Goal: Contribute content: Contribute content

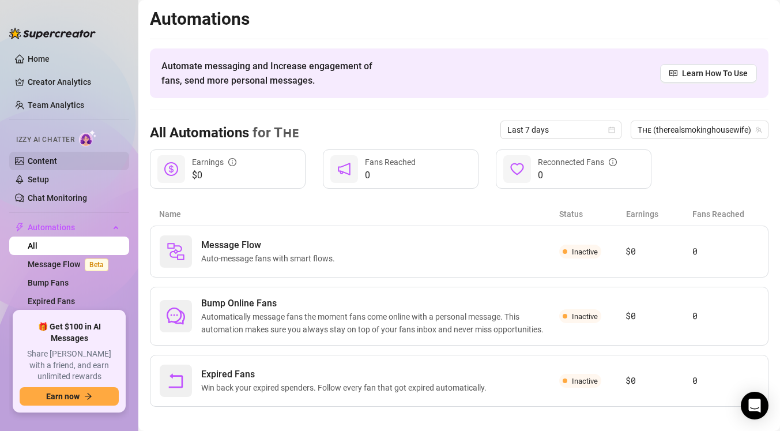
click at [42, 166] on link "Content" at bounding box center [42, 160] width 29 height 9
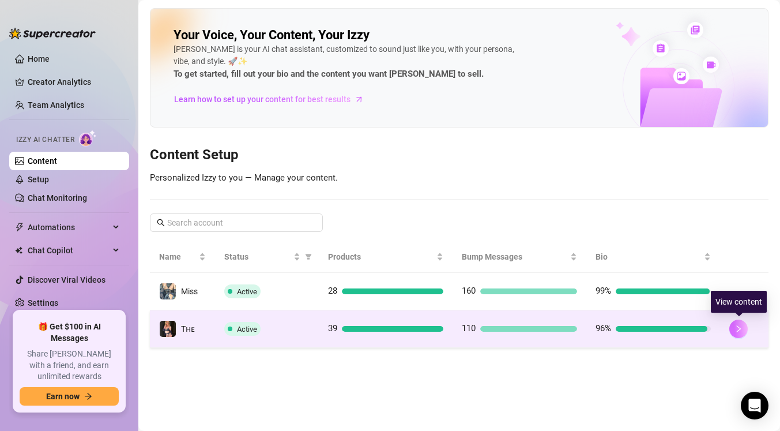
click at [744, 329] on button "button" at bounding box center [739, 329] width 18 height 18
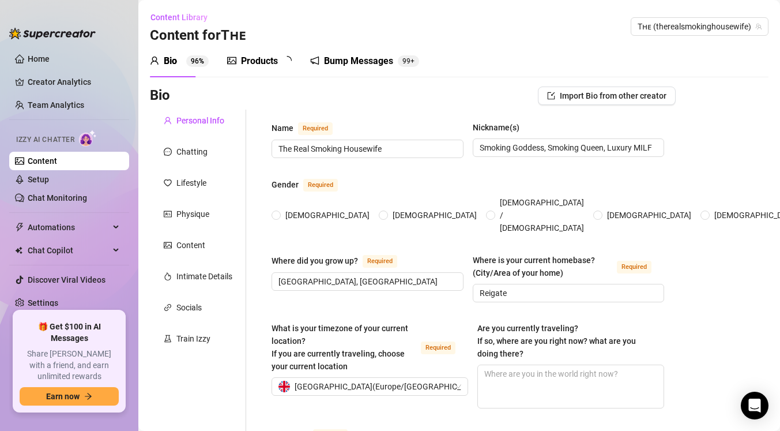
radio input "true"
type input "[DATE]"
click at [257, 59] on div "Products" at bounding box center [259, 61] width 37 height 14
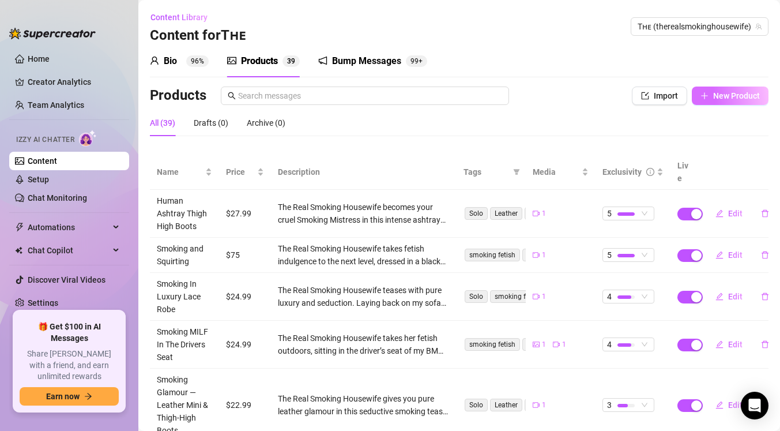
click at [743, 100] on button "New Product" at bounding box center [730, 96] width 77 height 18
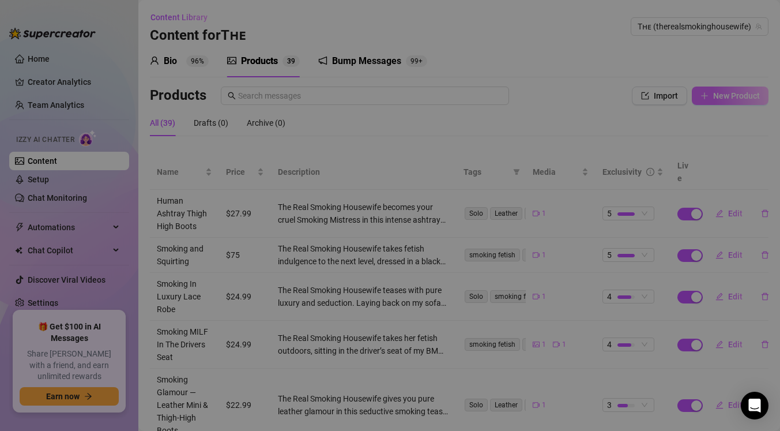
type textarea "Type your message here..."
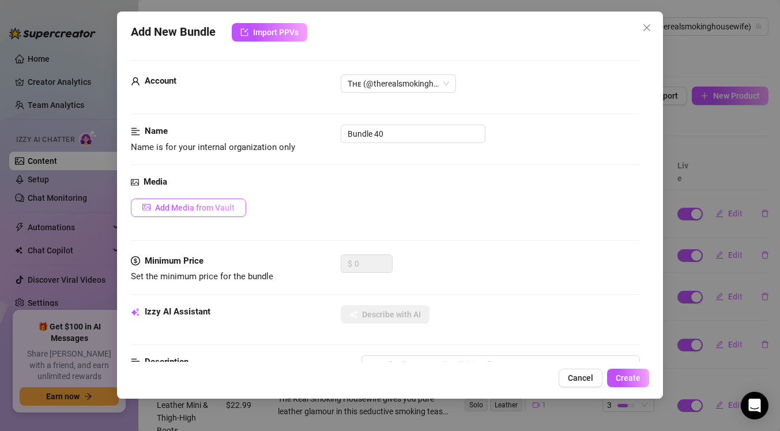
click at [211, 206] on span "Add Media from Vault" at bounding box center [195, 207] width 80 height 9
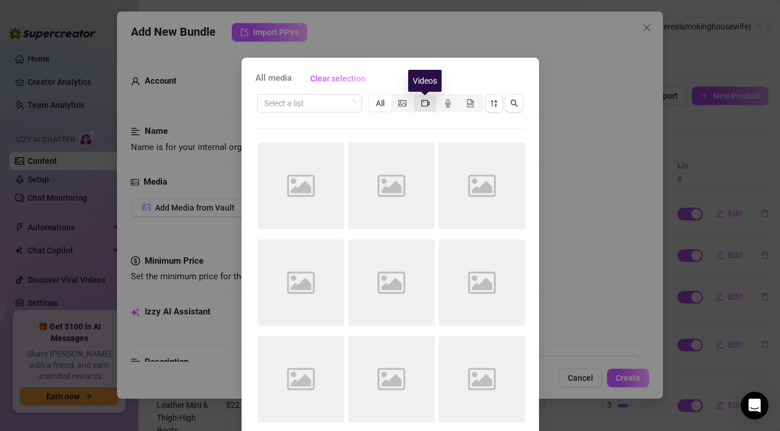
click at [423, 99] on icon "video-camera" at bounding box center [426, 103] width 8 height 8
click at [417, 97] on input "segmented control" at bounding box center [417, 97] width 0 height 0
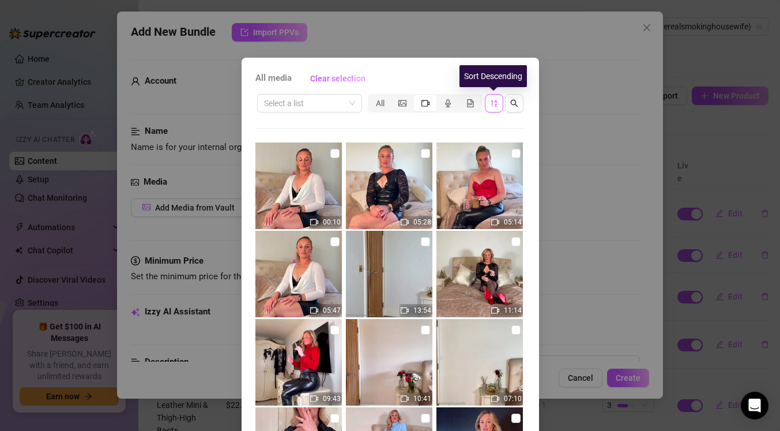
click at [499, 105] on button "button" at bounding box center [494, 103] width 18 height 18
click at [493, 106] on icon "sort-descending" at bounding box center [494, 103] width 8 height 8
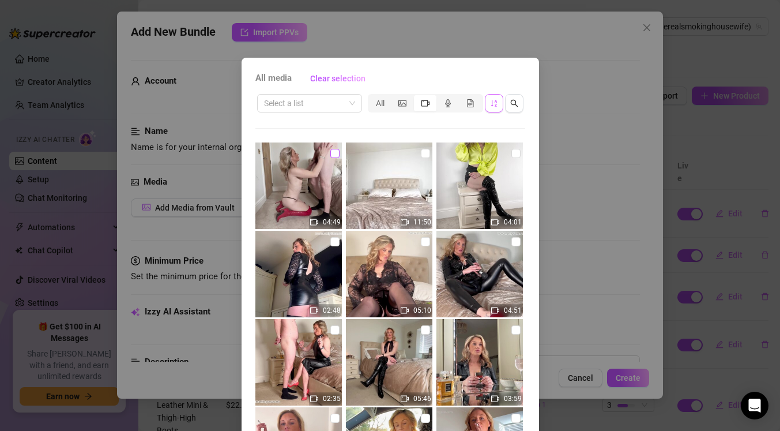
click at [333, 153] on input "checkbox" at bounding box center [334, 153] width 9 height 9
checkbox input "true"
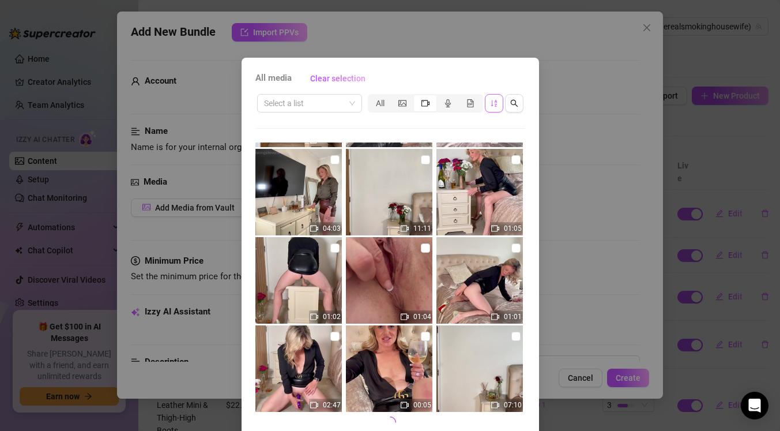
scroll to position [51, 0]
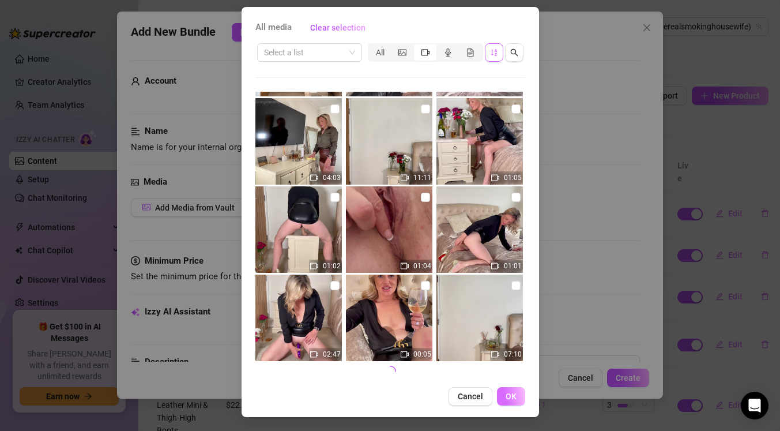
click at [512, 393] on span "OK" at bounding box center [511, 396] width 11 height 9
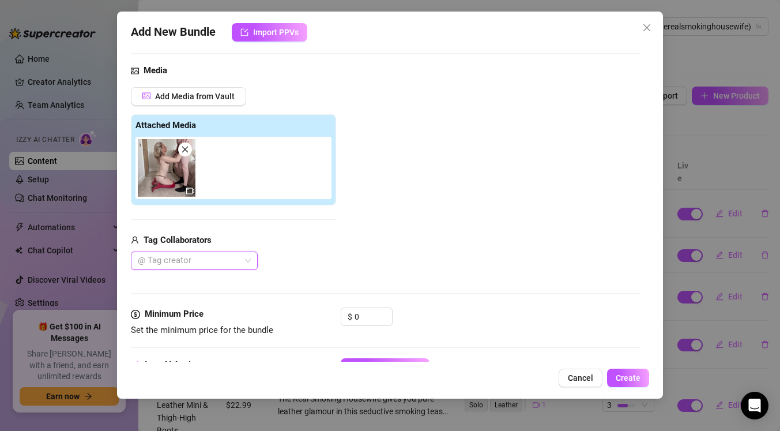
scroll to position [111, 0]
click at [170, 259] on div at bounding box center [188, 261] width 110 height 16
click at [311, 293] on div at bounding box center [385, 293] width 509 height 1
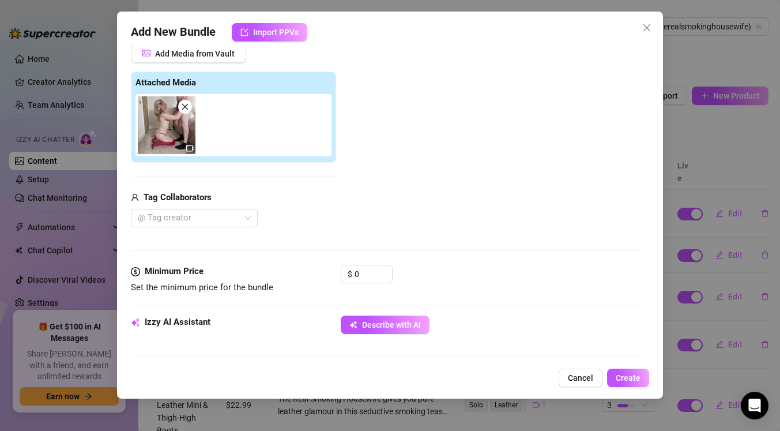
scroll to position [155, 0]
click at [171, 217] on div at bounding box center [188, 217] width 110 height 16
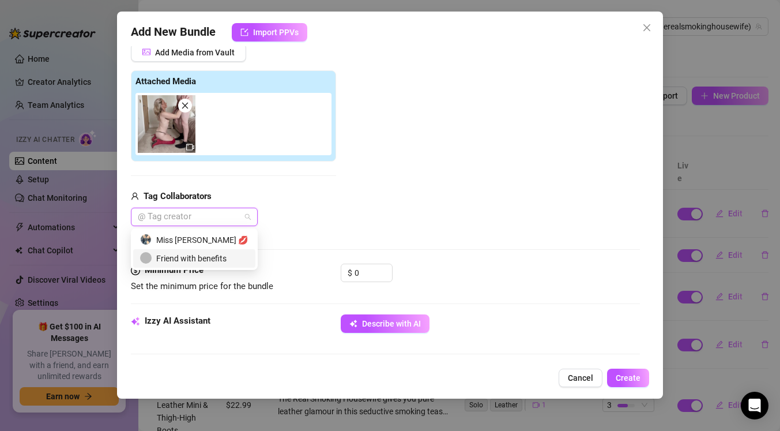
click at [182, 255] on div "Friend with benefits" at bounding box center [194, 258] width 108 height 13
click at [198, 247] on div "Miss [PERSON_NAME] 💋" at bounding box center [194, 240] width 122 height 18
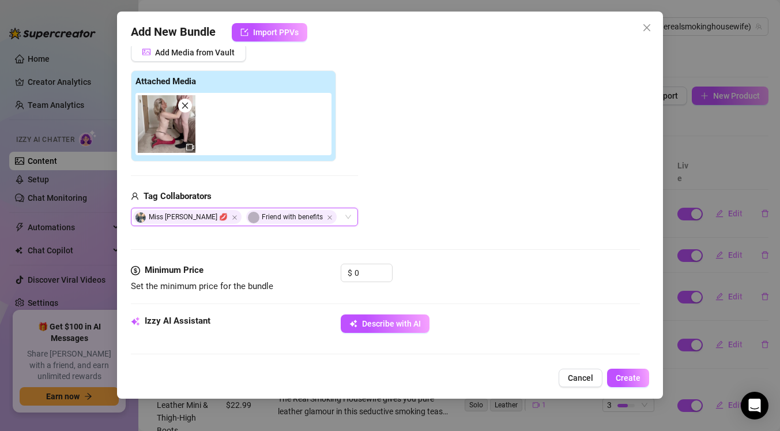
click at [388, 228] on div "Media Add Media from Vault Attached Media Tag Collaborators Miss Lulu Leather 💋…" at bounding box center [385, 141] width 509 height 243
click at [362, 275] on input "0" at bounding box center [373, 272] width 37 height 17
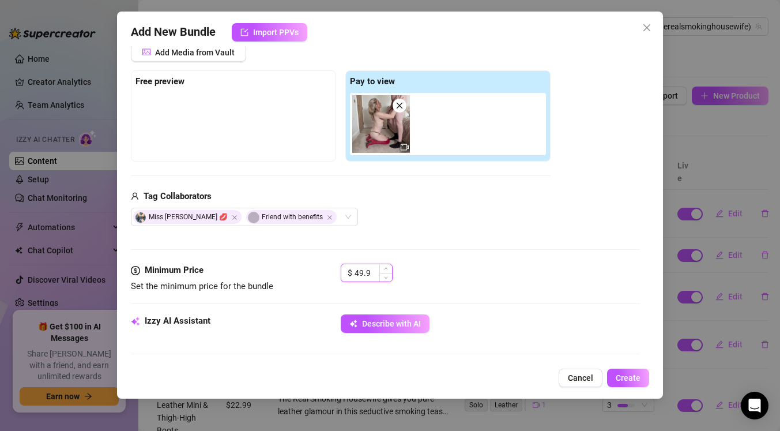
type input "49.99"
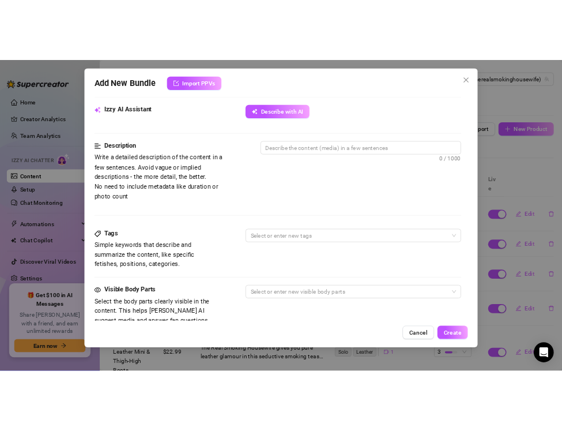
scroll to position [412, 0]
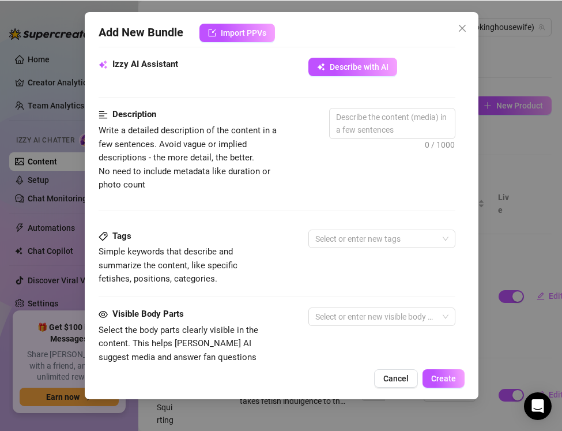
type textarea "Type your message here..."
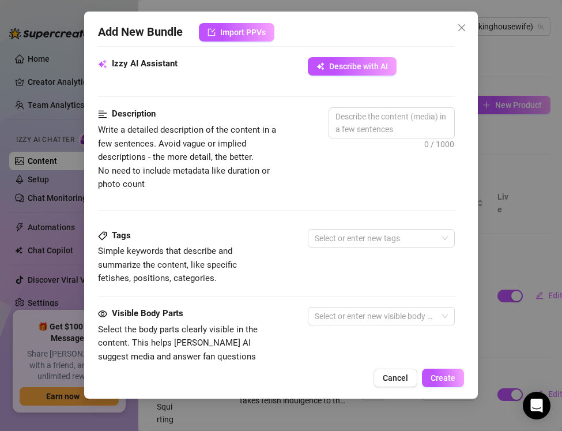
type input "49.99"
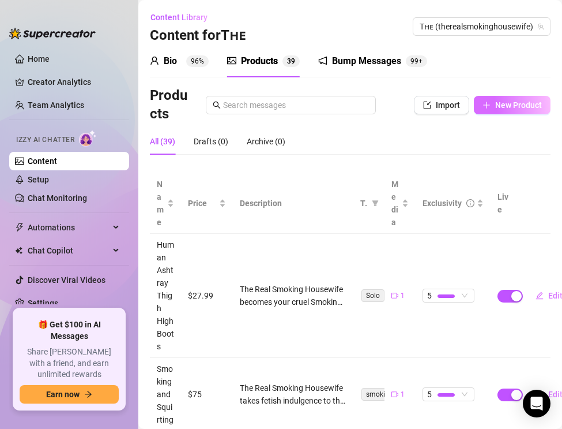
click at [500, 104] on span "New Product" at bounding box center [518, 104] width 47 height 9
type textarea "Type your message here..."
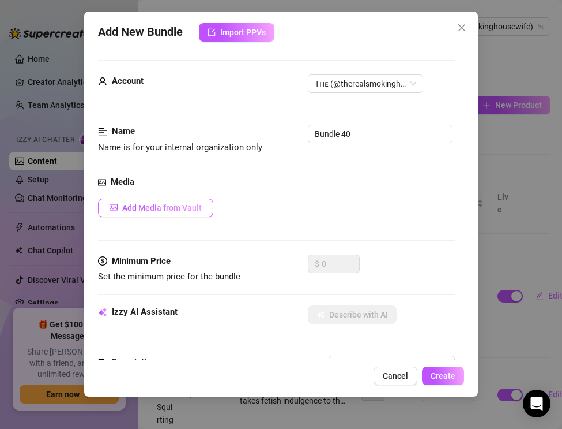
click at [174, 205] on span "Add Media from Vault" at bounding box center [162, 207] width 80 height 9
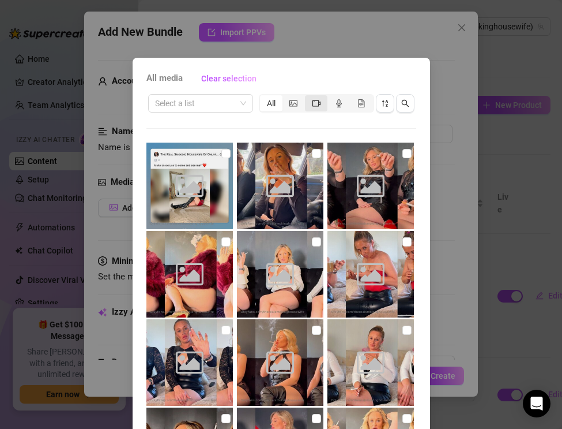
click at [315, 102] on icon "video-camera" at bounding box center [317, 103] width 8 height 8
click at [308, 97] on input "segmented control" at bounding box center [308, 97] width 0 height 0
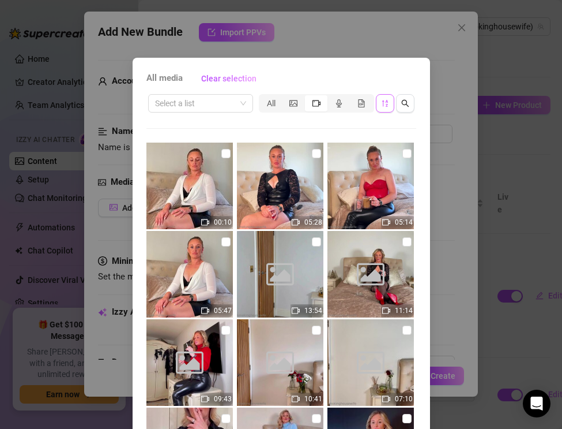
click at [387, 99] on icon "sort-descending" at bounding box center [385, 103] width 8 height 8
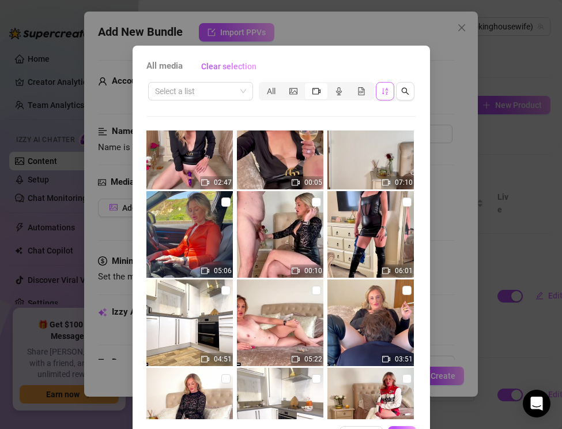
scroll to position [646, 0]
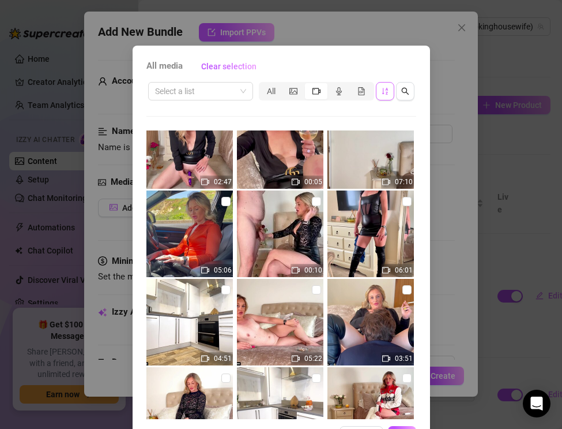
click at [87, 234] on div "All media Clear selection Select a list All 04:49 11:50 04:01 02:48 05:10 04:51…" at bounding box center [281, 214] width 562 height 429
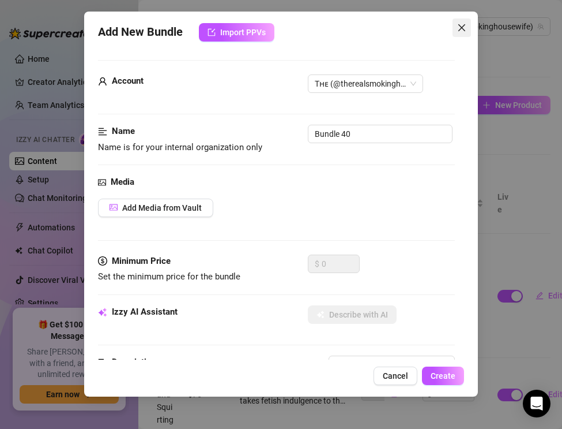
click at [459, 29] on icon "close" at bounding box center [461, 27] width 9 height 9
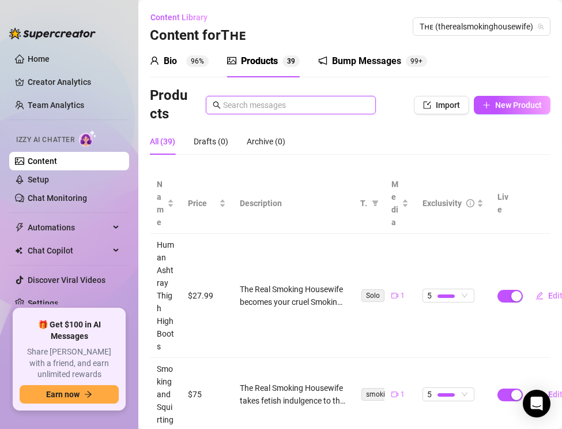
click at [229, 104] on input "text" at bounding box center [296, 105] width 146 height 13
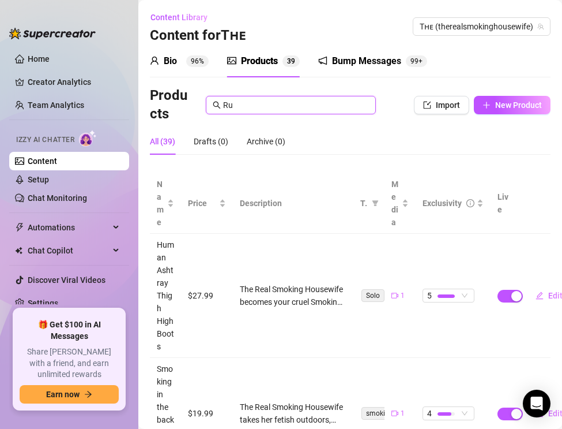
type input "R"
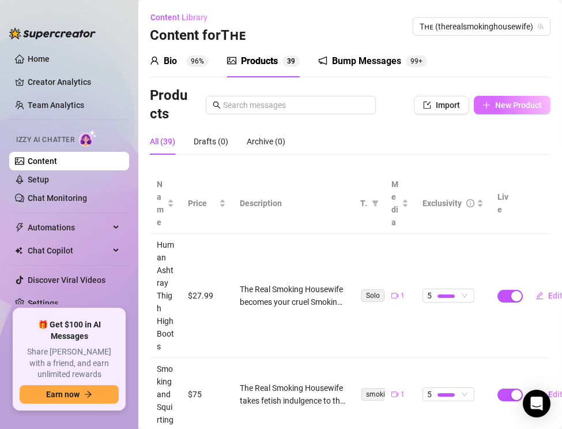
click at [487, 105] on icon "plus" at bounding box center [486, 105] width 1 height 6
type textarea "Type your message here..."
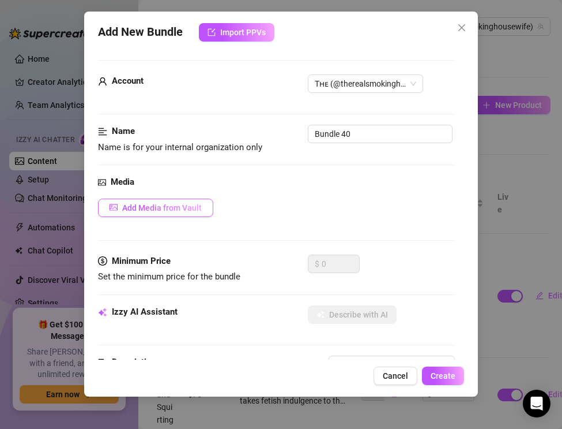
click at [167, 208] on span "Add Media from Vault" at bounding box center [162, 207] width 80 height 9
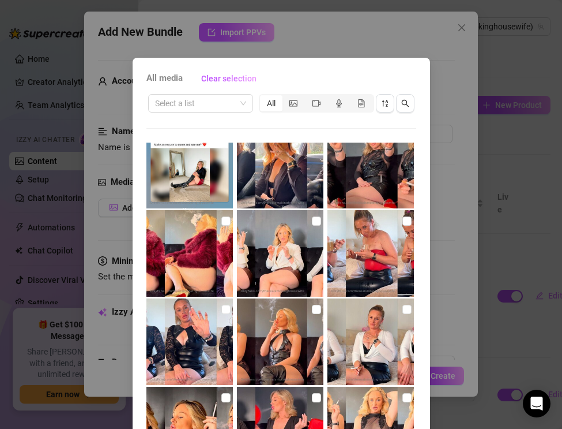
scroll to position [44, 0]
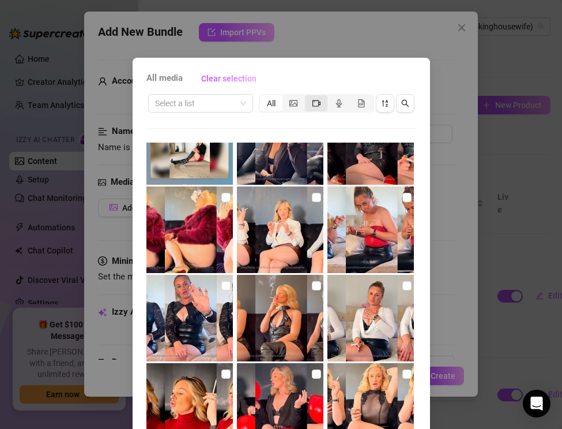
click at [315, 104] on icon "video-camera" at bounding box center [317, 103] width 8 height 8
click at [308, 97] on input "segmented control" at bounding box center [308, 97] width 0 height 0
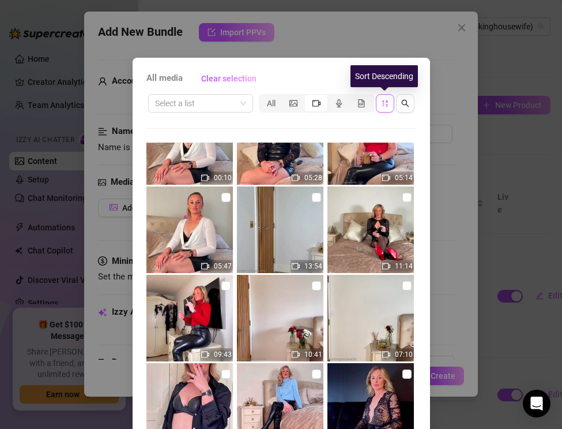
click at [384, 107] on span "button" at bounding box center [385, 103] width 8 height 9
click at [389, 108] on button "button" at bounding box center [385, 103] width 18 height 18
click at [385, 108] on button "button" at bounding box center [385, 103] width 18 height 18
click at [387, 106] on icon "sort-descending" at bounding box center [385, 103] width 8 height 8
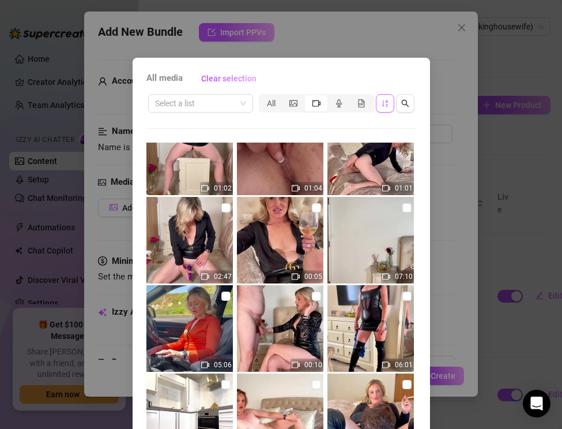
scroll to position [571, 0]
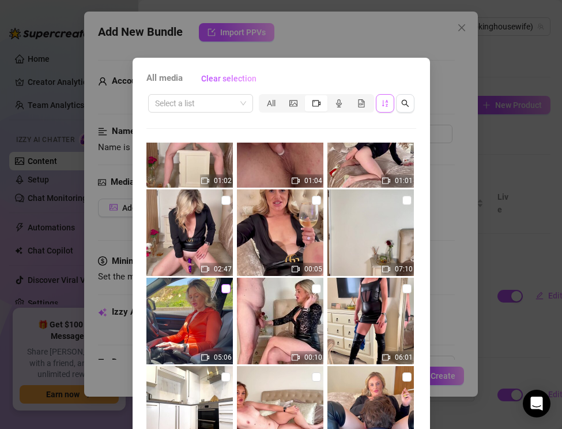
click at [224, 288] on input "checkbox" at bounding box center [225, 288] width 9 height 9
checkbox input "true"
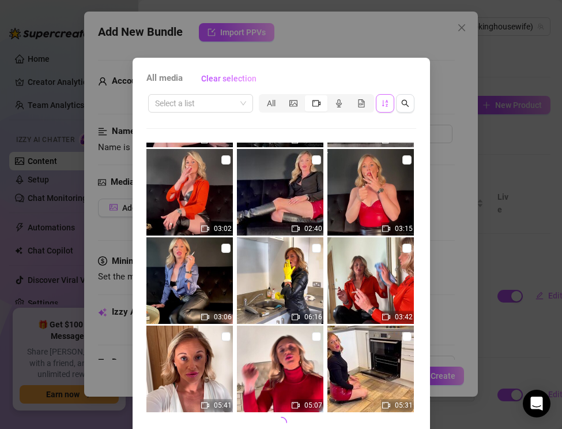
scroll to position [53, 0]
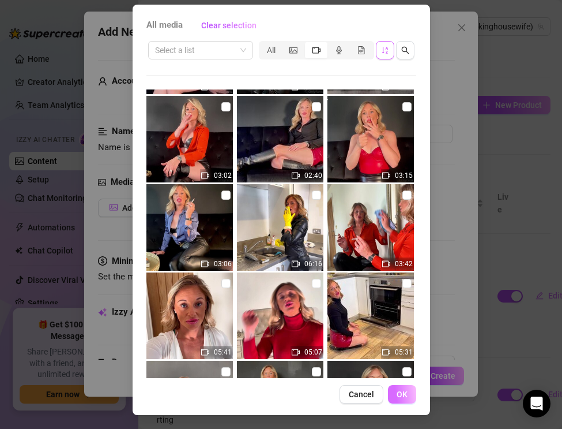
click at [395, 393] on button "OK" at bounding box center [402, 394] width 28 height 18
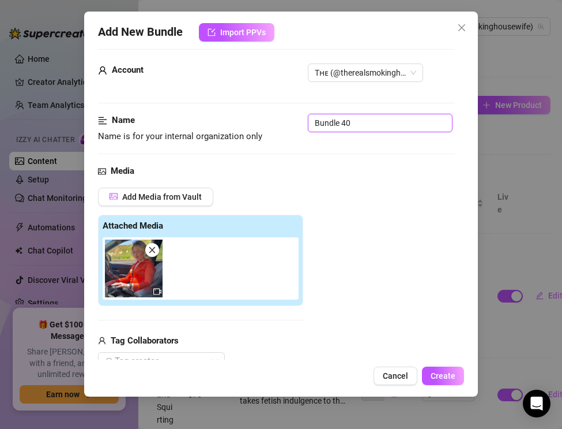
drag, startPoint x: 357, startPoint y: 123, endPoint x: 251, endPoint y: 107, distance: 106.8
paste input "Smoking & Bratty Housewife — Shiny Leggings & Satin Blouse"
click at [336, 120] on input "Smoking & Bratty Housewife — Shiny Leggings & Satin Blouse" at bounding box center [380, 123] width 145 height 18
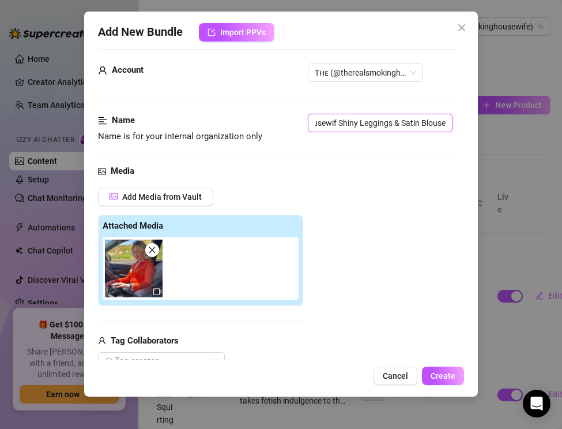
scroll to position [0, 77]
type input "Smoking & Bratty Housewife - Shiny Leggings & Satin Blouse"
click at [284, 215] on div "Attached Media" at bounding box center [200, 260] width 205 height 91
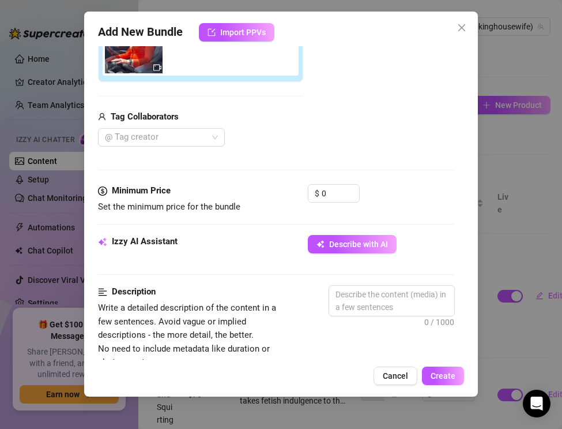
scroll to position [234, 0]
click at [352, 290] on textarea at bounding box center [391, 301] width 125 height 30
paste textarea "The Real Smoking Housewife plays the bratty spoiled diva in this public smoking…"
type textarea "The Real Smoking Housewife plays the bratty spoiled diva in this public smoking…"
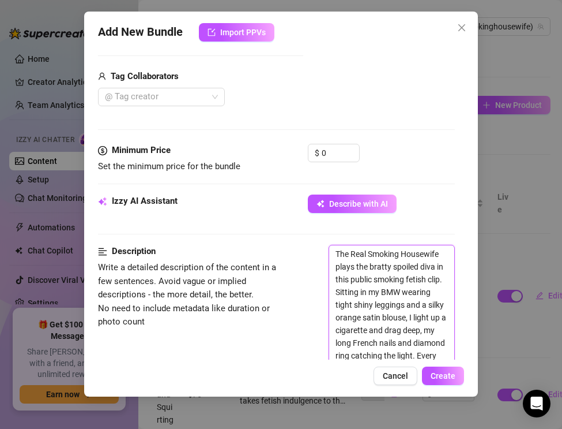
scroll to position [278, 0]
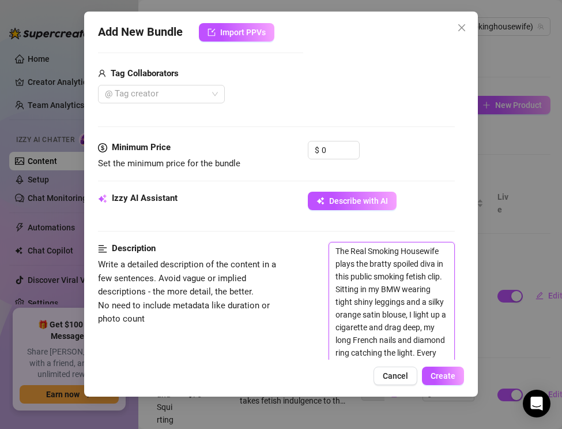
type textarea "The Real Smoking Housewife plays the bratty, spoiled diva in this public smokin…"
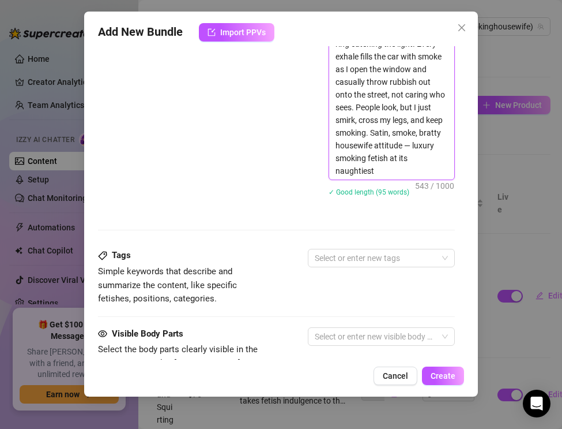
scroll to position [626, 0]
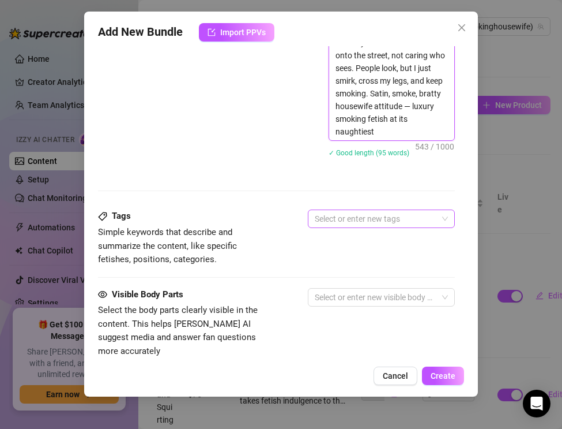
click at [332, 218] on div at bounding box center [375, 219] width 130 height 16
type textarea "The Real Smoking Housewife plays the bratty, spoiled diva in this public smokin…"
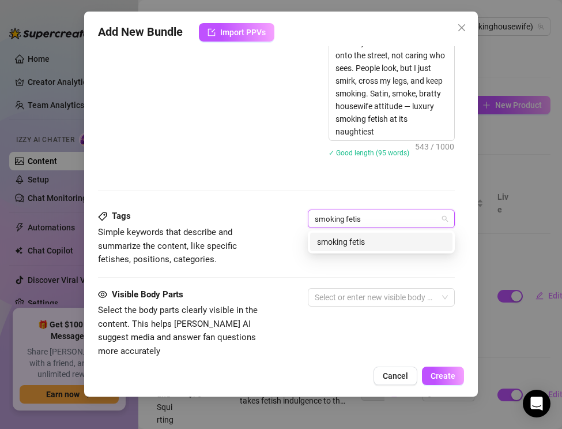
type input "smoking fetish"
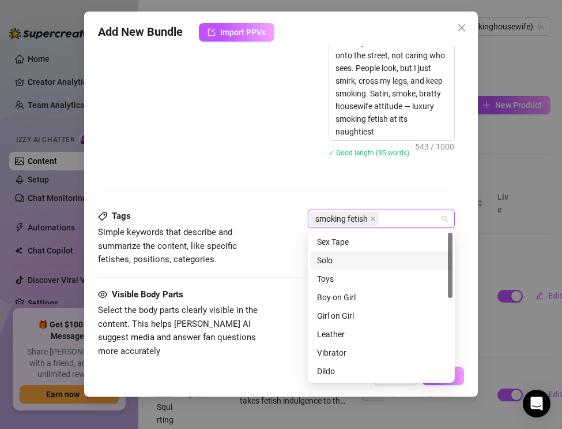
click at [336, 260] on div "Solo" at bounding box center [381, 260] width 129 height 13
click at [339, 337] on div "Leather" at bounding box center [381, 334] width 129 height 13
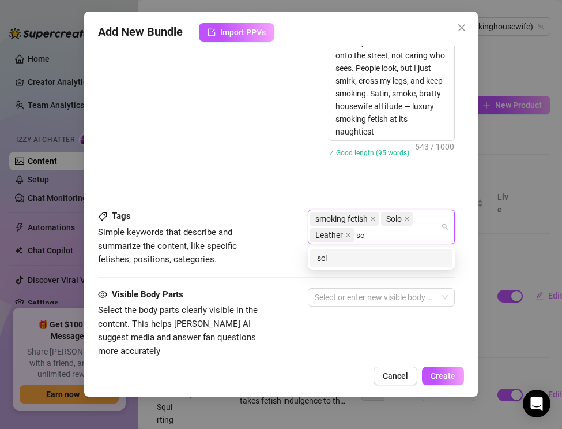
type input "s"
type input "cigarette smoking"
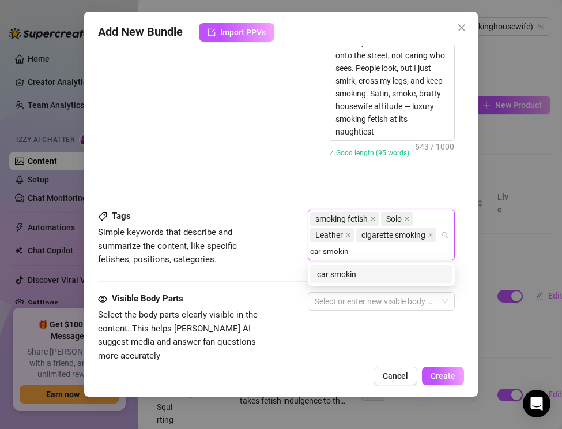
type input "car smoking"
type input "public smoking"
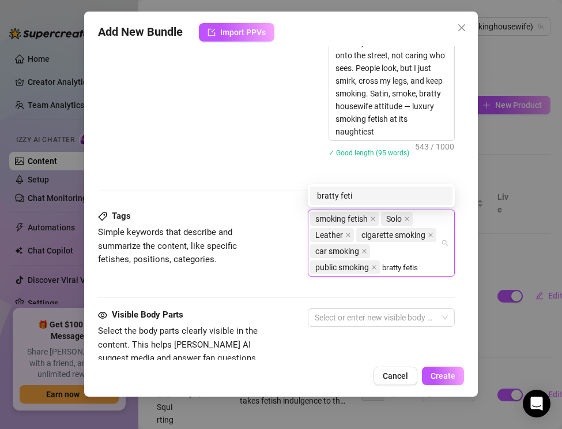
type input "bratty fetish"
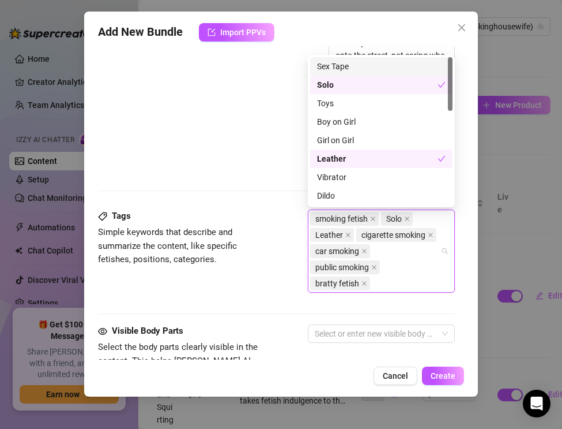
type input "t"
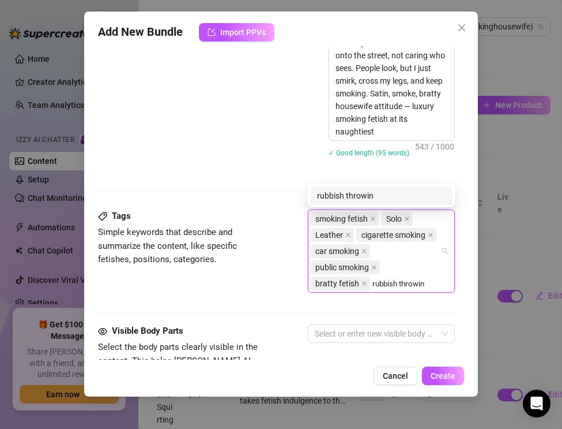
type input "rubbish throwing"
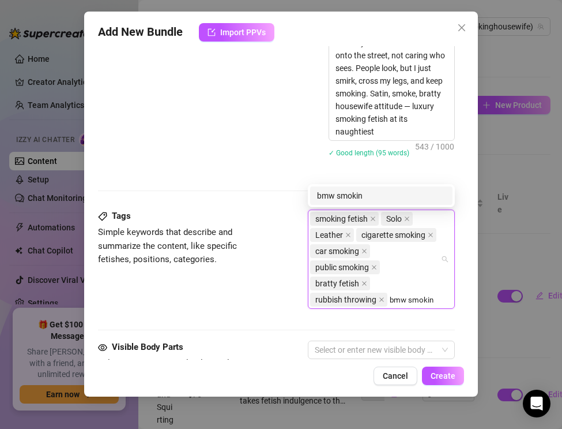
type input "bmw smoking"
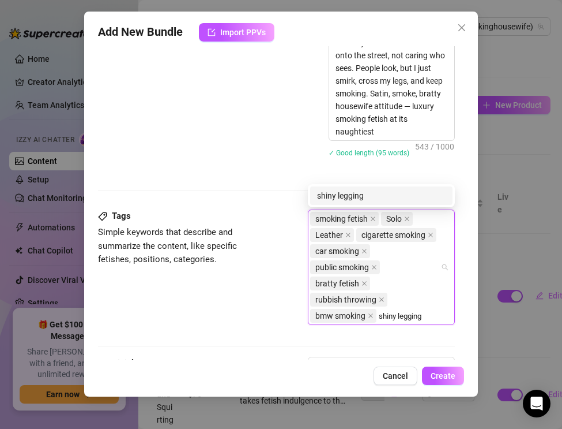
type input "shiny leggings"
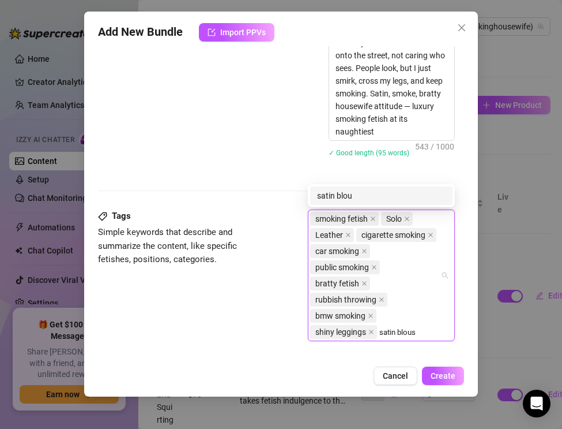
type input "satin blouse"
type input "nails fetish"
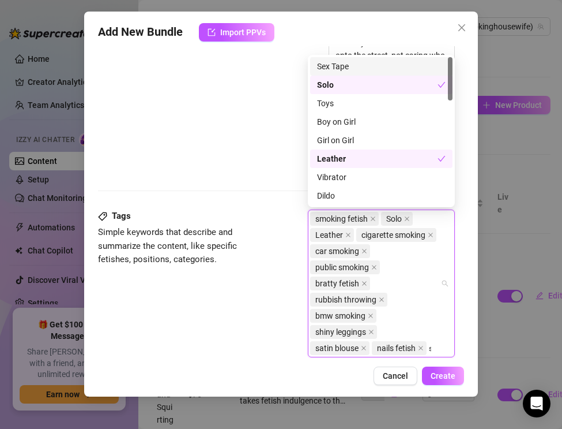
scroll to position [635, 0]
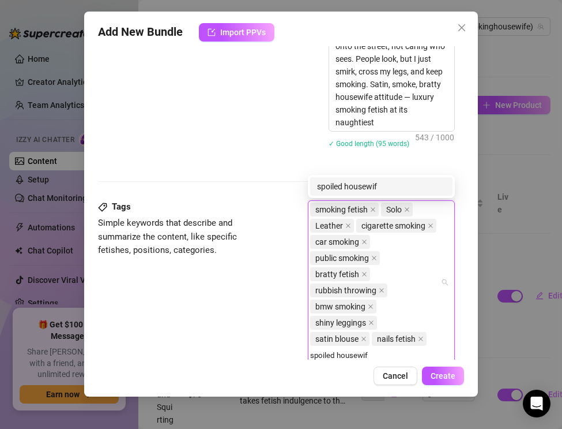
type input "spoiled housewife"
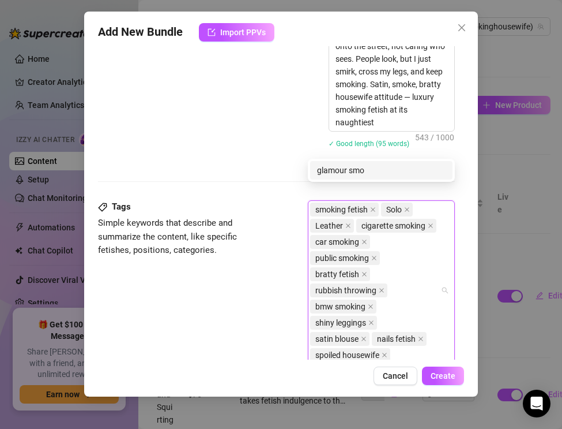
scroll to position [651, 0]
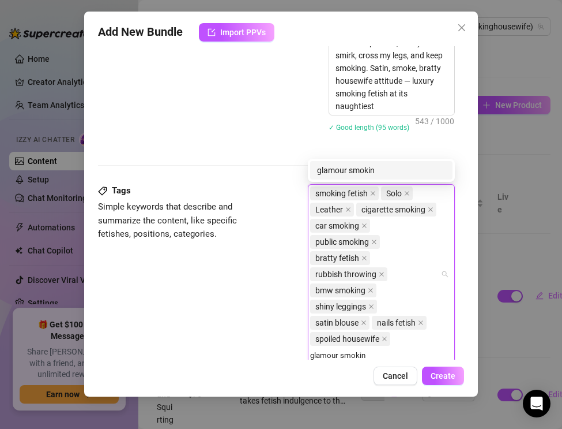
type input "glamour smoking"
type input "milf smoking"
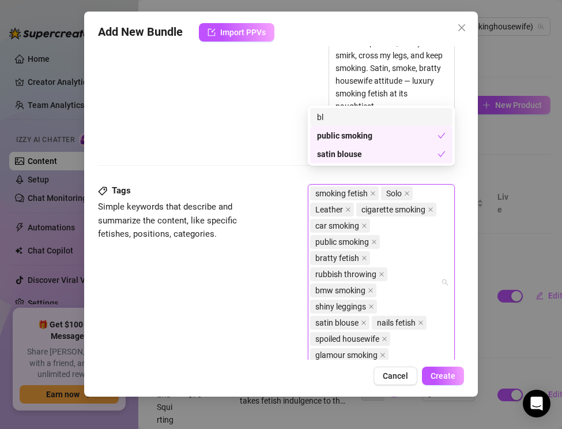
scroll to position [667, 0]
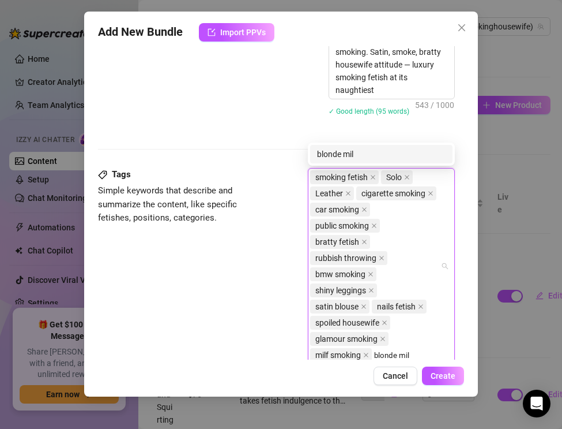
type input "blonde milf"
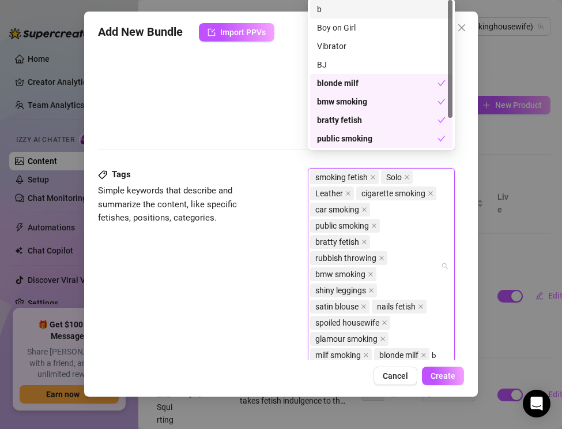
scroll to position [683, 0]
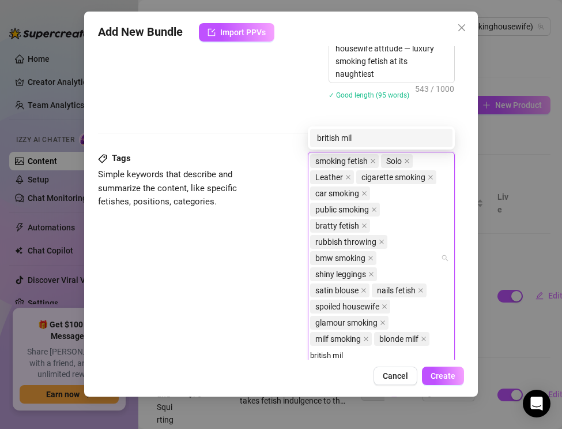
type input "british milf"
type input "luxury milf"
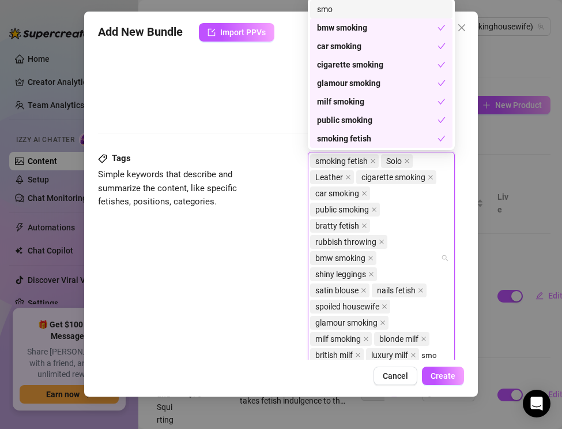
scroll to position [700, 0]
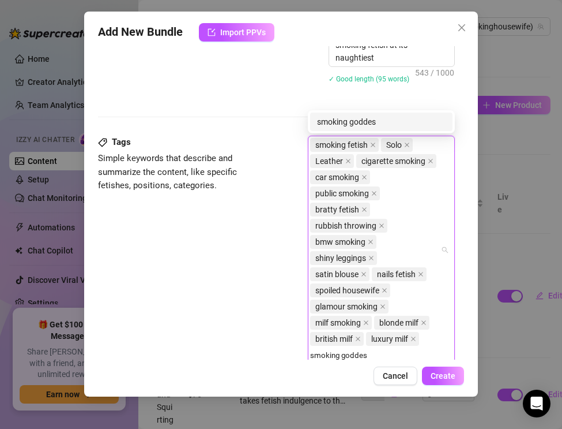
type input "smoking goddess"
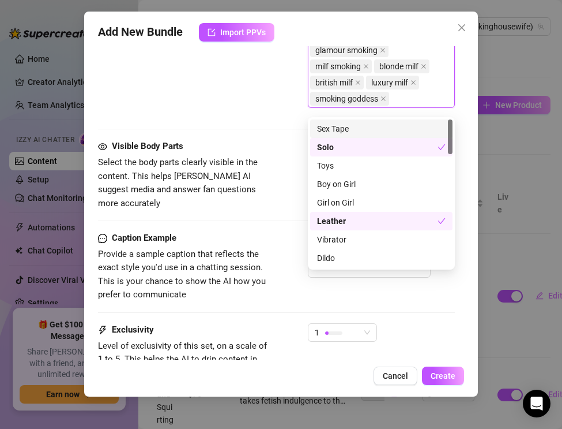
scroll to position [964, 0]
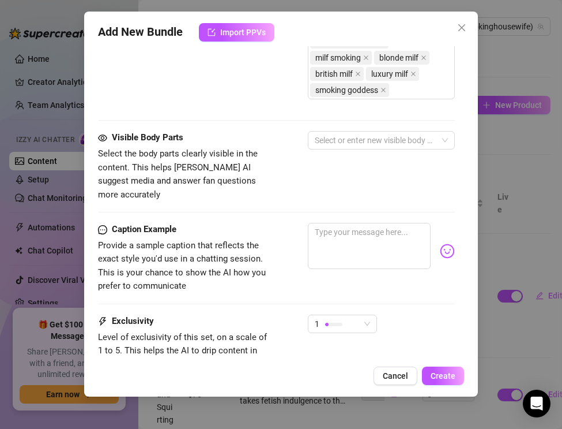
click at [240, 183] on span "Select the body parts clearly visible in the content. This helps [PERSON_NAME] …" at bounding box center [178, 173] width 160 height 51
click at [324, 146] on div at bounding box center [375, 140] width 130 height 16
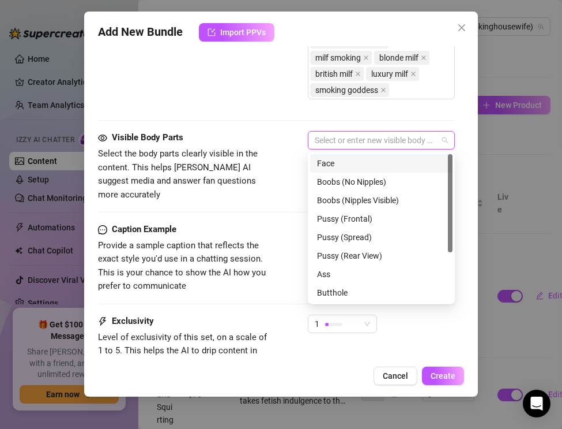
click at [329, 160] on div "Face" at bounding box center [381, 163] width 129 height 13
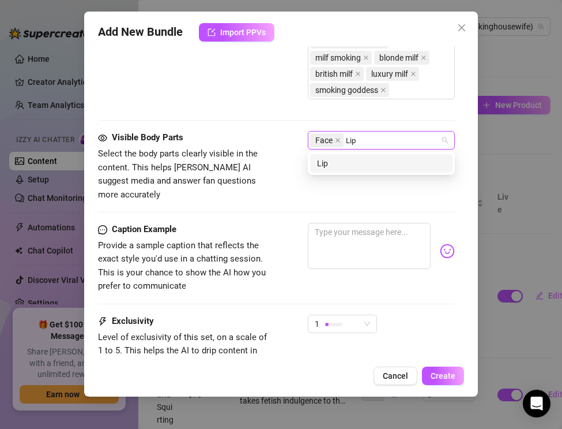
type input "Lips"
type input "/"
type input "Mouth"
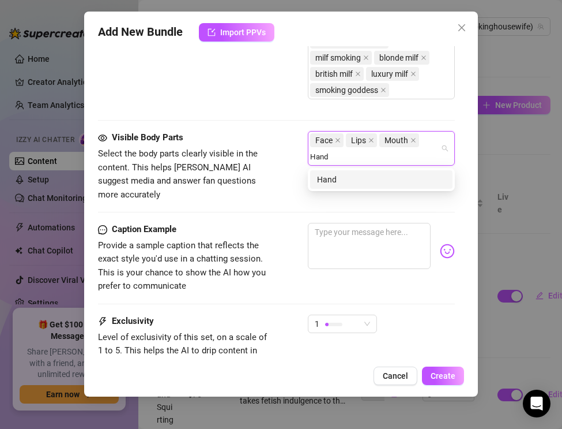
type input "Hands"
type input "Chest"
type input "Cleavage"
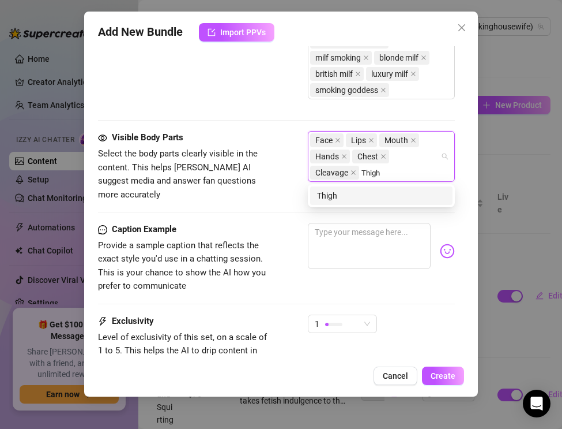
type input "Thighs"
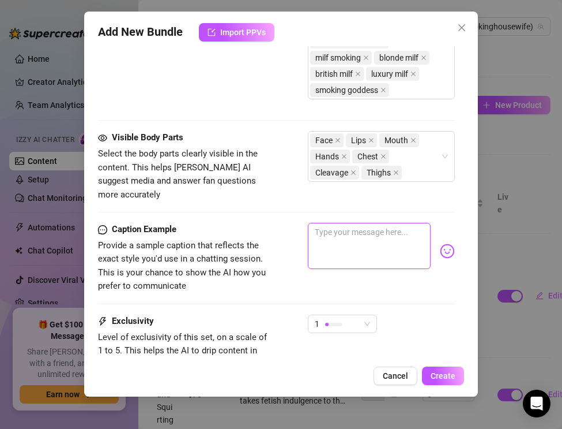
click at [321, 223] on textarea at bounding box center [369, 246] width 123 height 46
paste textarea "Shiny leggings tight, satin blouse glowing, cigarette burning… and yes, I just …"
type textarea "Shiny leggings tight, satin blouse glowing, cigarette burning… and yes, I just …"
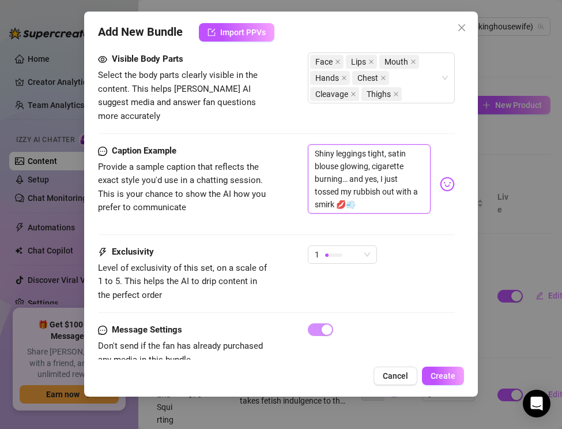
scroll to position [1062, 0]
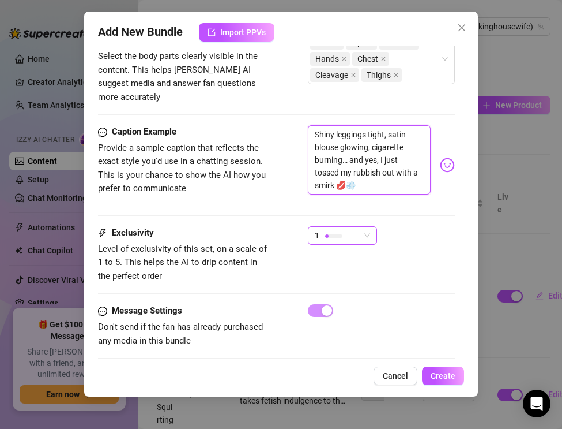
click at [325, 234] on div at bounding box center [326, 235] width 3 height 3
type textarea "Shiny leggings tight, satin blouse glowing, cigarette burning… and yes, I just …"
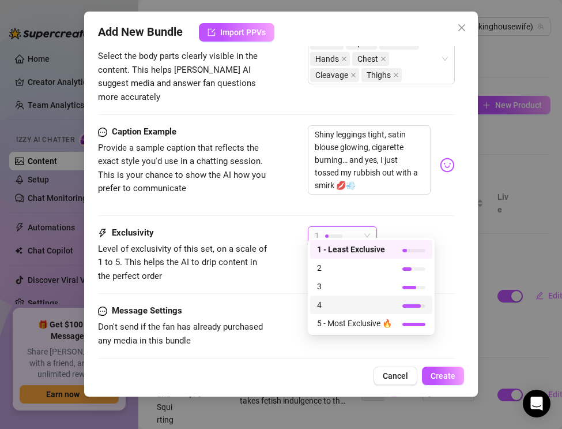
click at [326, 301] on span "4" at bounding box center [354, 304] width 75 height 13
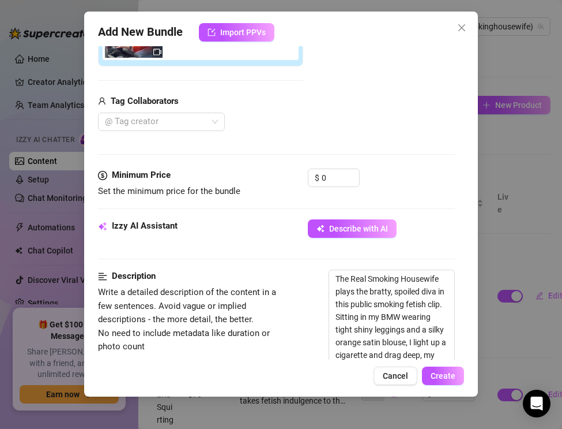
scroll to position [216, 0]
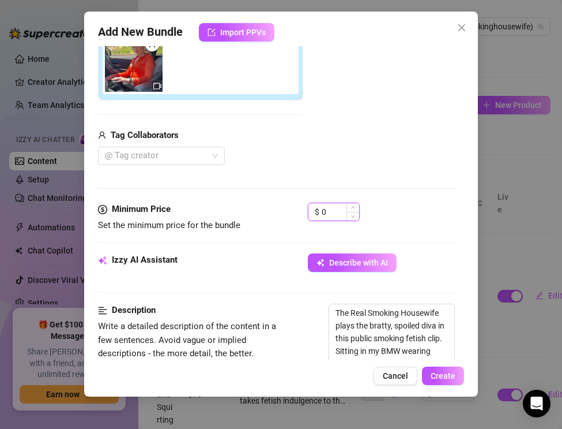
click at [325, 210] on input "0" at bounding box center [340, 211] width 37 height 17
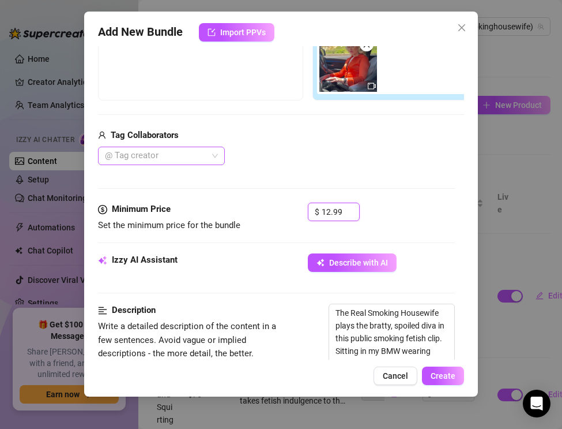
click at [159, 158] on div at bounding box center [155, 156] width 110 height 16
type input "12.99"
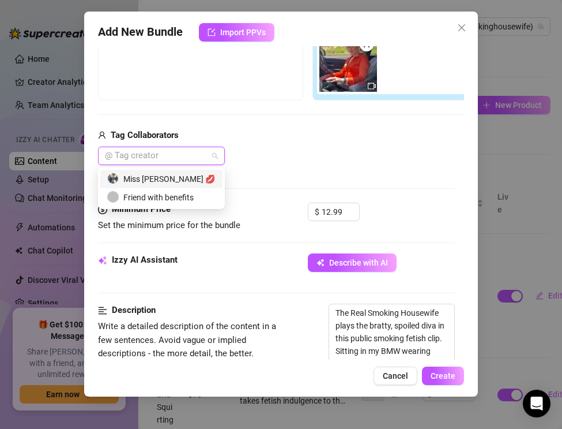
click at [163, 179] on div "Miss [PERSON_NAME] 💋" at bounding box center [161, 178] width 108 height 13
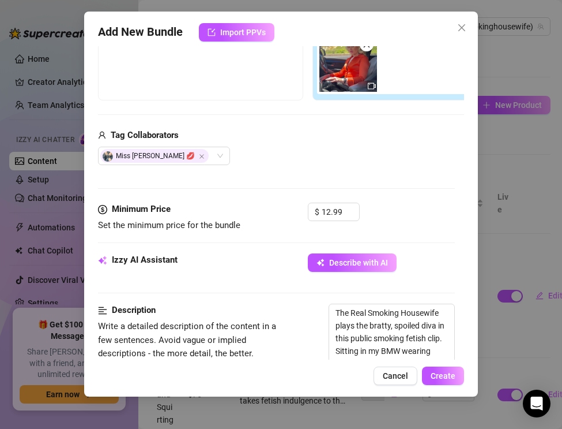
click at [238, 174] on div "Media Add Media from Vault Free preview Pay to view Tag Collaborators Miss [PER…" at bounding box center [276, 80] width 357 height 243
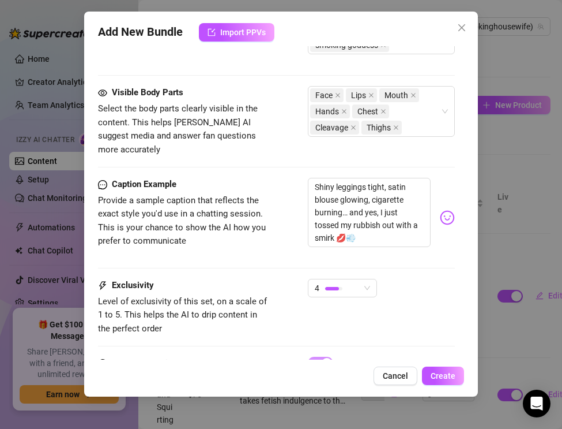
scroll to position [1062, 0]
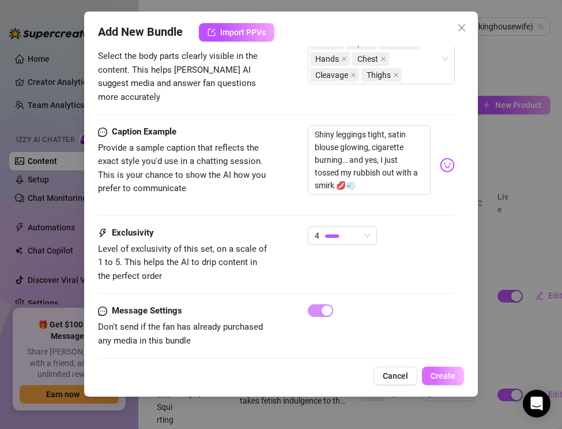
click at [438, 382] on button "Create" at bounding box center [443, 375] width 42 height 18
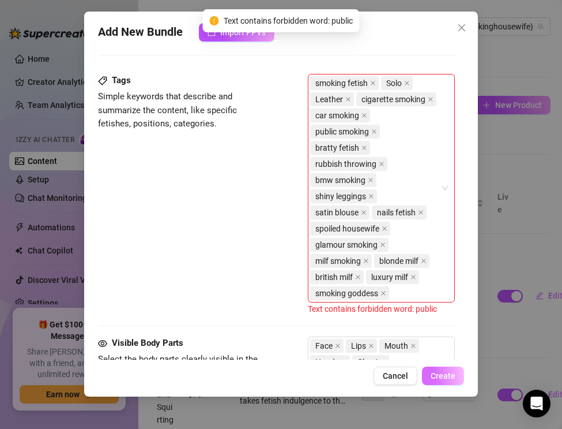
scroll to position [746, 0]
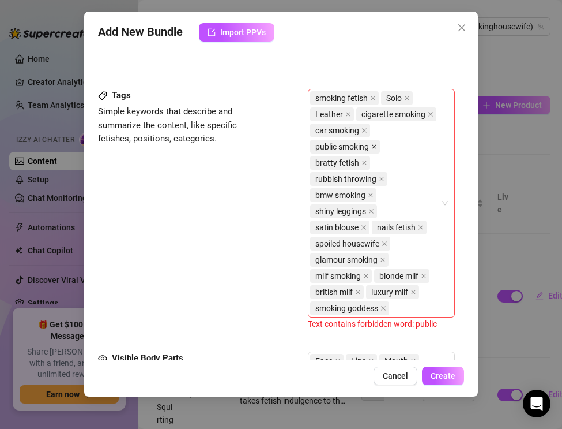
click at [374, 145] on icon "close" at bounding box center [374, 147] width 6 height 6
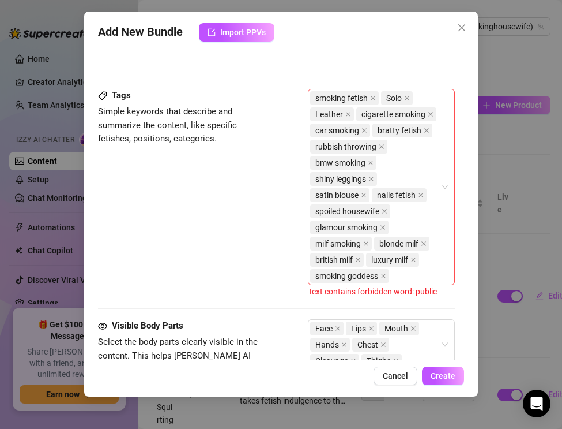
click at [405, 275] on div "smoking fetish Solo Leather [MEDICAL_DATA] car smoking bratty fetish rubbish th…" at bounding box center [375, 187] width 130 height 194
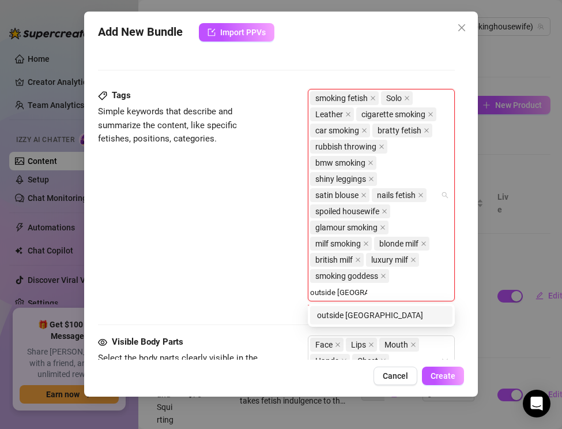
type input "outside smoking"
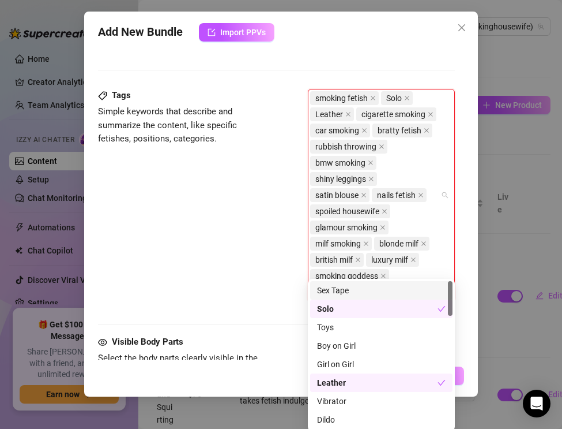
click at [239, 270] on div "Tags Simple keywords that describe and summarize the content, like specific fet…" at bounding box center [276, 201] width 357 height 225
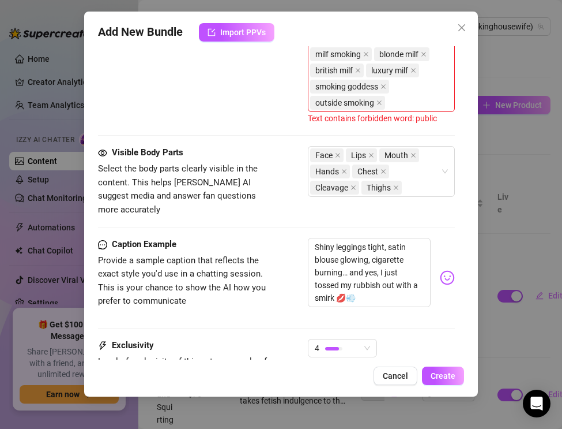
scroll to position [1048, 0]
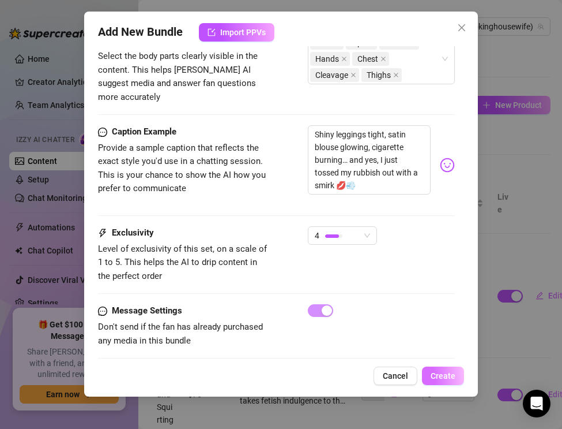
click at [440, 376] on span "Create" at bounding box center [443, 375] width 25 height 9
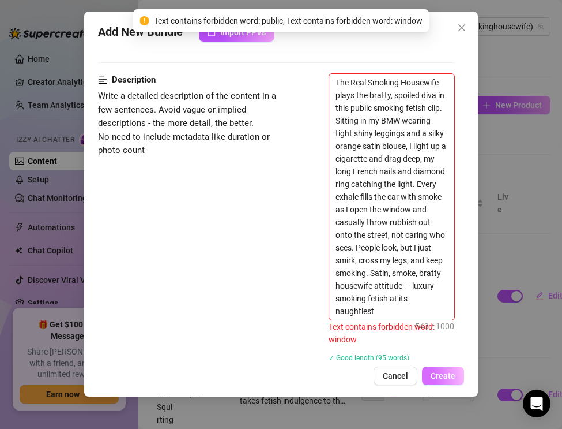
scroll to position [440, 0]
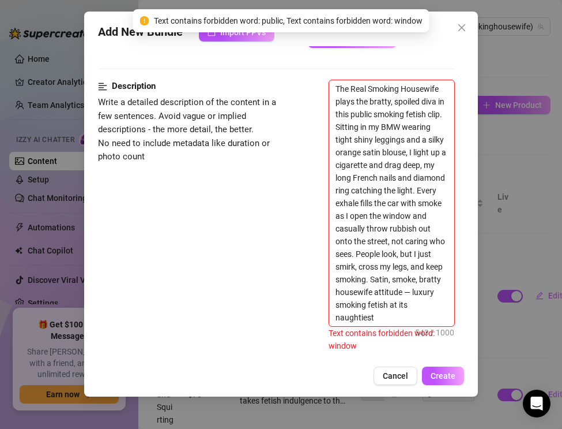
click at [411, 290] on textarea "The Real Smoking Housewife plays the bratty, spoiled diva in this public smokin…" at bounding box center [391, 203] width 125 height 246
type textarea "The Real Smoking Housewife plays the bratty, spoiled diva in this public smokin…"
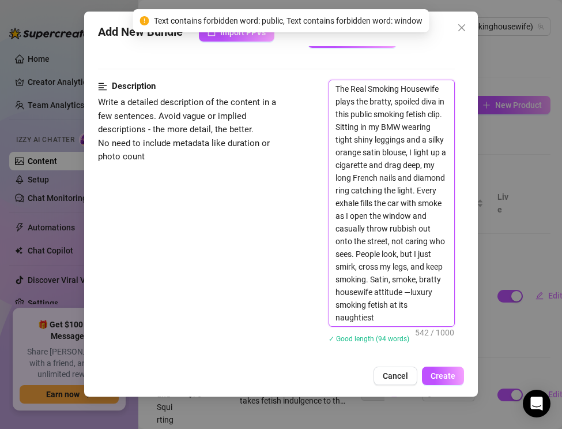
type textarea "The Real Smoking Housewife plays the bratty, spoiled diva in this public smokin…"
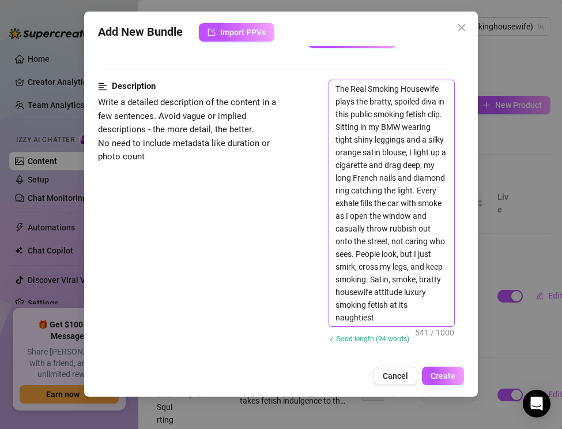
type textarea "The Real Smoking Housewife plays the bratty, spoiled diva in this public smokin…"
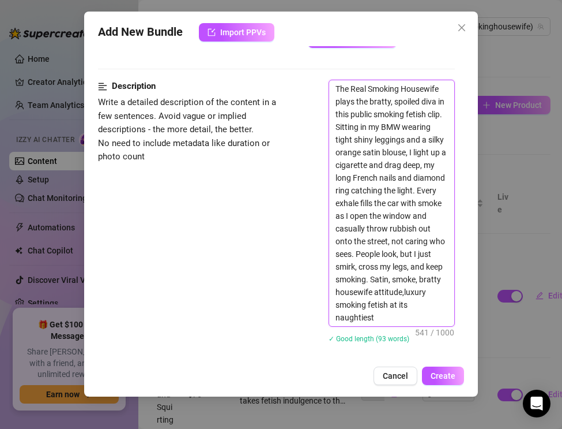
type textarea "The Real Smoking Housewife plays the bratty, spoiled diva in this public smokin…"
click at [360, 112] on textarea "The Real Smoking Housewife plays the bratty, spoiled diva in this public smokin…" at bounding box center [391, 203] width 125 height 246
type textarea "The Real Smoking Housewife plays the bratty, spoiled diva in this o smoking fet…"
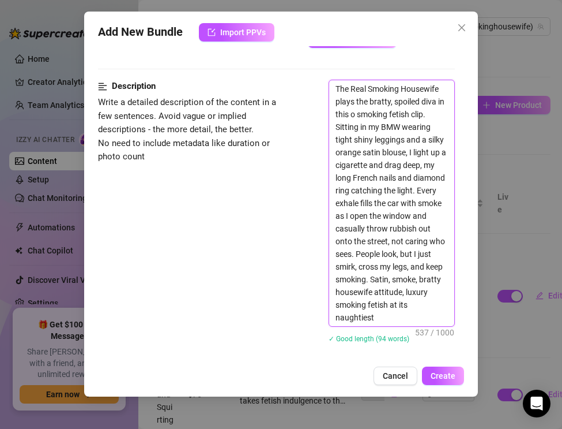
type textarea "The Real Smoking Housewife plays the bratty, spoiled diva in this ou smoking fe…"
type textarea "The Real Smoking Housewife plays the bratty, spoiled diva in this out smoking f…"
type textarea "The Real Smoking Housewife plays the bratty, spoiled diva in this outs smoking …"
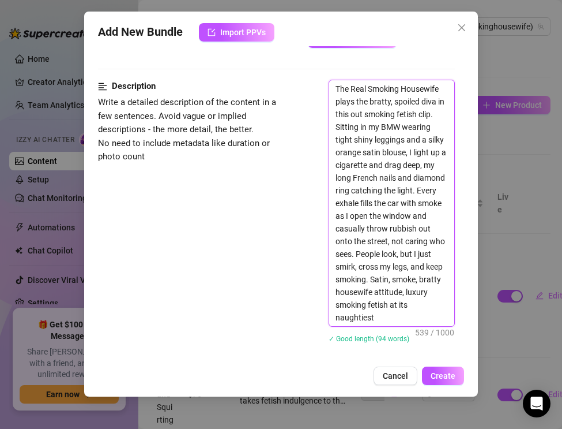
type textarea "The Real Smoking Housewife plays the bratty, spoiled diva in this outs smoking …"
type textarea "The Real Smoking Housewife plays the bratty, spoiled diva in this outsi smoking…"
type textarea "The Real Smoking Housewife plays the bratty, spoiled diva in this outsid smokin…"
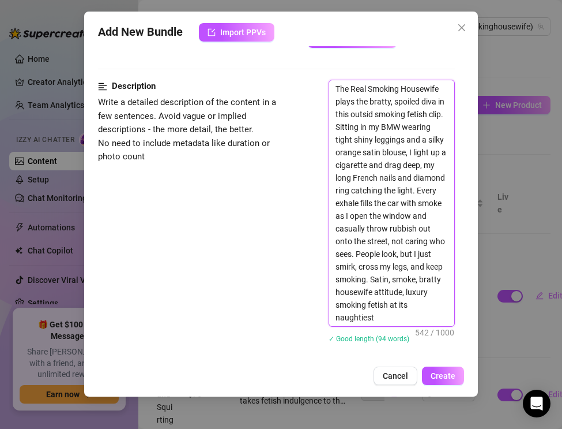
type textarea "The Real Smoking Housewife plays the bratty, spoiled diva in this outside smoki…"
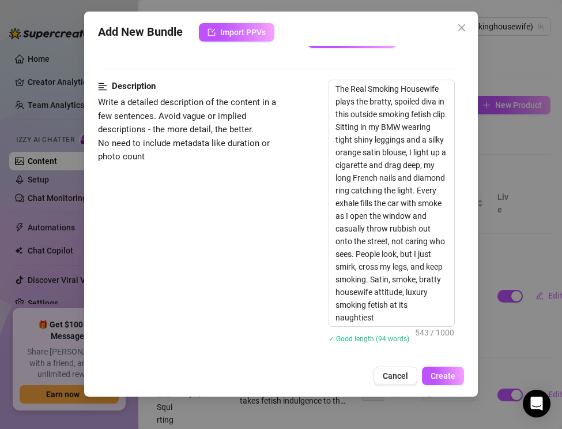
click at [276, 243] on div "Description Write a detailed description of the content in a few sentences. Avo…" at bounding box center [276, 219] width 357 height 278
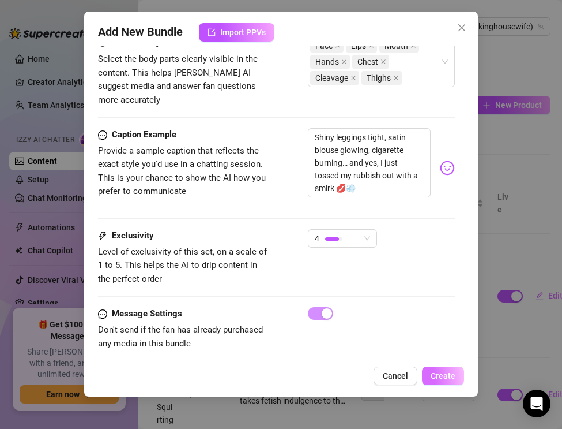
click at [439, 377] on span "Create" at bounding box center [443, 375] width 25 height 9
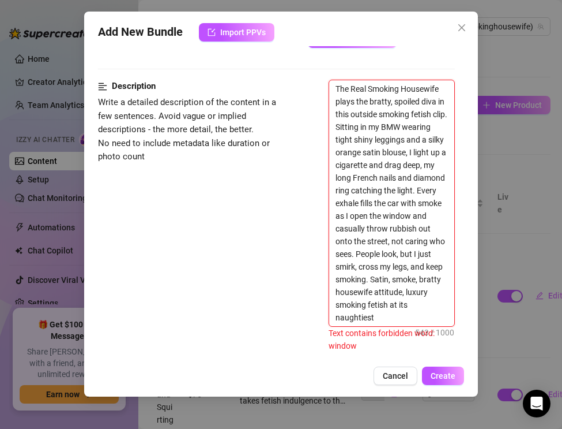
click at [351, 228] on textarea "The Real Smoking Housewife plays the bratty, spoiled diva in this outside smoki…" at bounding box center [391, 203] width 125 height 246
type textarea "The Real Smoking Housewife plays the bratty, spoiled diva in this outside smoki…"
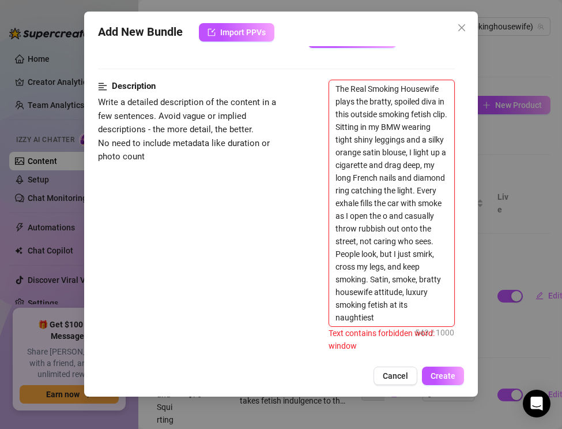
type textarea "The Real Smoking Housewife plays the bratty, spoiled diva in this outside smoki…"
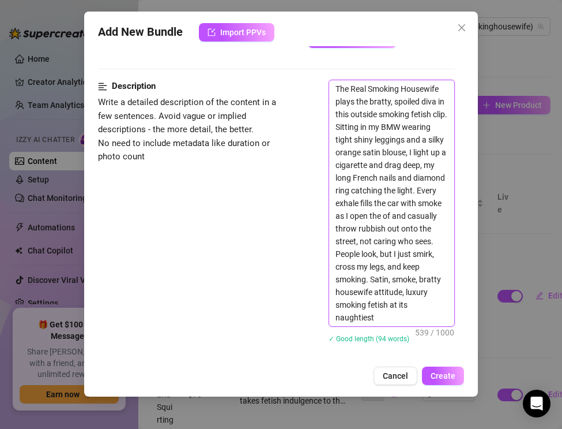
type textarea "The Real Smoking Housewife plays the bratty, spoiled diva in this outside smoki…"
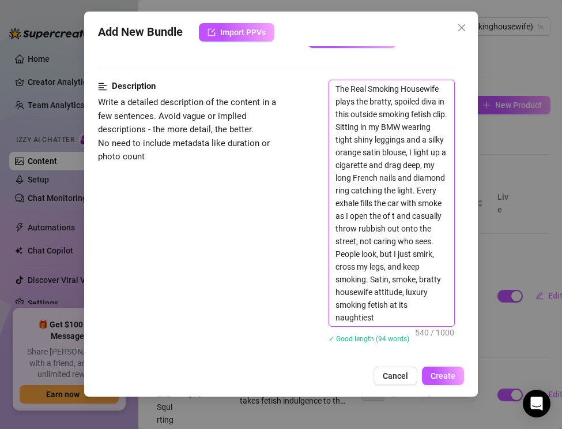
type textarea "The Real Smoking Housewife plays the bratty, spoiled diva in this outside smoki…"
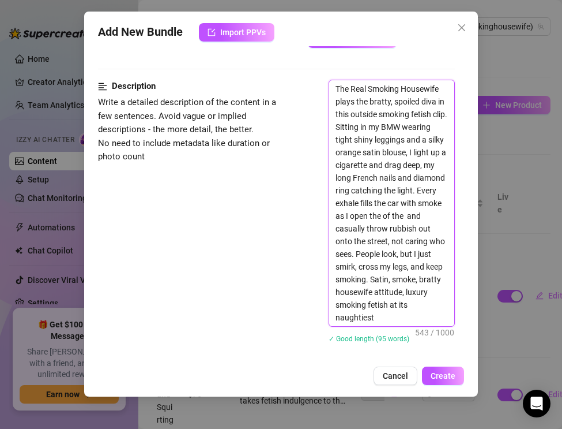
type textarea "The Real Smoking Housewife plays the bratty, spoiled diva in this outside smoki…"
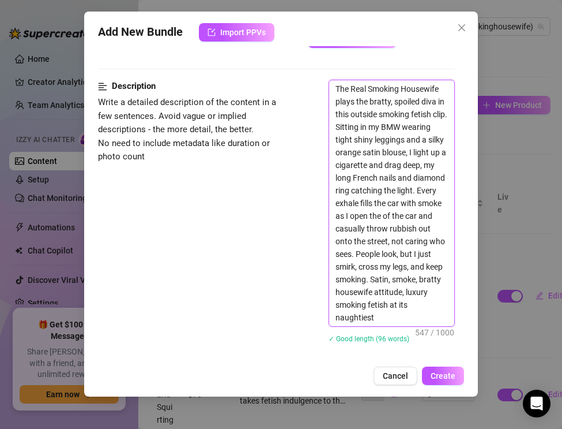
type textarea "The Real Smoking Housewife plays the bratty, spoiled diva in this outside smoki…"
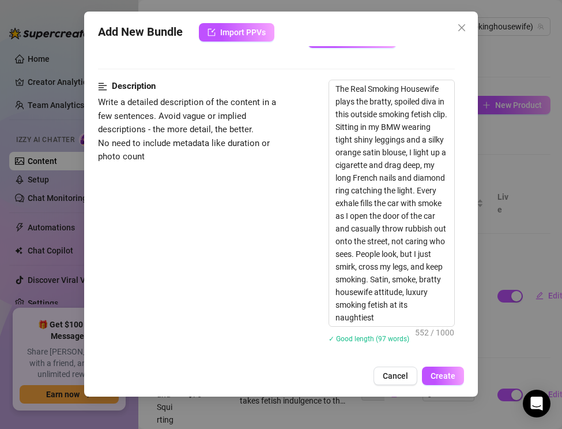
click at [303, 225] on div "Description Write a detailed description of the content in a few sentences. Avo…" at bounding box center [276, 219] width 357 height 278
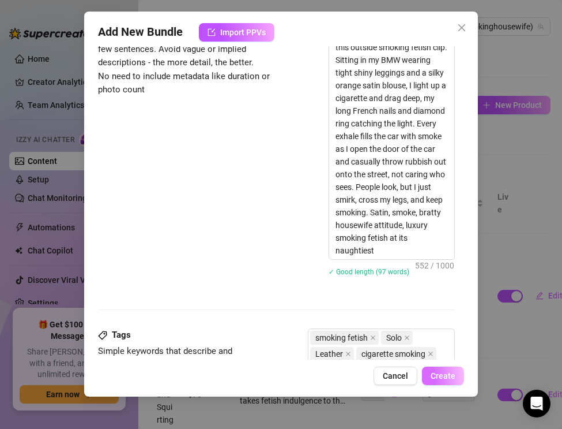
click at [437, 373] on span "Create" at bounding box center [443, 375] width 25 height 9
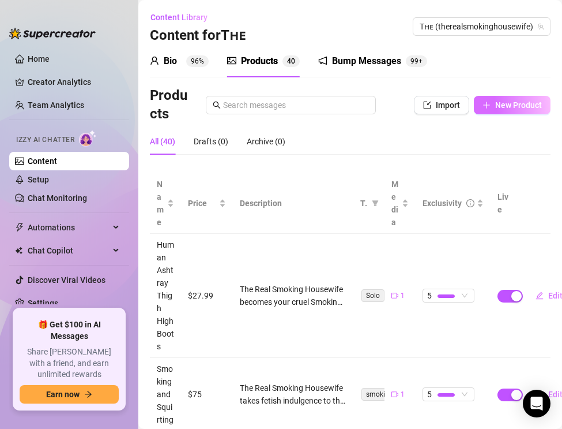
click at [516, 102] on span "New Product" at bounding box center [518, 104] width 47 height 9
type textarea "Type your message here..."
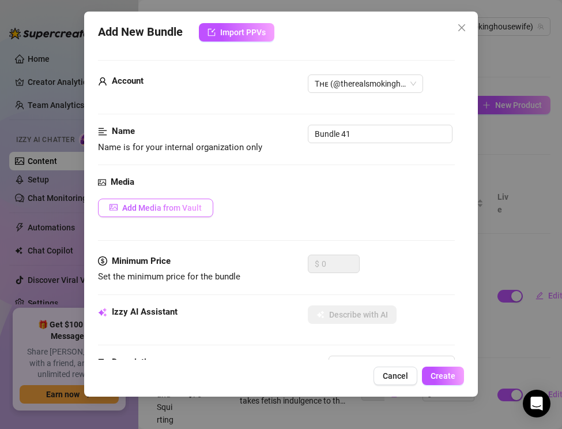
click at [160, 203] on span "Add Media from Vault" at bounding box center [162, 207] width 80 height 9
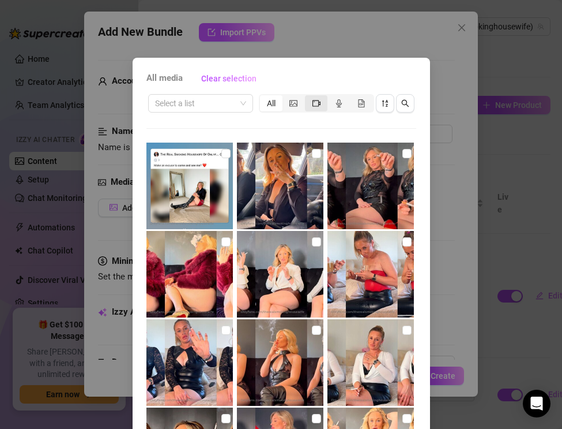
click at [317, 100] on icon "video-camera" at bounding box center [317, 103] width 8 height 8
click at [308, 97] on input "segmented control" at bounding box center [308, 97] width 0 height 0
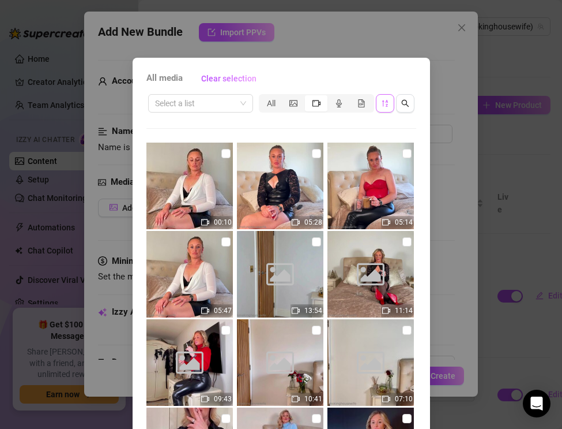
click at [388, 102] on icon "sort-descending" at bounding box center [385, 103] width 6 height 7
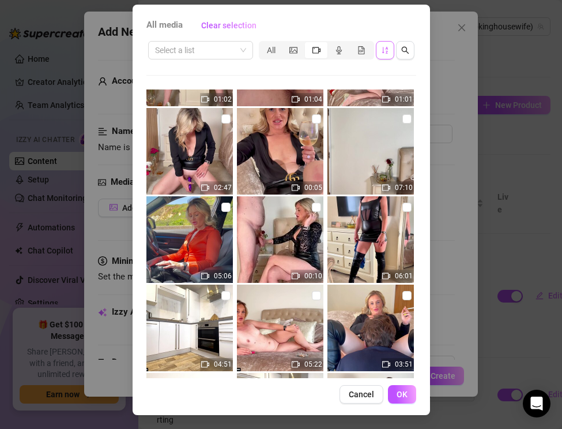
scroll to position [609, 0]
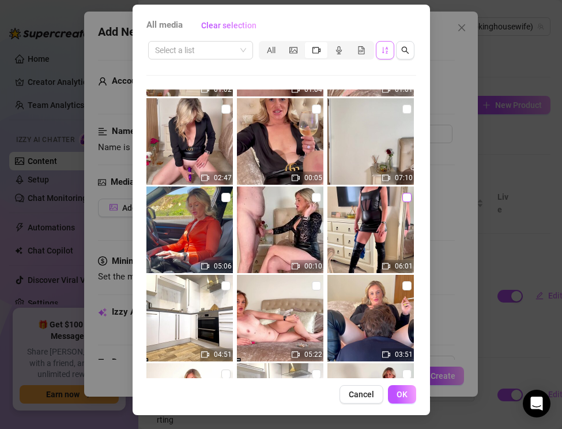
click at [404, 200] on input "checkbox" at bounding box center [407, 197] width 9 height 9
checkbox input "true"
click at [399, 399] on button "OK" at bounding box center [402, 394] width 28 height 18
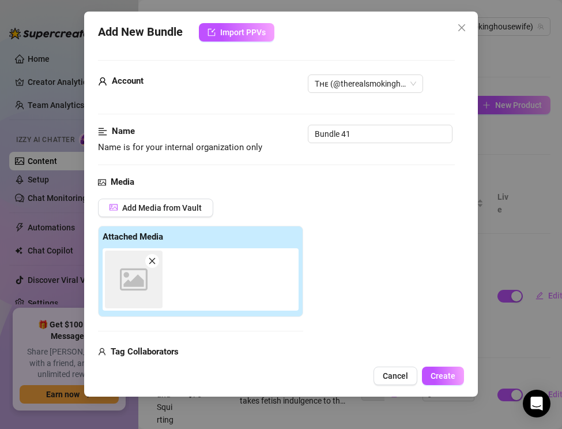
scroll to position [11, 0]
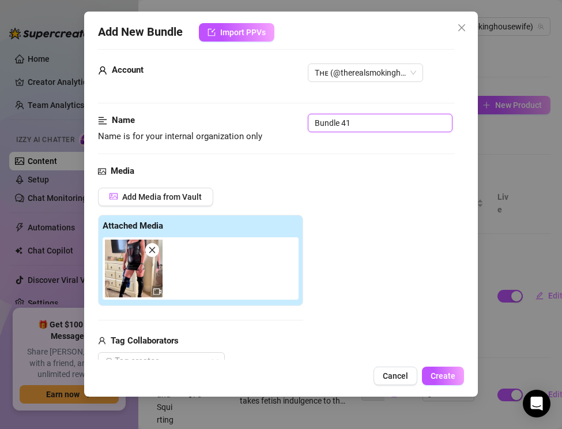
drag, startPoint x: 360, startPoint y: 122, endPoint x: 265, endPoint y: 119, distance: 95.2
click at [268, 119] on div "Name Name is for your internal organization only Bundle 41" at bounding box center [276, 128] width 357 height 29
paste input "Smoking & Cleaning — Leather Thigh-Highs & Upskirt Tease"
click at [366, 78] on span "Tʜᴇ (@therealsmokinghousewife)" at bounding box center [366, 72] width 102 height 17
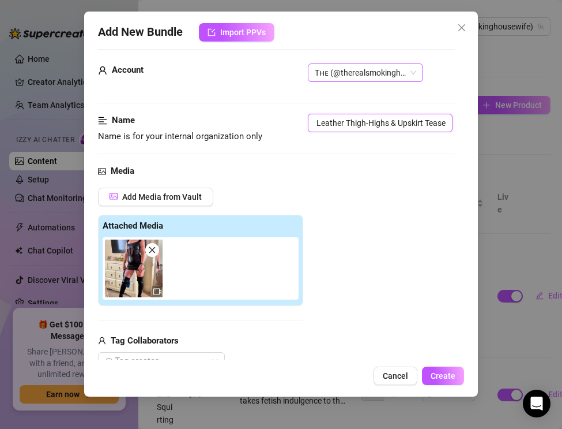
type input "Smoking & Cleaning — Leather Thigh-Highs & Upskirt Tease"
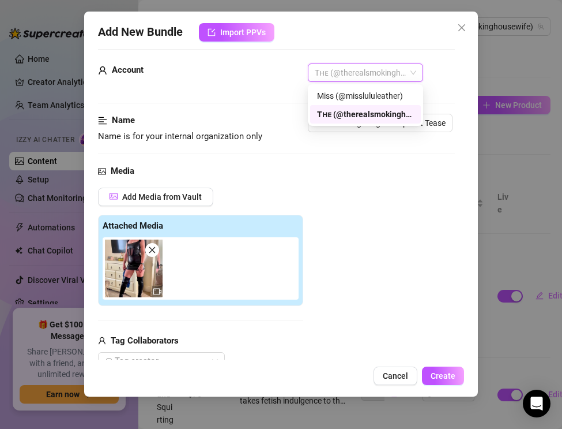
scroll to position [0, 0]
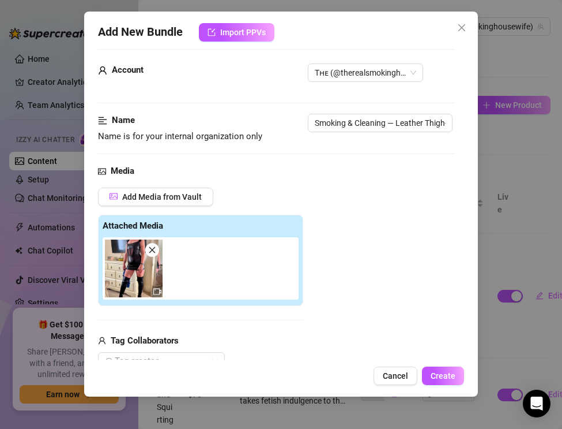
click at [264, 100] on div "Account Tʜᴇ (@therealsmokinghousewife)" at bounding box center [276, 88] width 357 height 50
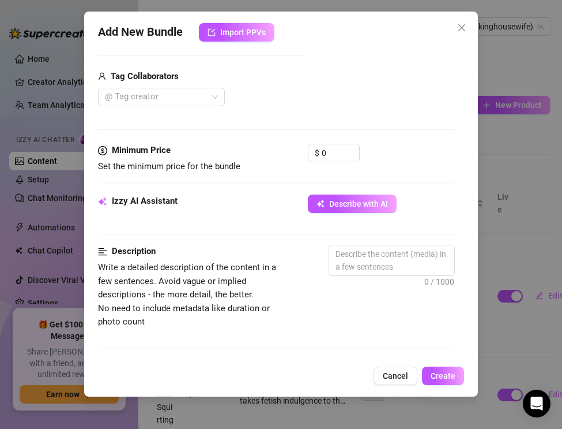
scroll to position [295, 0]
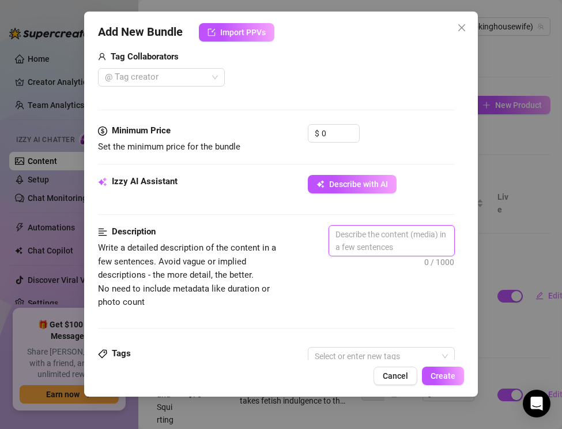
click at [359, 234] on textarea at bounding box center [391, 241] width 125 height 30
paste textarea "The Real Smoking Housewife turns chores into fetish luxury. Dressed in my leath…"
type textarea "The Real Smoking Housewife turns chores into fetish luxury. Dressed in my leath…"
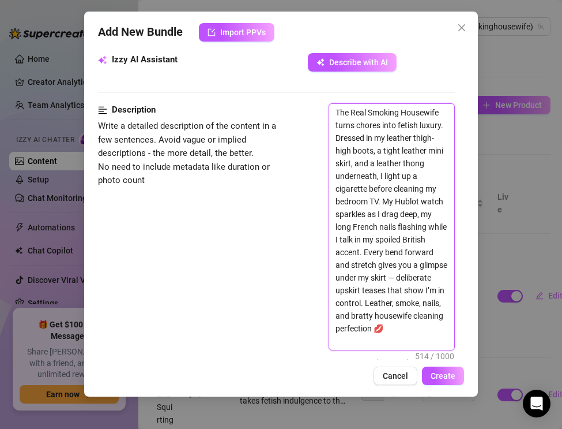
scroll to position [476, 0]
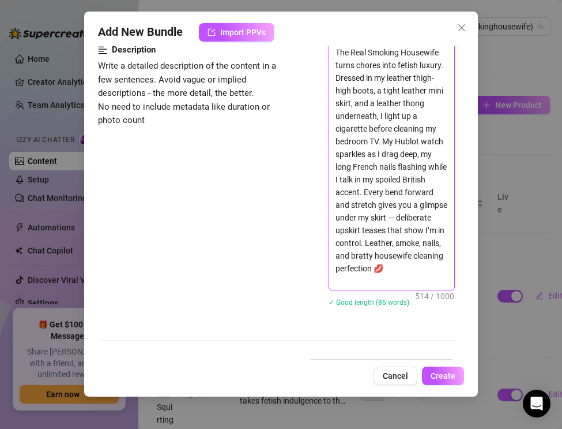
type textarea "The Real Smoking Housewife turns chores into fetish luxury. Dressed in my leath…"
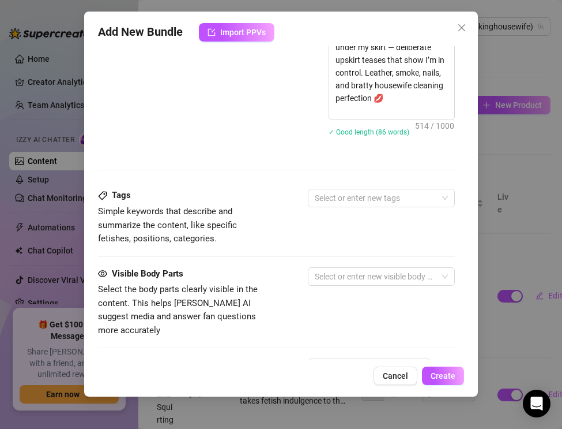
scroll to position [666, 0]
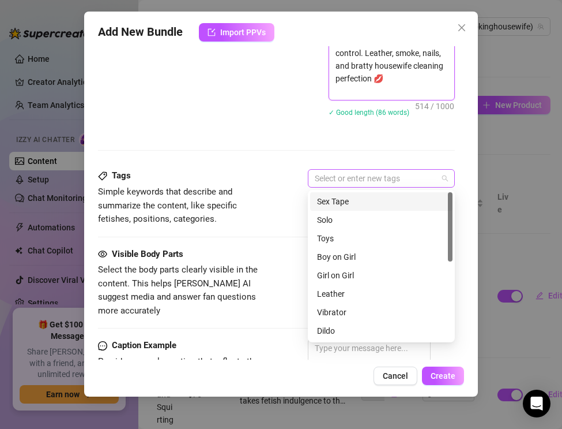
click at [330, 179] on div at bounding box center [375, 178] width 130 height 16
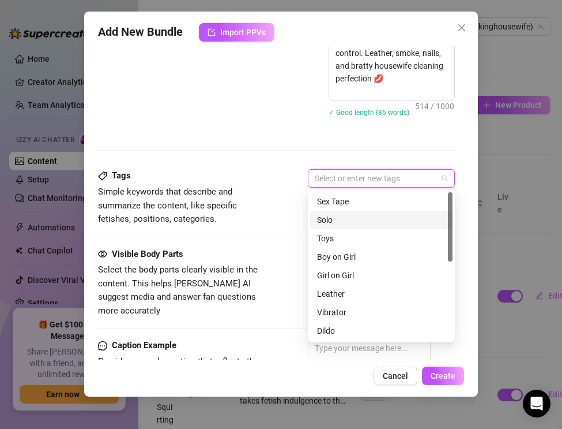
click at [330, 220] on div "Solo" at bounding box center [381, 219] width 129 height 13
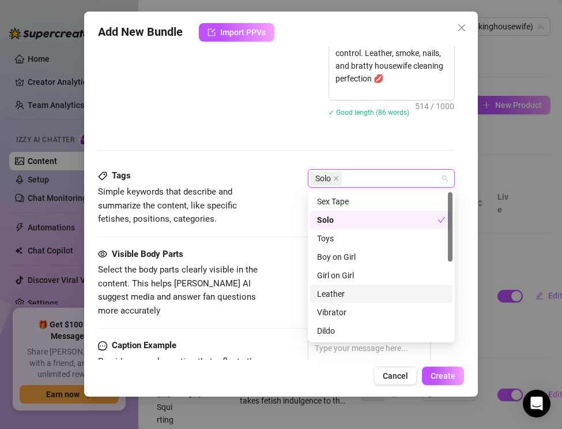
click at [335, 291] on div "Leather" at bounding box center [381, 293] width 129 height 13
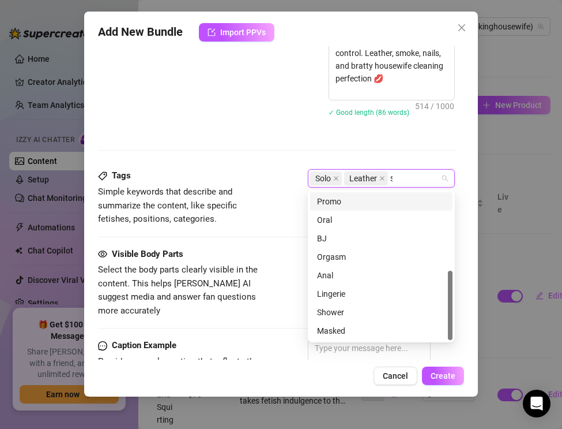
scroll to position [0, 0]
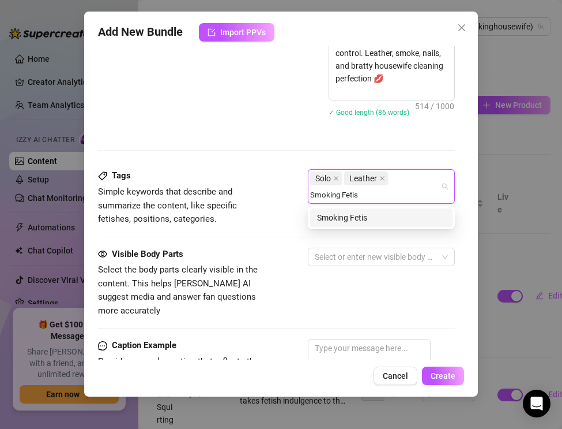
type input "Smoking Fetish"
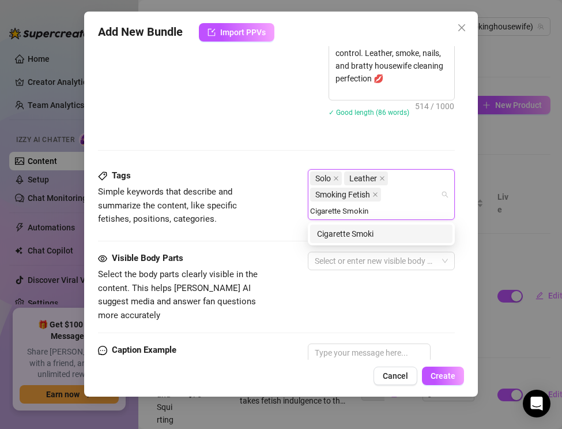
type input "Cigarette Smoking"
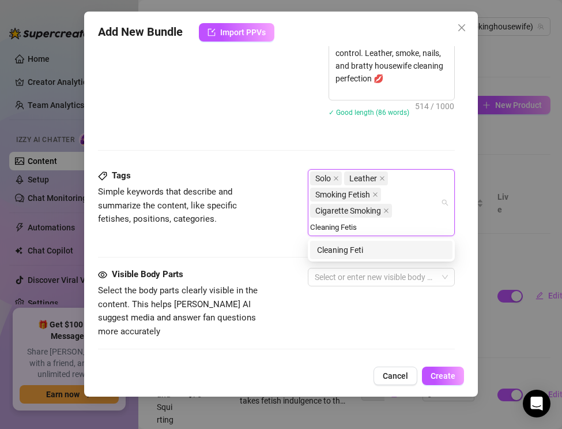
type input "Cleaning Fetish"
type input "Upskirt Fetish"
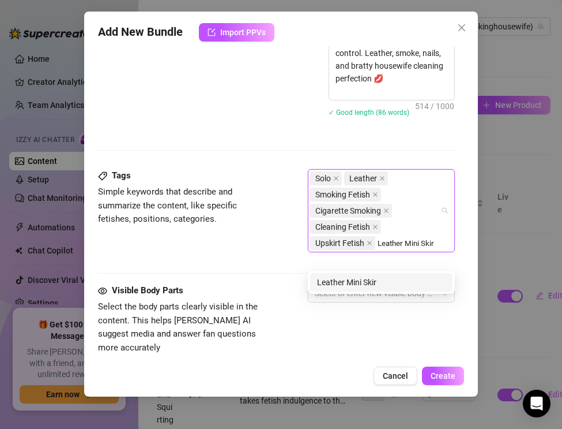
type input "Leather Mini Skirt"
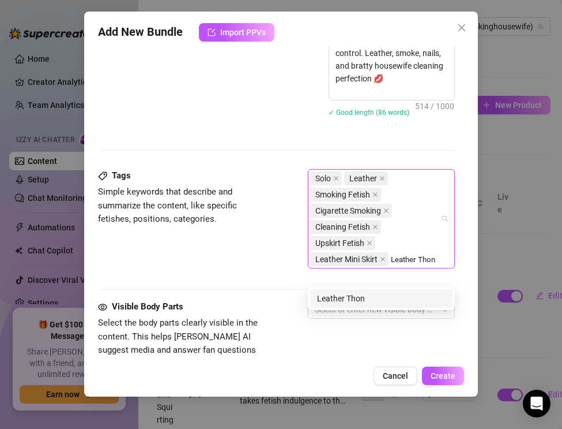
type input "Leather Thong"
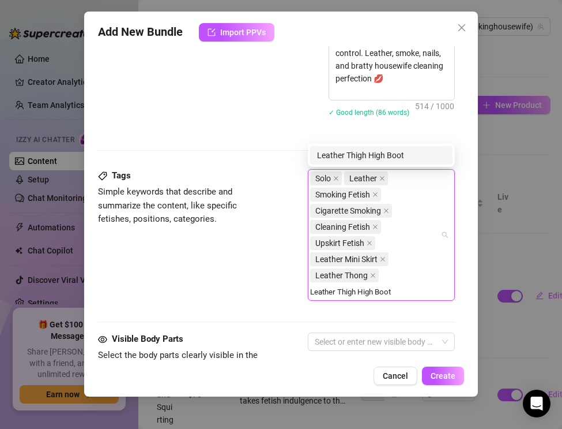
type input "Leather Thigh High Boots"
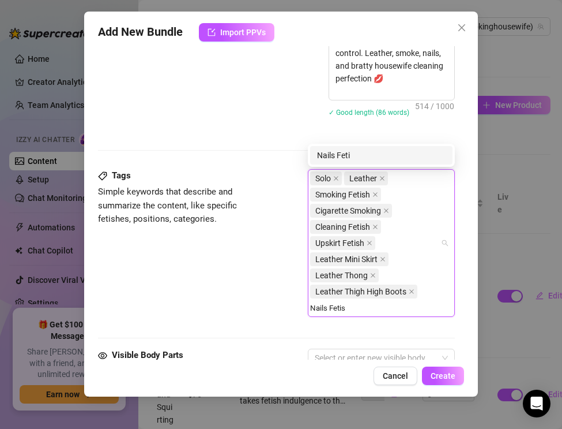
type input "Nails Fetish"
type input "Wristwatch fetish"
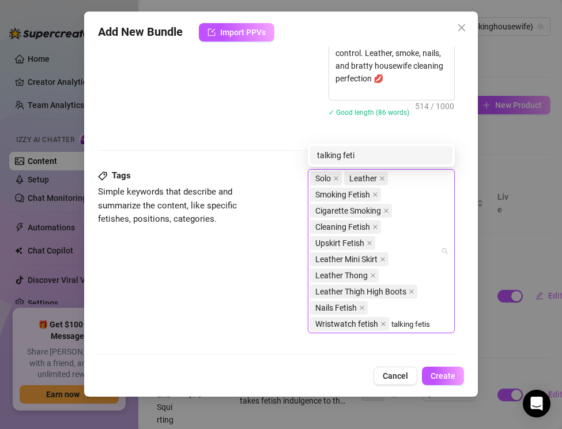
type input "talking fetish"
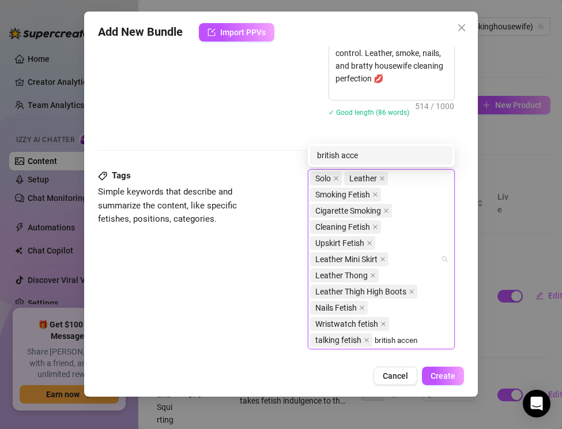
type input "british accent"
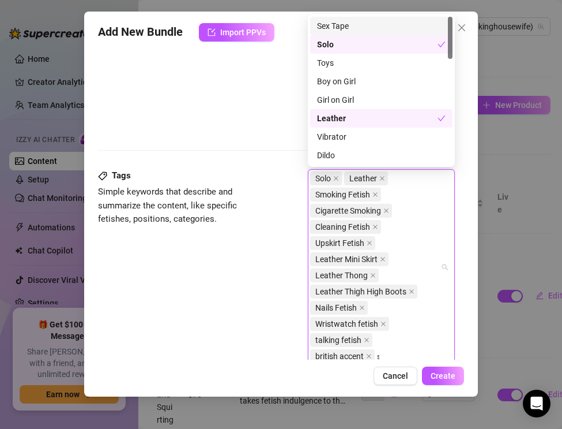
scroll to position [667, 0]
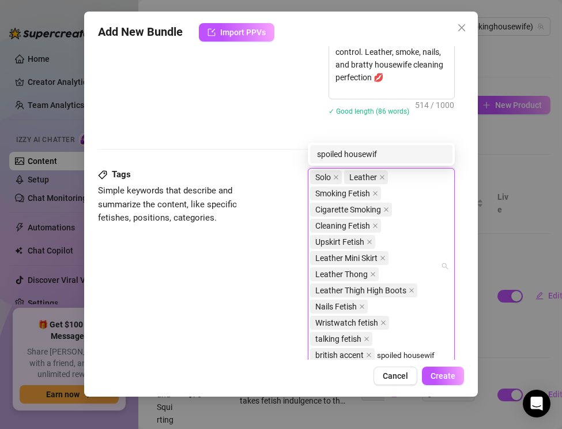
type input "spoiled housewife"
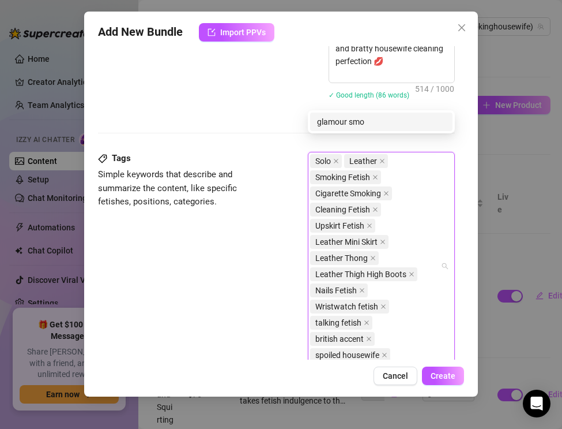
scroll to position [700, 0]
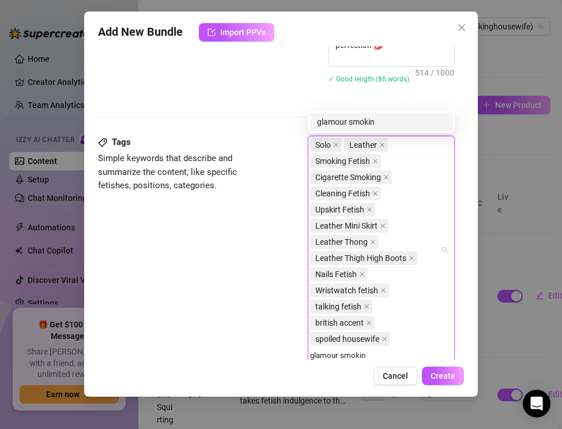
type input "glamour smoking"
type input "milf smoking"
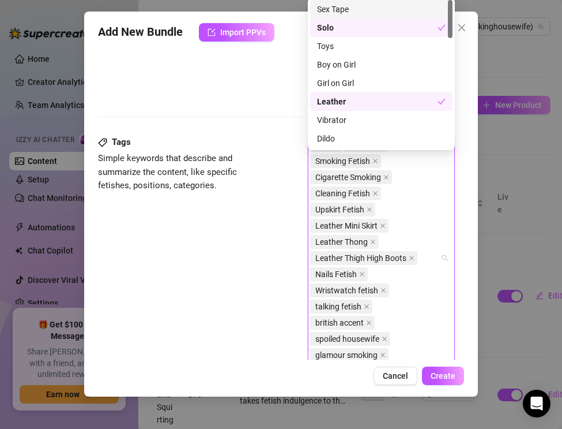
scroll to position [716, 0]
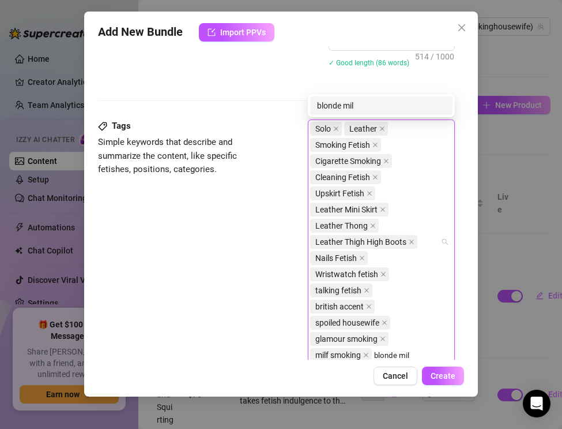
type input "blonde milf"
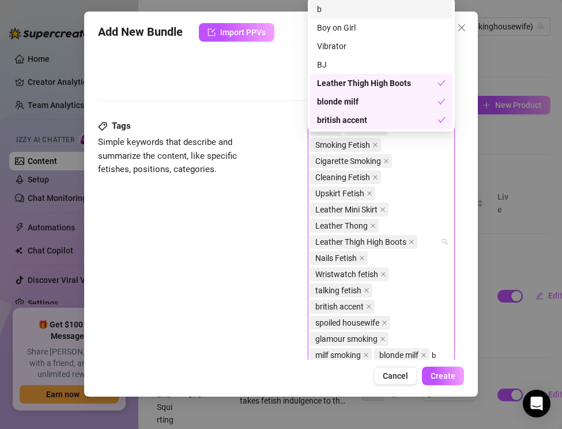
scroll to position [732, 0]
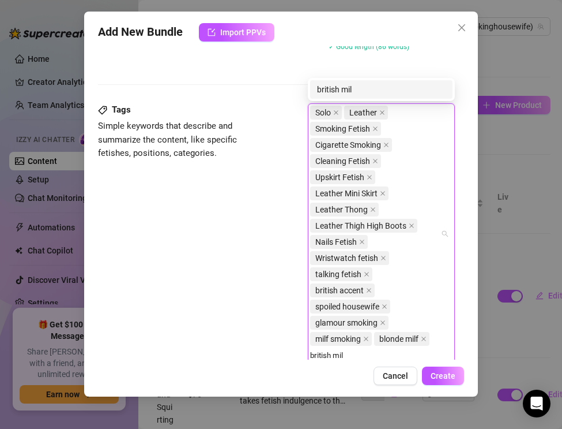
type input "british milf"
type input "luxury milf"
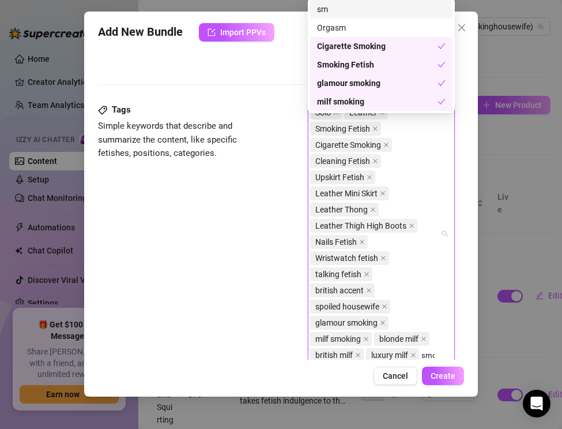
scroll to position [748, 0]
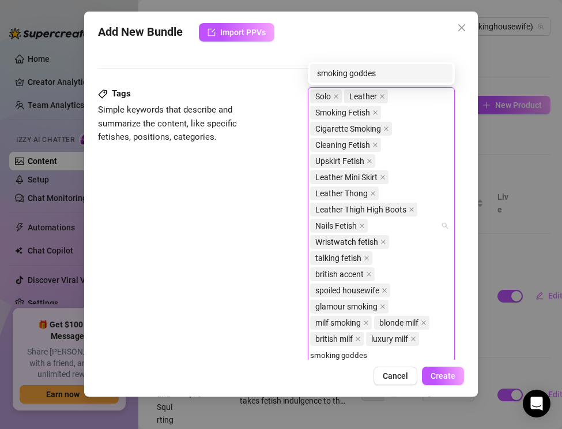
type input "smoking goddess"
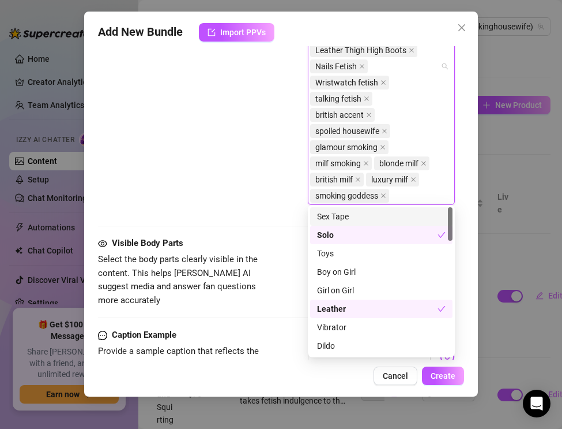
scroll to position [910, 0]
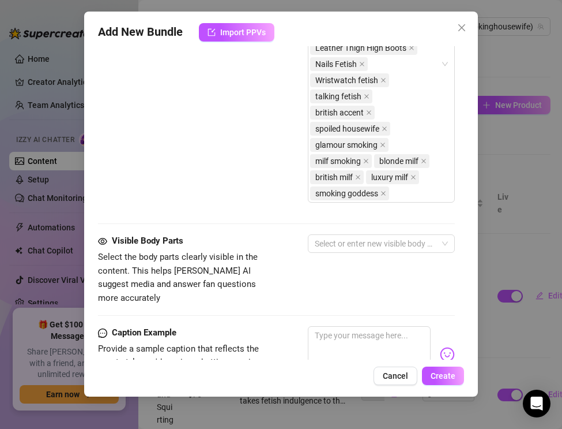
click at [233, 228] on div "Tags Simple keywords that describe and summarize the content, like specific fet…" at bounding box center [276, 80] width 357 height 309
click at [338, 240] on div at bounding box center [375, 243] width 130 height 16
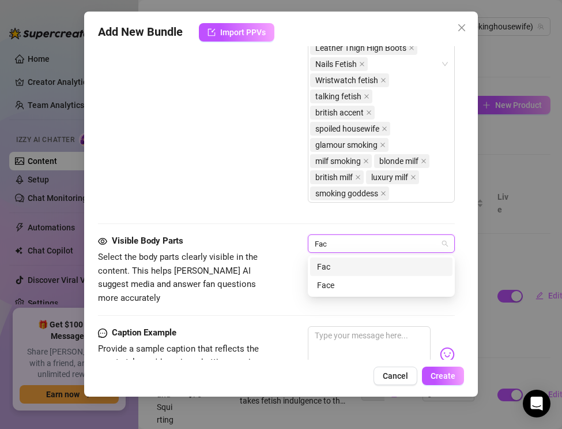
type input "Face"
click at [335, 265] on div "Face" at bounding box center [381, 266] width 129 height 13
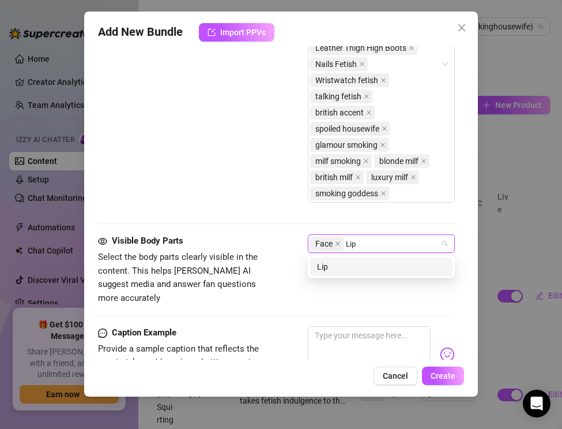
type input "Lips"
type input "Mouth"
type input "Nails"
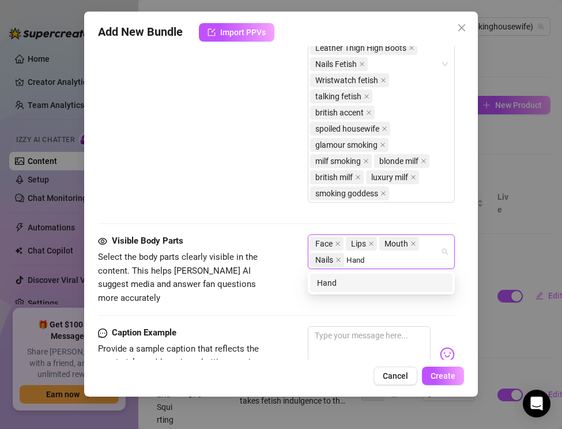
type input "Hands"
type input "Chest"
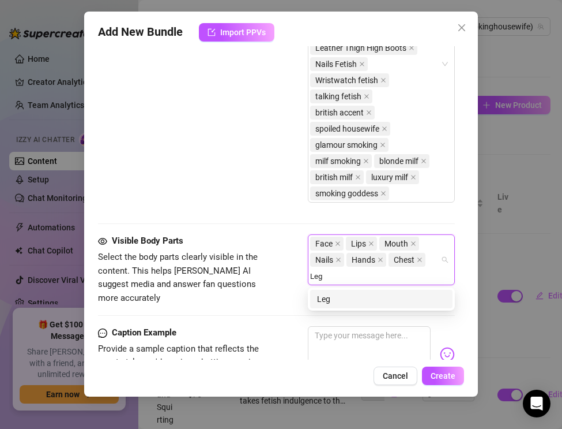
type input "Legs"
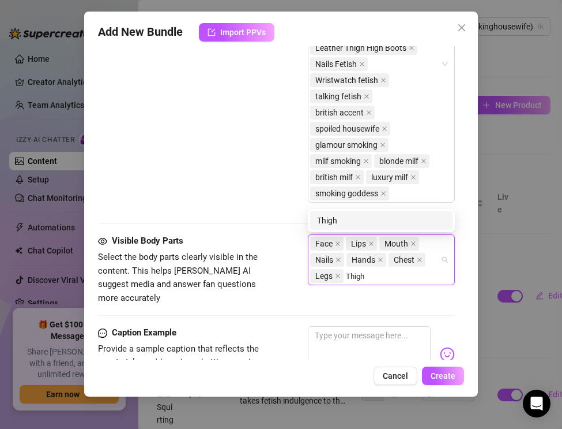
type input "Thighs"
type input "Ass"
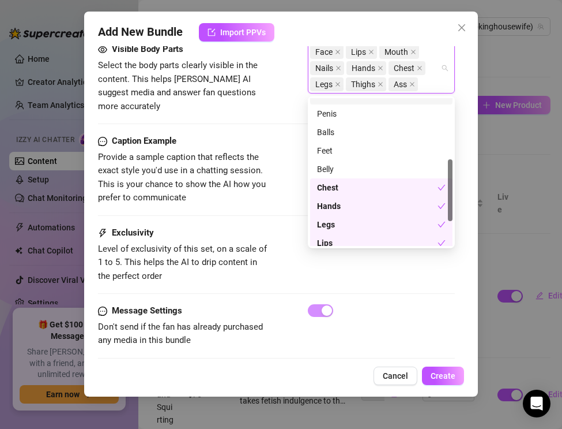
scroll to position [149, 0]
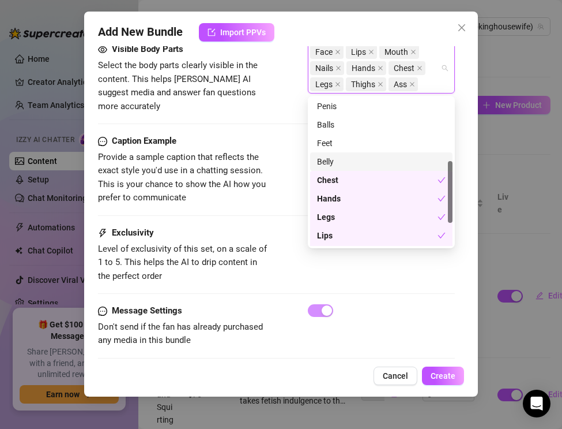
click at [321, 161] on div "Belly" at bounding box center [381, 161] width 129 height 13
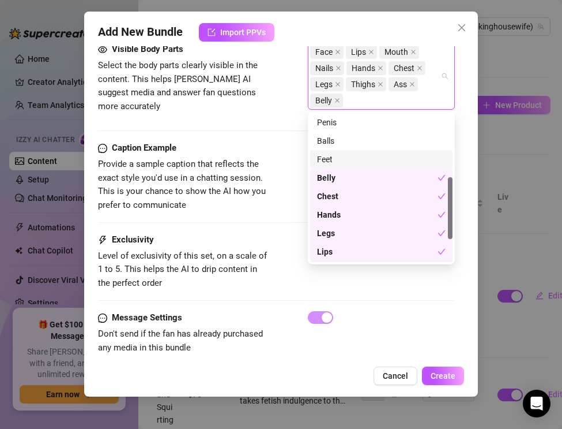
click at [326, 161] on div "Feet" at bounding box center [381, 159] width 129 height 13
click at [275, 229] on div "Caption Example Provide a sample caption that reflects the exact style you'd us…" at bounding box center [276, 187] width 357 height 92
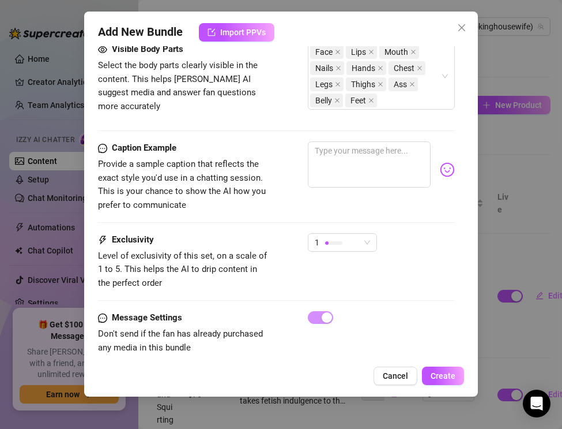
scroll to position [1117, 0]
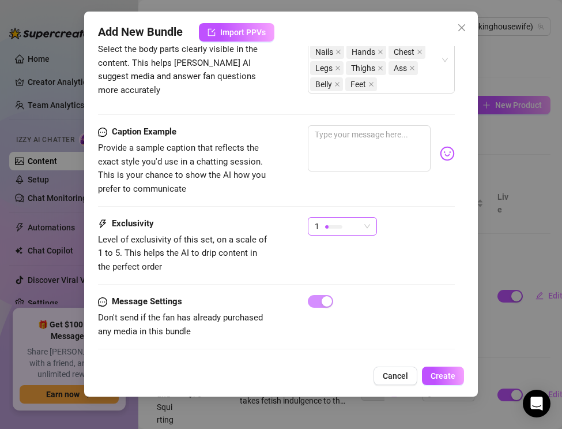
click at [324, 225] on div "1" at bounding box center [337, 225] width 45 height 17
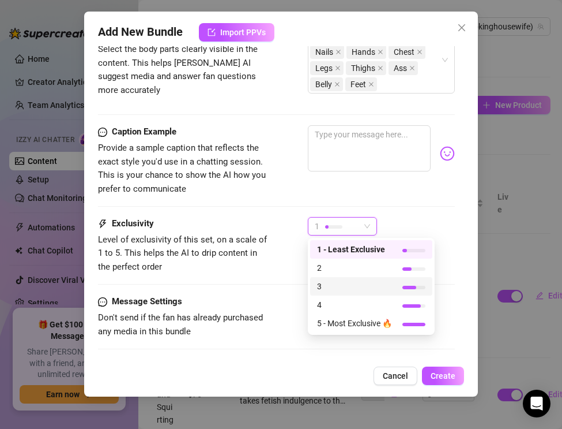
click at [326, 283] on span "3" at bounding box center [354, 286] width 75 height 13
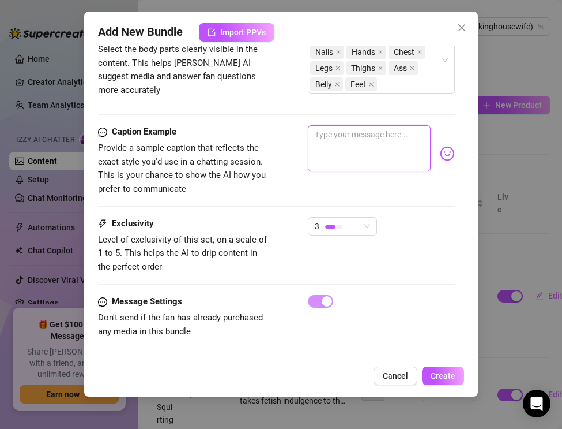
click at [358, 157] on textarea at bounding box center [369, 148] width 123 height 46
paste textarea "Leather skirt, cigarette between my lips, cleaning slow while I bend over… ever…"
type textarea "Leather skirt, cigarette between my lips, cleaning slow while I bend over… ever…"
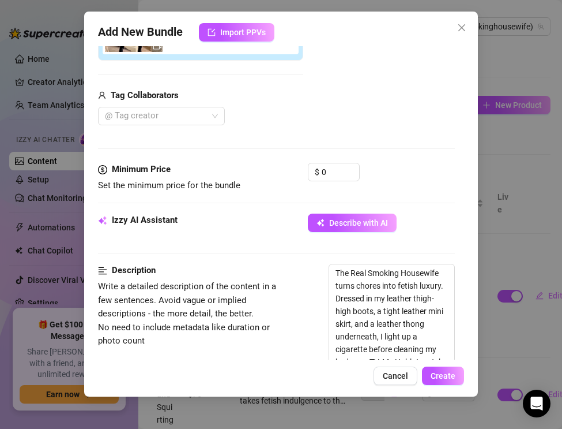
scroll to position [229, 0]
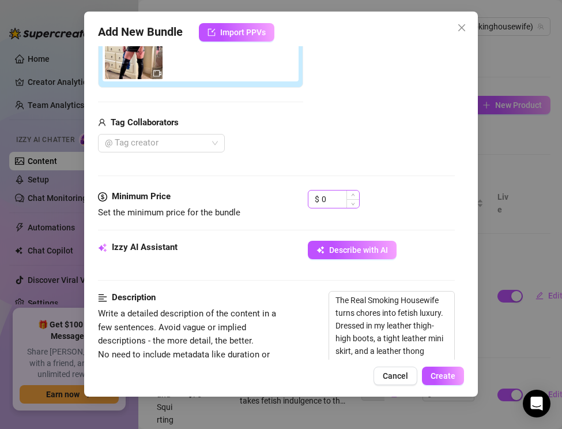
type textarea "Leather skirt, cigarette between my lips, cleaning slow while I bend over… ever…"
click at [328, 200] on input "0" at bounding box center [340, 198] width 37 height 17
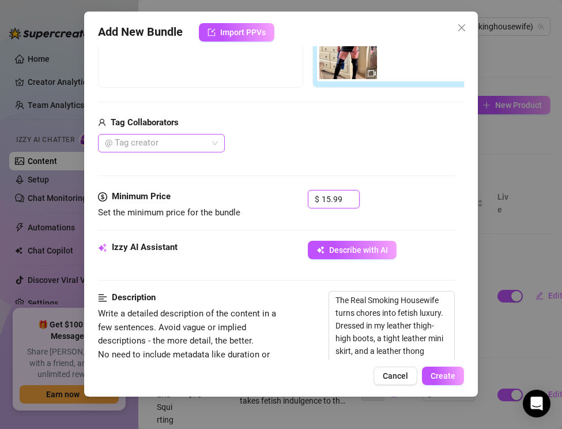
click at [184, 151] on div "@ Tag creator" at bounding box center [161, 143] width 127 height 18
type input "15.99"
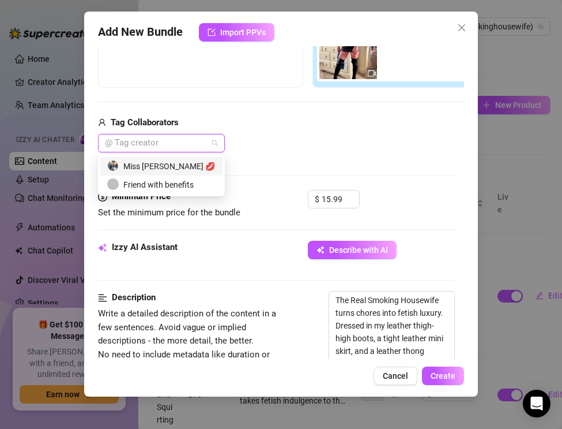
click at [180, 164] on div "Miss [PERSON_NAME] 💋" at bounding box center [161, 166] width 108 height 13
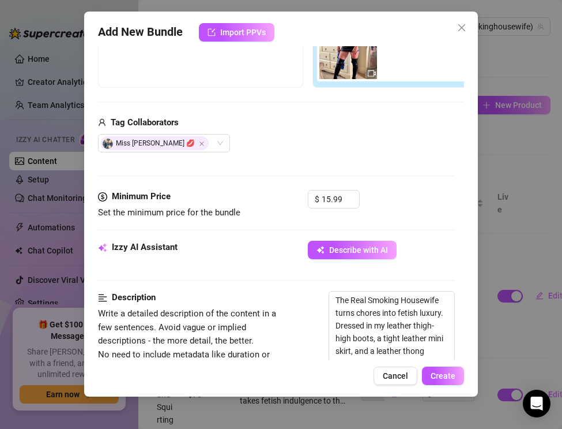
click at [272, 163] on div "Media Add Media from Vault Free preview Pay to view Tag Collaborators Miss [PER…" at bounding box center [276, 67] width 357 height 243
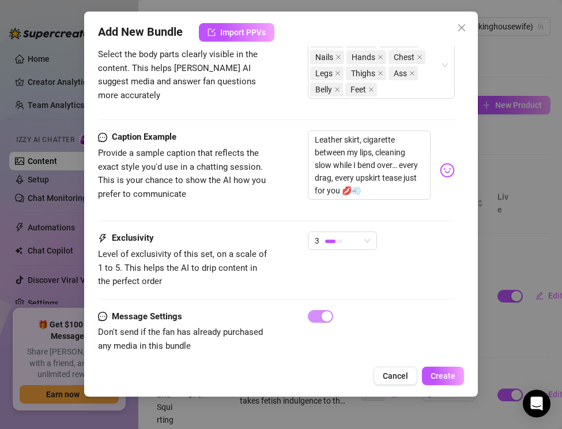
scroll to position [1126, 0]
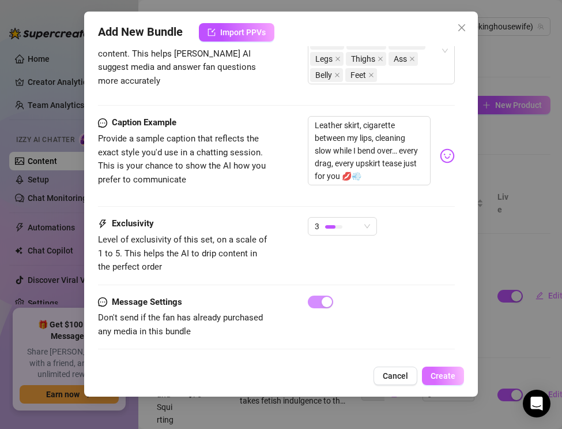
click at [452, 377] on span "Create" at bounding box center [443, 375] width 25 height 9
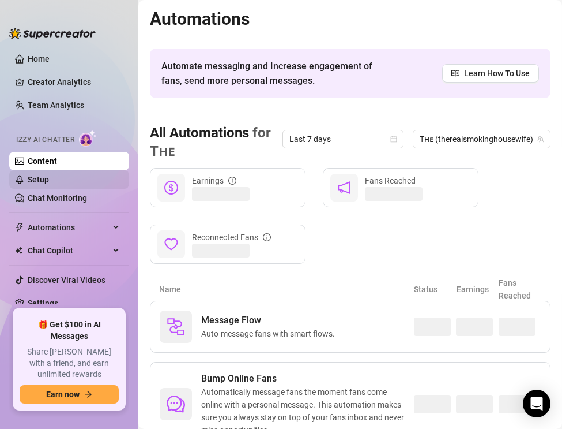
click at [49, 180] on link "Setup" at bounding box center [38, 179] width 21 height 9
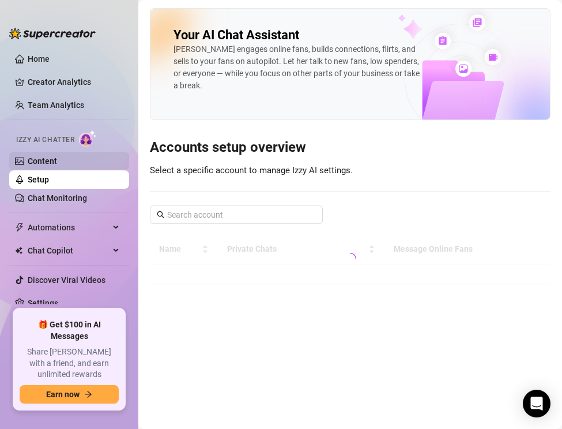
click at [57, 165] on link "Content" at bounding box center [42, 160] width 29 height 9
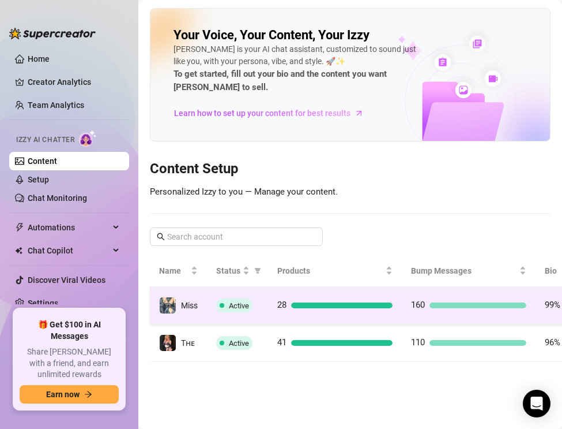
scroll to position [0, 144]
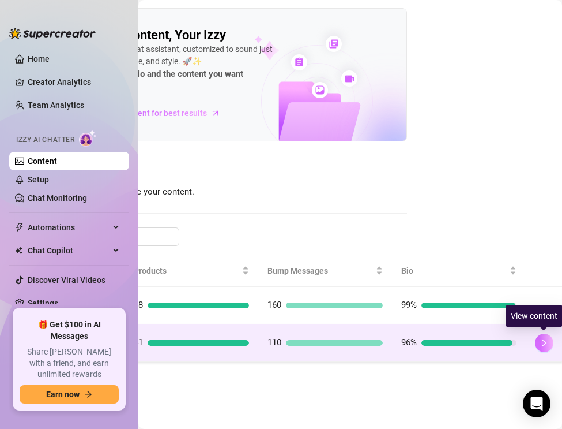
click at [549, 349] on button "button" at bounding box center [544, 342] width 18 height 18
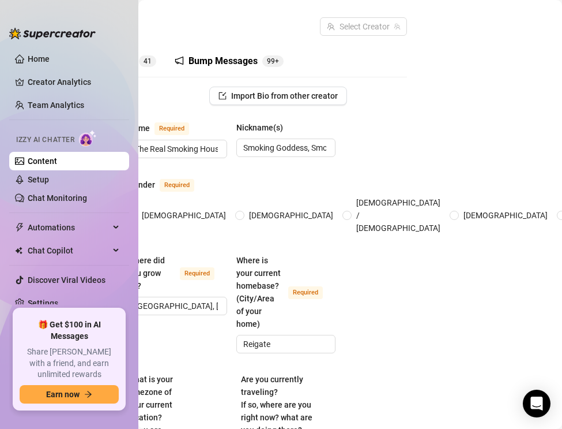
scroll to position [0, 80]
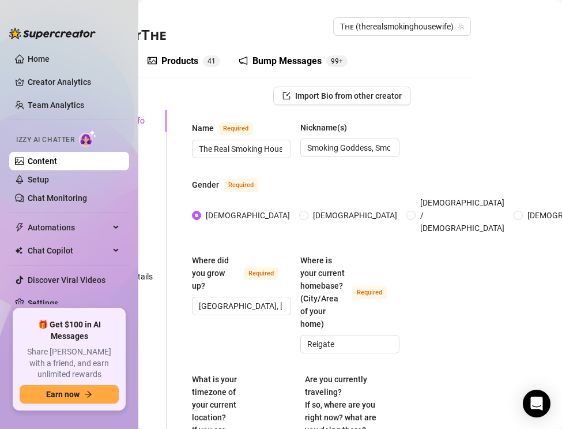
click at [305, 63] on div "Bump Messages" at bounding box center [287, 61] width 69 height 14
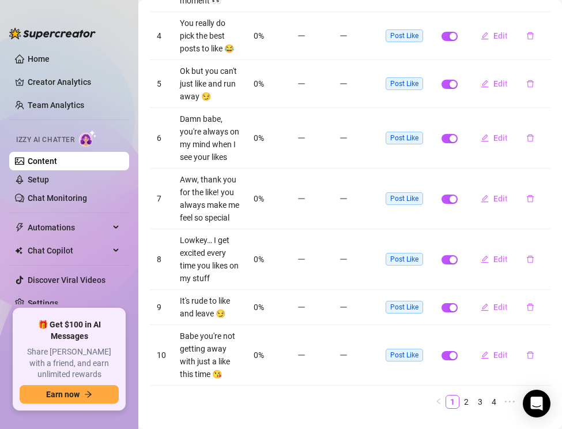
scroll to position [318, 0]
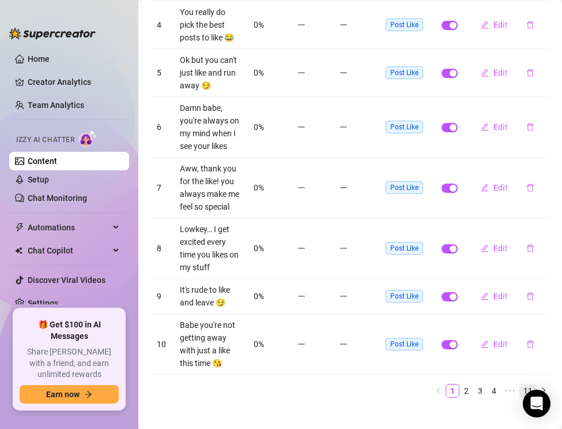
click at [525, 384] on link "11" at bounding box center [528, 390] width 16 height 13
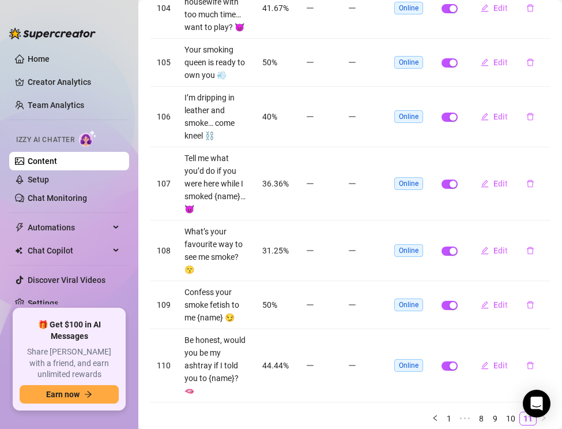
scroll to position [369, 0]
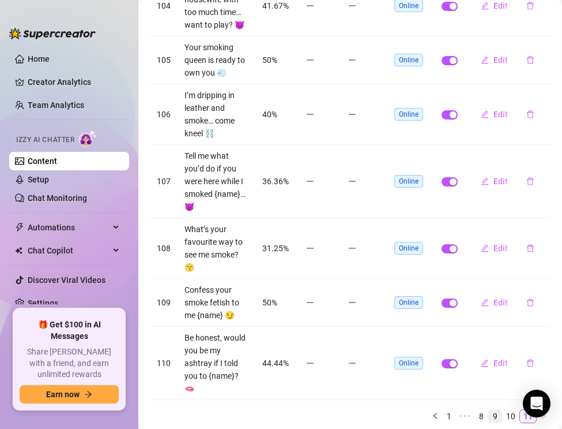
click at [488, 409] on li "9" at bounding box center [495, 416] width 14 height 14
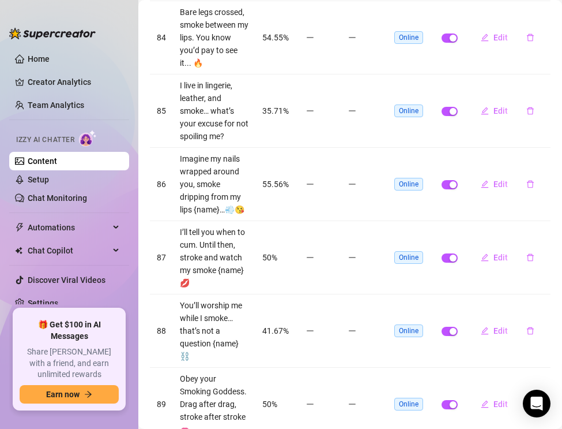
scroll to position [483, 0]
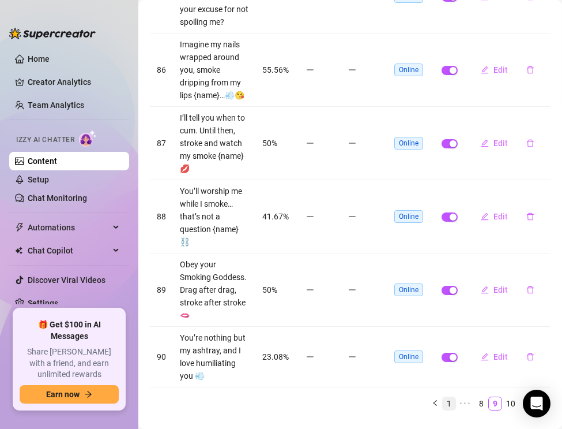
click at [446, 397] on link "1" at bounding box center [449, 403] width 13 height 13
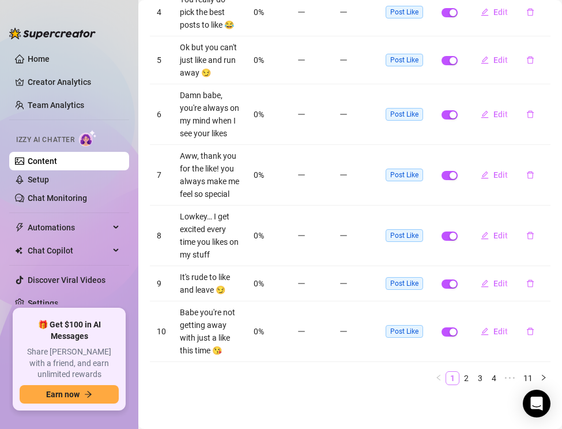
scroll to position [318, 0]
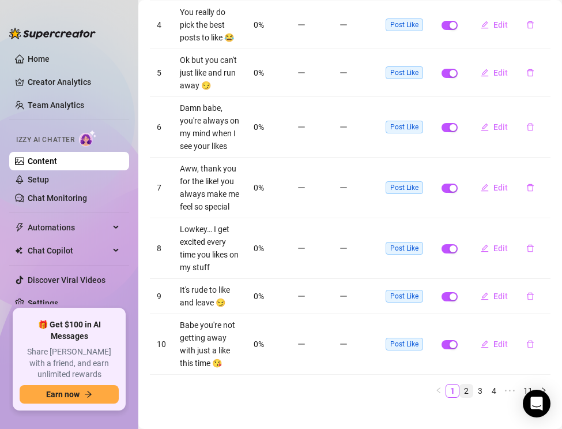
click at [465, 384] on link "2" at bounding box center [466, 390] width 13 height 13
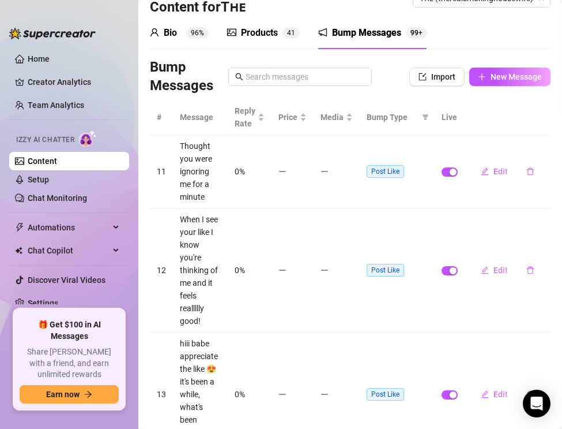
scroll to position [28, 0]
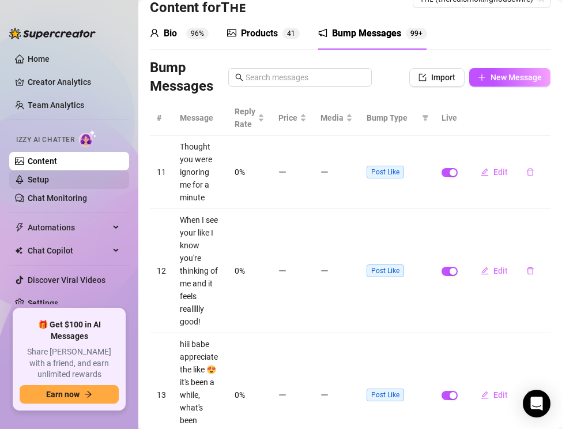
click at [49, 181] on link "Setup" at bounding box center [38, 179] width 21 height 9
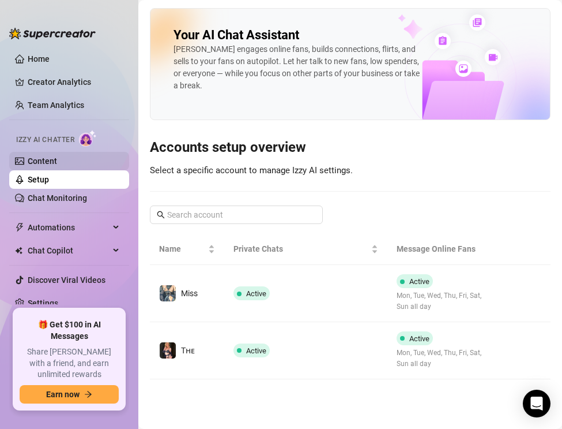
click at [57, 163] on link "Content" at bounding box center [42, 160] width 29 height 9
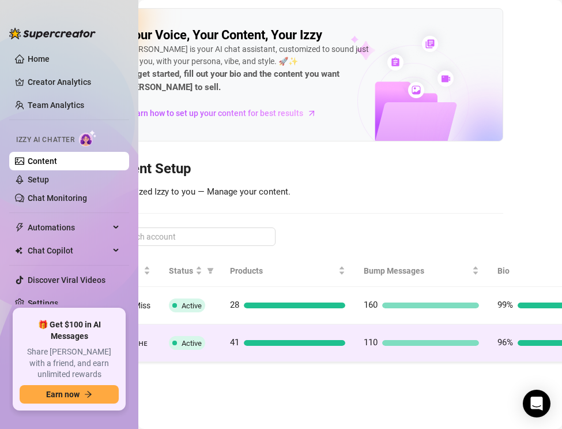
scroll to position [0, 144]
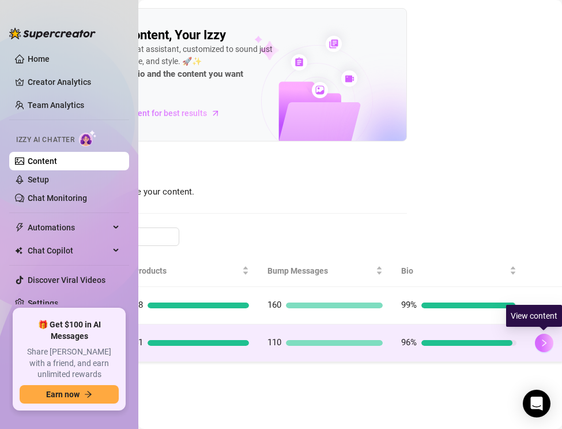
click at [545, 341] on icon "right" at bounding box center [544, 343] width 8 height 8
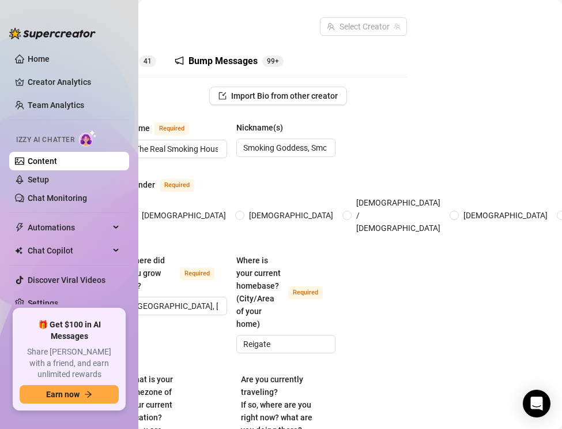
scroll to position [0, 80]
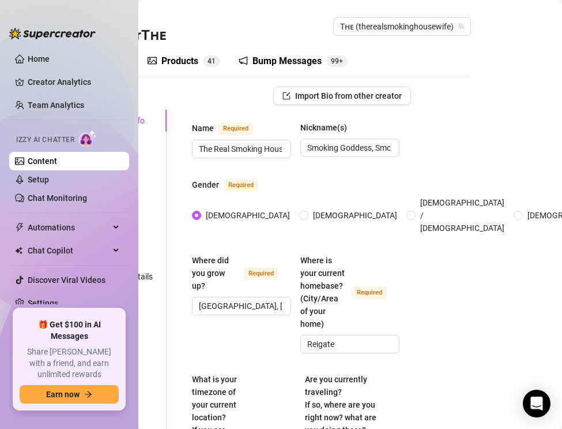
click at [285, 56] on div "Bump Messages" at bounding box center [287, 61] width 69 height 14
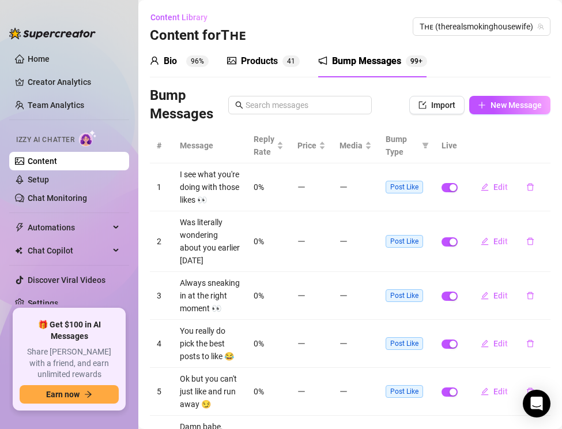
click at [285, 56] on sup "4 1" at bounding box center [291, 61] width 17 height 12
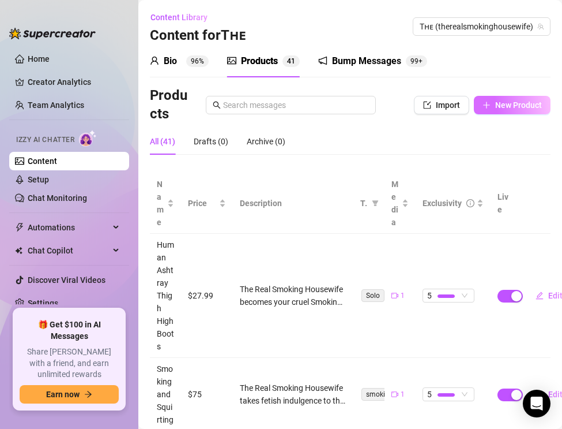
click at [498, 100] on span "New Product" at bounding box center [518, 104] width 47 height 9
type textarea "Type your message here..."
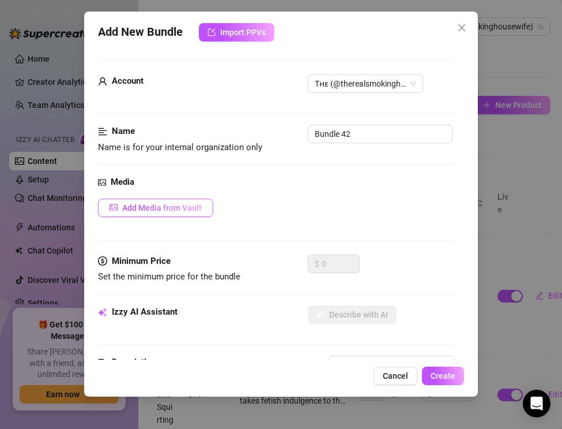
click at [140, 204] on span "Add Media from Vault" at bounding box center [162, 207] width 80 height 9
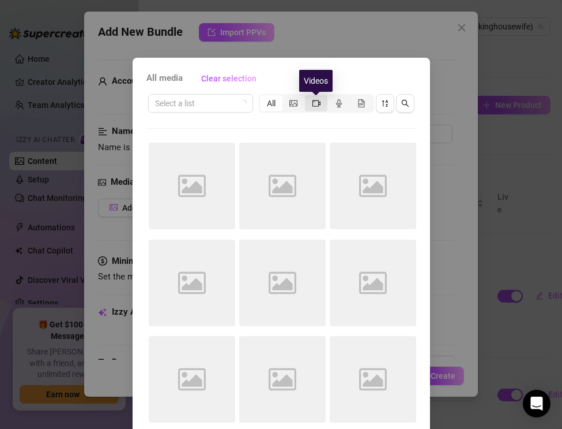
click at [317, 102] on icon "video-camera" at bounding box center [317, 103] width 8 height 8
click at [308, 97] on input "segmented control" at bounding box center [308, 97] width 0 height 0
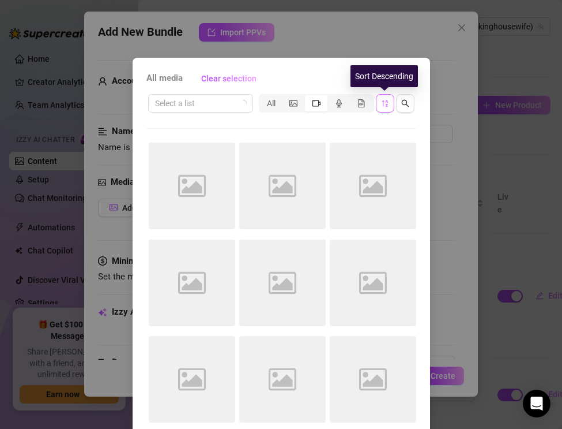
click at [385, 102] on icon "sort-descending" at bounding box center [385, 103] width 6 height 7
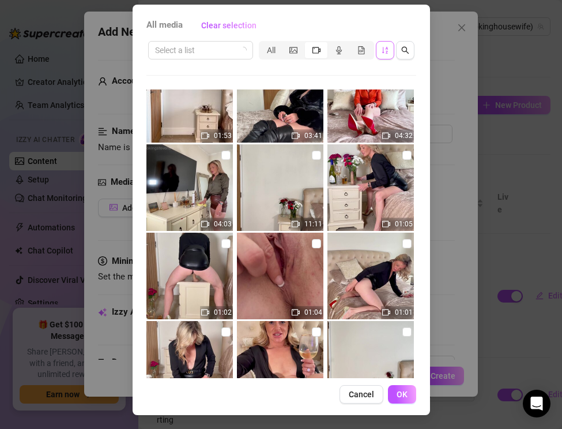
scroll to position [435, 0]
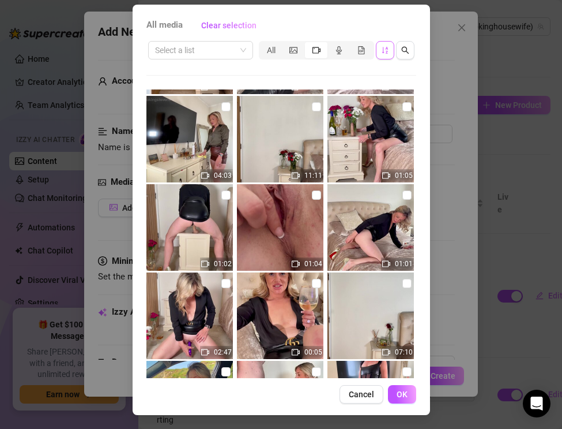
click at [362, 403] on div "All media Clear selection Select a list All 04:49 11:50 04:01 02:48 05:10 04:51…" at bounding box center [282, 210] width 298 height 410
click at [267, 390] on div "Cancel OK" at bounding box center [281, 394] width 270 height 18
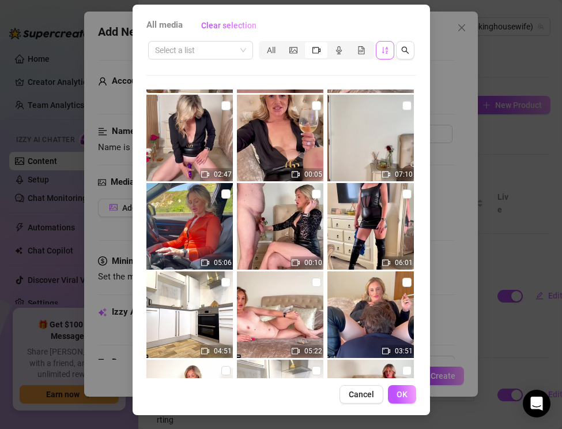
scroll to position [690, 0]
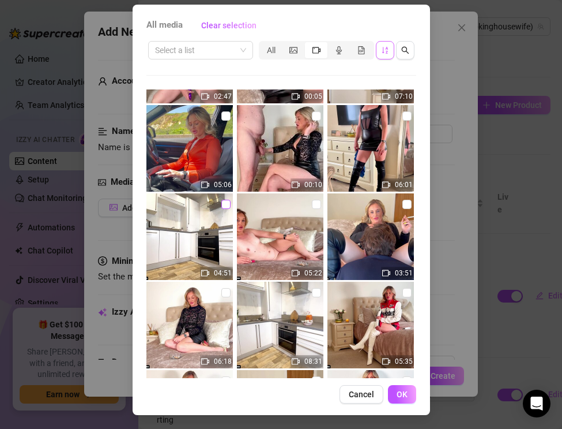
click at [224, 202] on input "checkbox" at bounding box center [225, 204] width 9 height 9
checkbox input "true"
click at [422, 400] on div "All media Clear selection Select a list All 04:49 11:50 04:01 02:48 05:10 04:51…" at bounding box center [282, 210] width 298 height 410
click at [408, 397] on button "OK" at bounding box center [402, 394] width 28 height 18
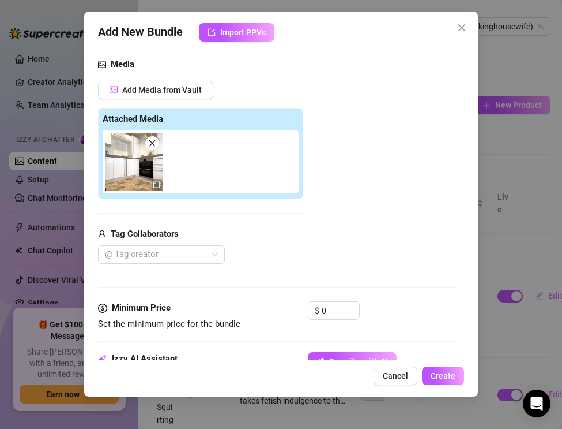
scroll to position [150, 0]
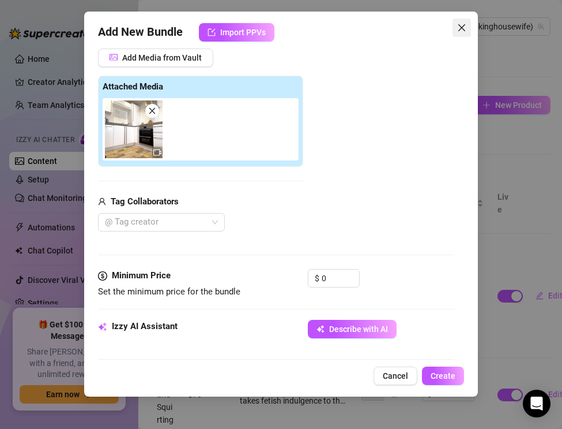
click at [469, 26] on span "Close" at bounding box center [462, 27] width 18 height 9
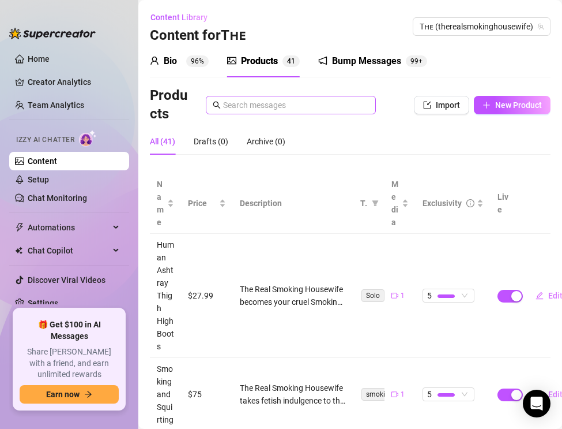
click at [222, 102] on span at bounding box center [291, 105] width 170 height 18
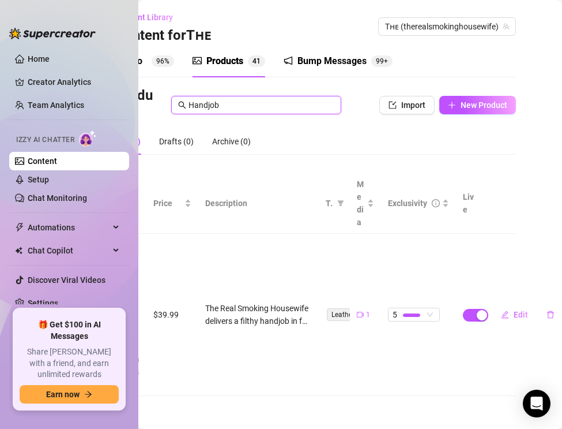
scroll to position [0, 36]
type input "Handjob"
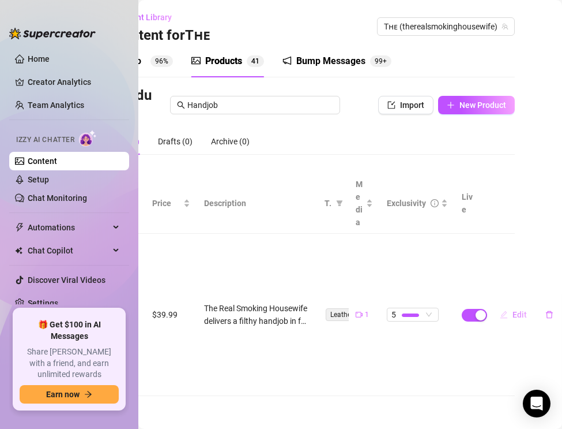
click at [509, 312] on button "Edit" at bounding box center [514, 314] width 46 height 18
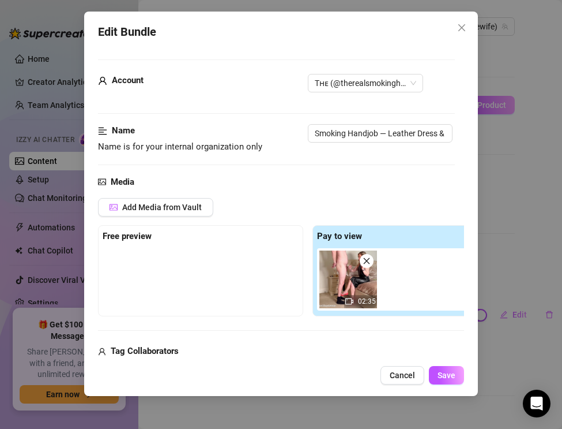
click at [500, 271] on div "Edit Bundle Account Tʜᴇ (@therealsmokinghousewife) Name Name is for your intern…" at bounding box center [281, 214] width 562 height 429
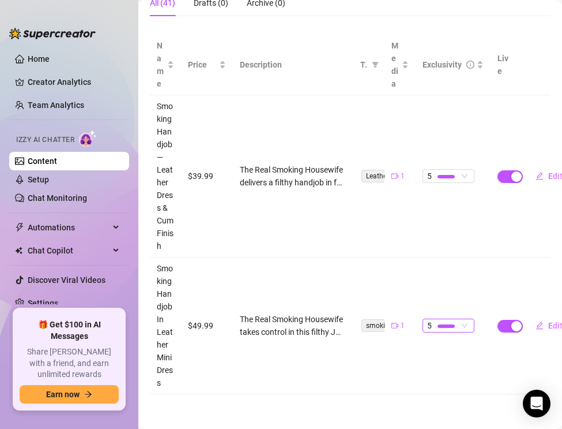
scroll to position [138, 36]
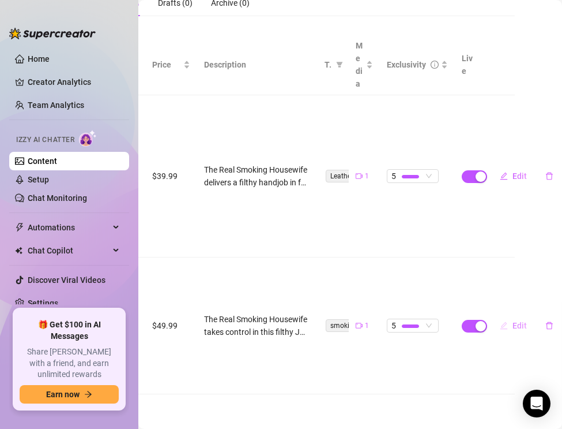
click at [518, 324] on span "Edit" at bounding box center [520, 325] width 14 height 9
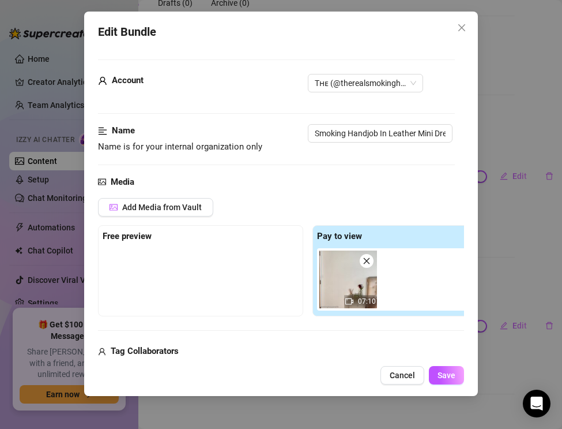
click at [504, 287] on div "Edit Bundle Account Tʜᴇ (@therealsmokinghousewife) Name Name is for your intern…" at bounding box center [281, 214] width 562 height 429
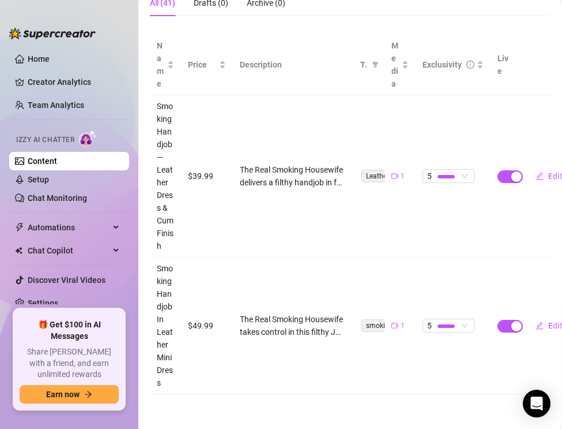
scroll to position [0, 0]
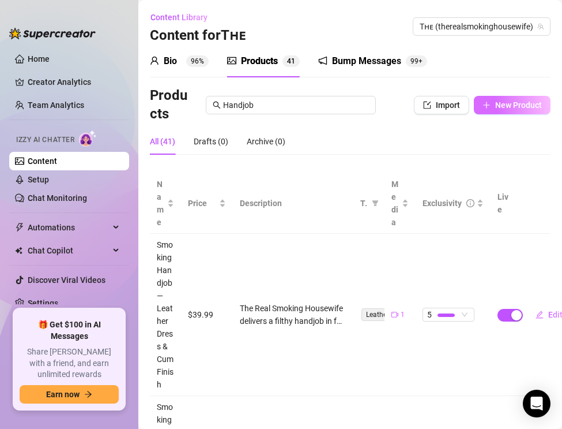
click at [497, 97] on button "New Product" at bounding box center [512, 105] width 77 height 18
type textarea "Type your message here..."
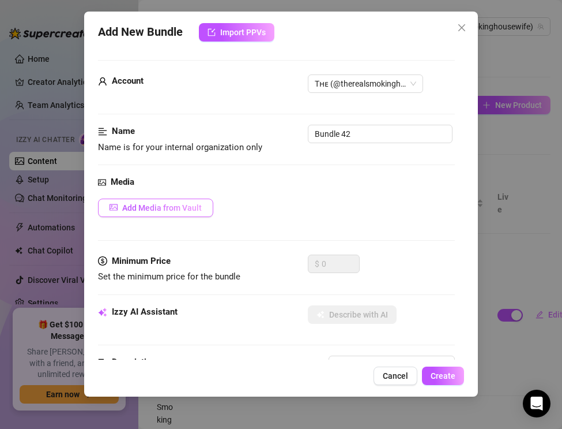
click at [166, 211] on span "Add Media from Vault" at bounding box center [162, 207] width 80 height 9
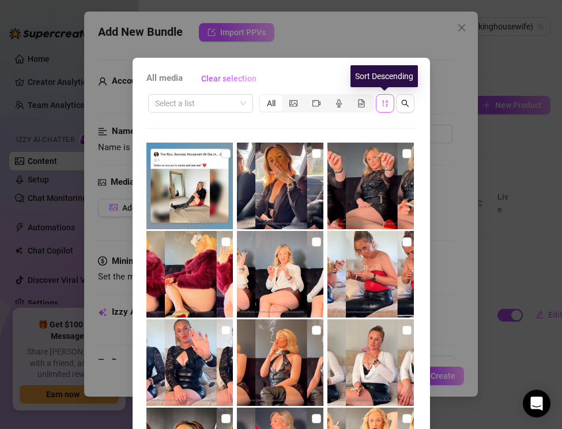
click at [392, 101] on button "button" at bounding box center [385, 103] width 18 height 18
click at [311, 106] on div "segmented control" at bounding box center [316, 103] width 22 height 16
click at [308, 97] on input "segmented control" at bounding box center [308, 97] width 0 height 0
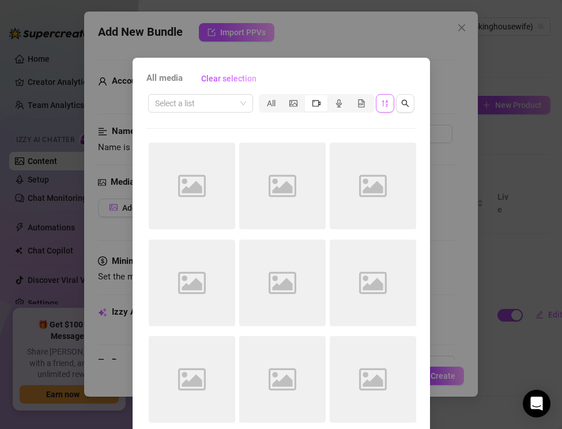
click at [387, 106] on icon "sort-descending" at bounding box center [385, 103] width 8 height 8
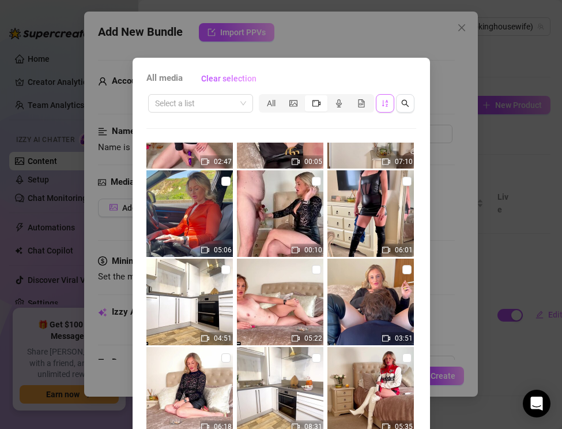
scroll to position [693, 0]
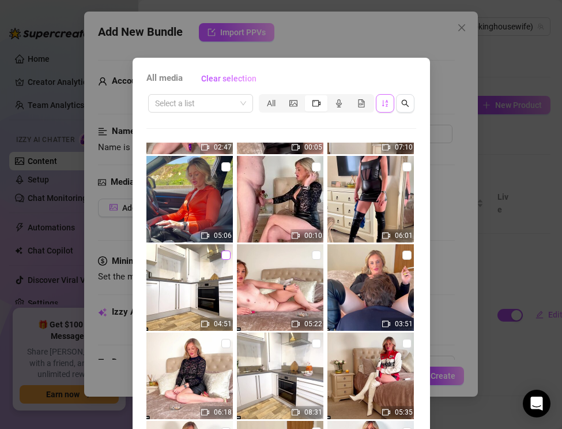
click at [227, 255] on input "checkbox" at bounding box center [225, 254] width 9 height 9
checkbox input "true"
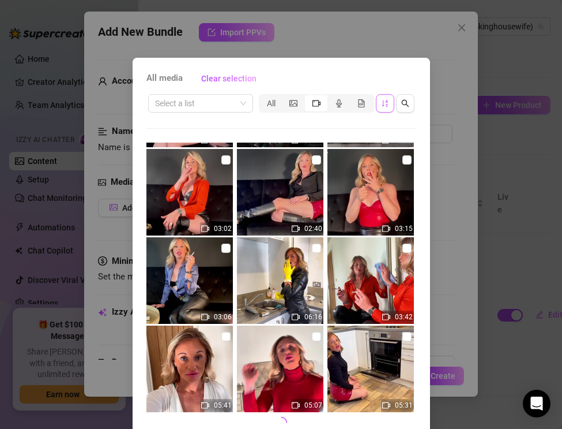
scroll to position [53, 0]
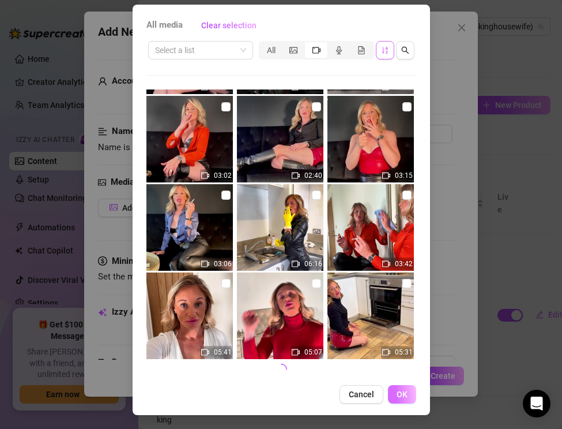
click at [403, 397] on span "OK" at bounding box center [402, 393] width 11 height 9
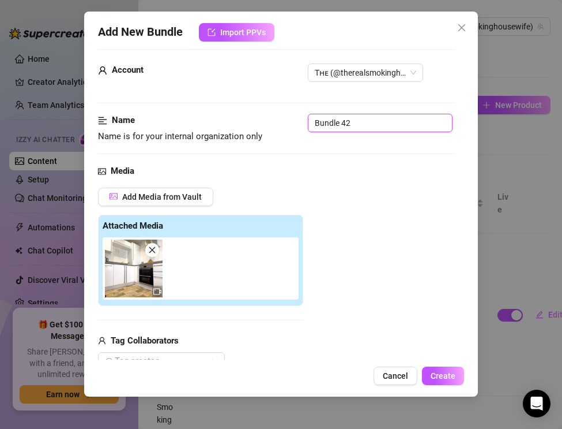
click at [358, 124] on input "Bundle 42" at bounding box center [380, 123] width 145 height 18
drag, startPoint x: 358, startPoint y: 124, endPoint x: 280, endPoint y: 108, distance: 80.1
paste input "Smoking & Cleaning — Kitchen Upskirt Tease (No Thong)"
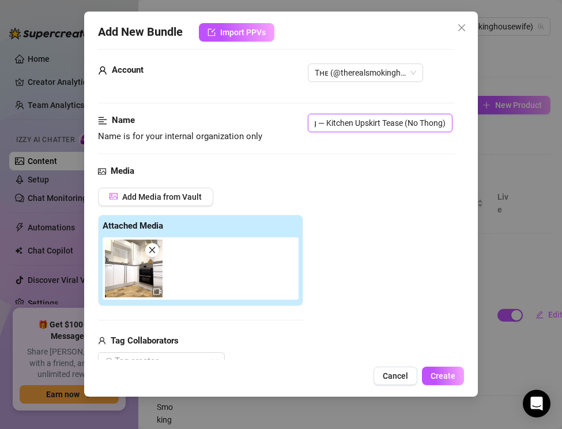
type input "Smoking & Cleaning — Kitchen Upskirt Tease (No Thong)"
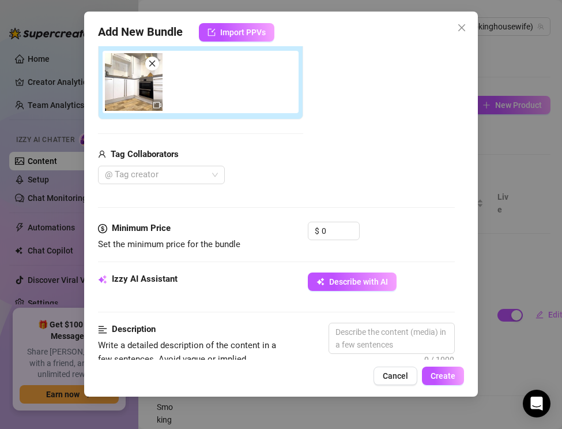
scroll to position [223, 0]
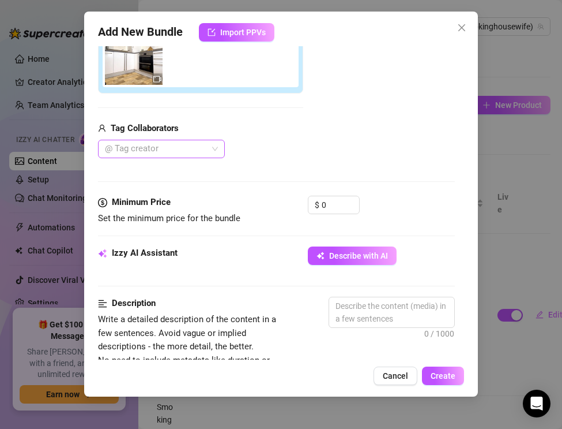
click at [128, 151] on div at bounding box center [155, 149] width 110 height 16
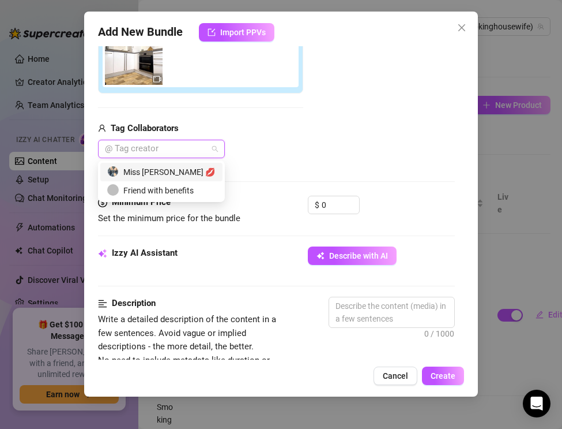
click at [138, 166] on div "Miss [PERSON_NAME] 💋" at bounding box center [161, 172] width 108 height 13
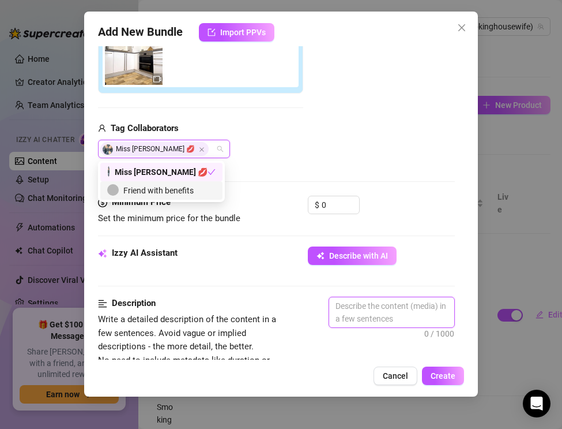
click at [367, 309] on textarea at bounding box center [391, 312] width 125 height 30
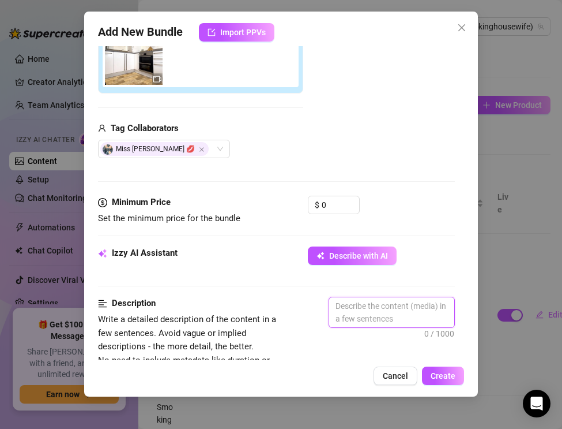
paste textarea "The Real Smoking Housewife gets filthy while pretending to be domestic. Dressed…"
type textarea "The Real Smoking Housewife gets filthy while pretending to be domestic. Dressed…"
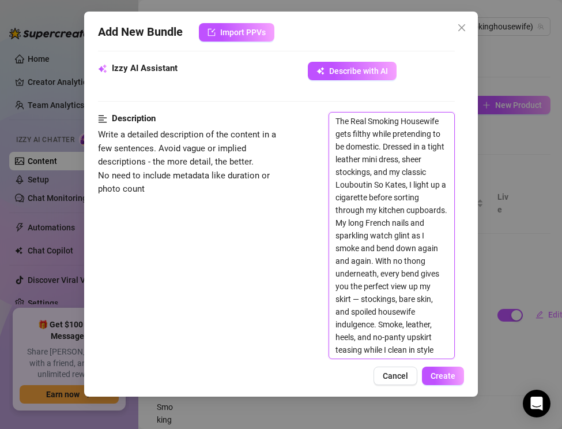
scroll to position [418, 0]
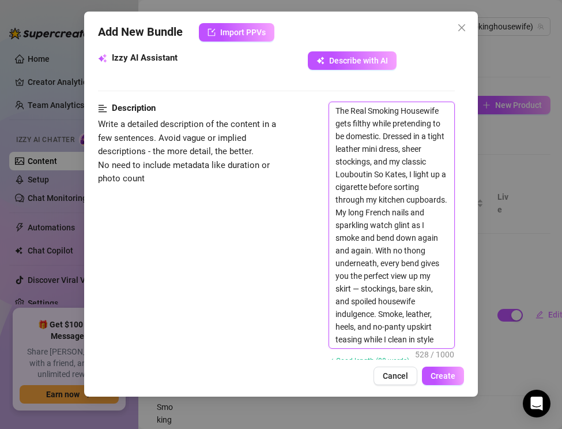
click at [362, 291] on textarea "The Real Smoking Housewife gets filthy while pretending to be domestic. Dressed…" at bounding box center [391, 225] width 125 height 246
type textarea "The Real Smoking Housewife gets filthy while pretending to be domestic. Dressed…"
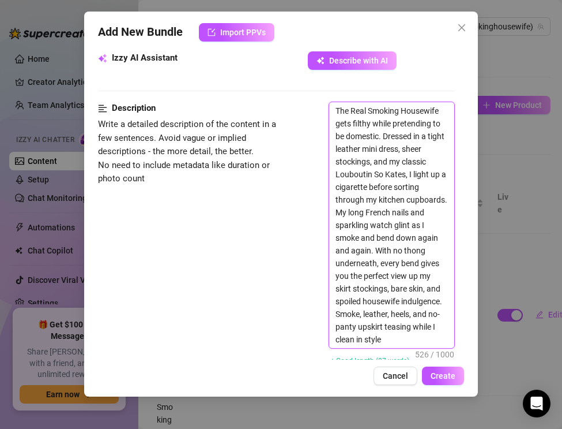
type textarea "The Real Smoking Housewife gets filthy while pretending to be domestic. Dressed…"
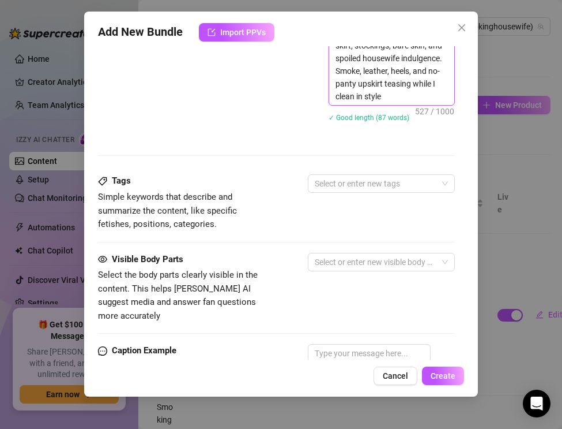
scroll to position [666, 0]
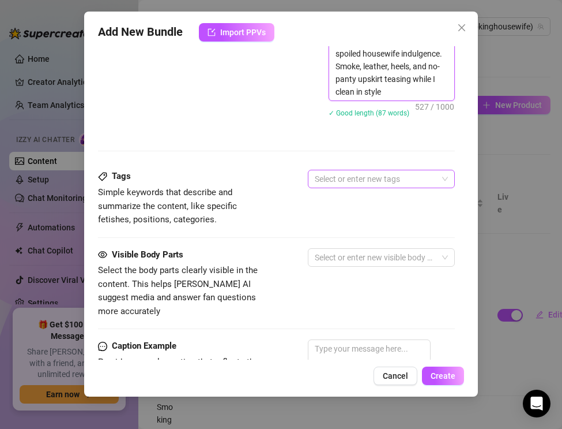
click at [329, 174] on div at bounding box center [375, 179] width 130 height 16
type textarea "The Real Smoking Housewife gets filthy while pretending to be domestic. Dressed…"
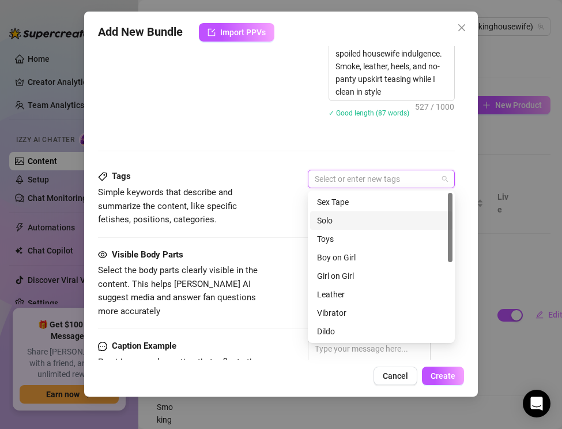
click at [333, 223] on div "Solo" at bounding box center [381, 220] width 129 height 13
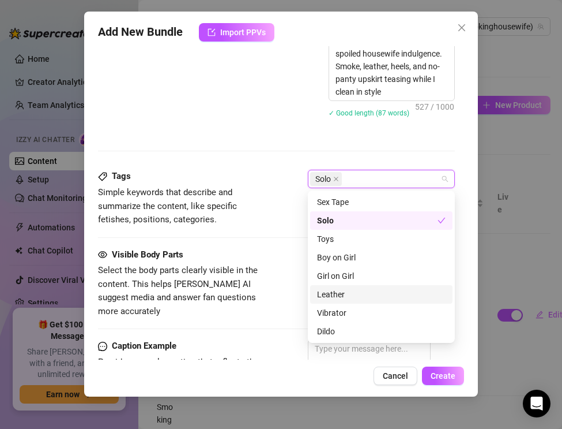
click at [330, 297] on div "Leather" at bounding box center [381, 294] width 129 height 13
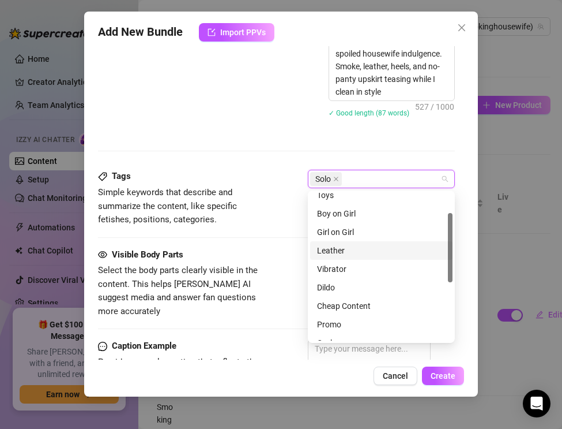
scroll to position [43, 0]
click at [331, 270] on div "Vibrator" at bounding box center [381, 270] width 129 height 13
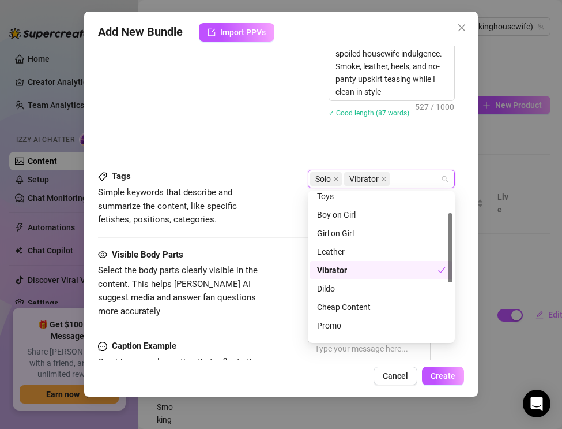
click at [331, 270] on div "Vibrator" at bounding box center [377, 270] width 121 height 13
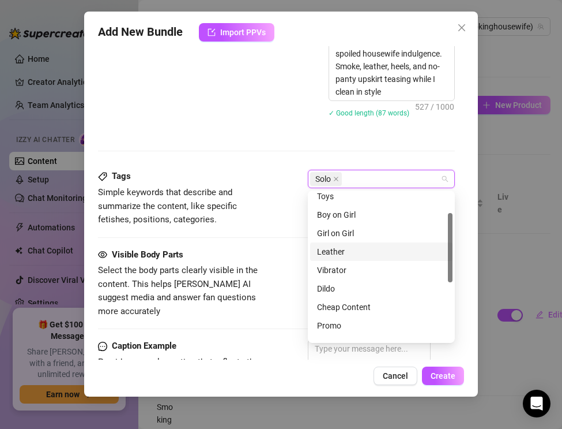
click at [331, 256] on div "Leather" at bounding box center [381, 251] width 129 height 13
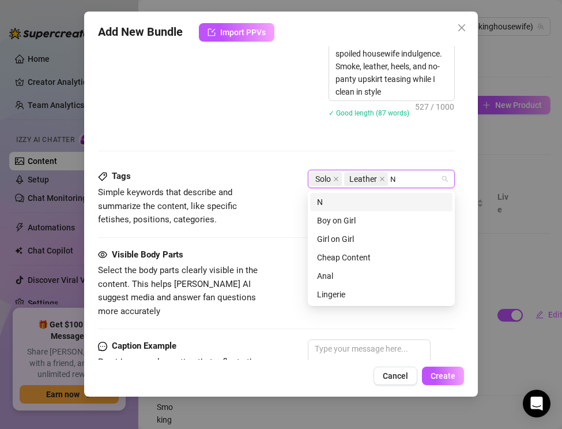
scroll to position [0, 0]
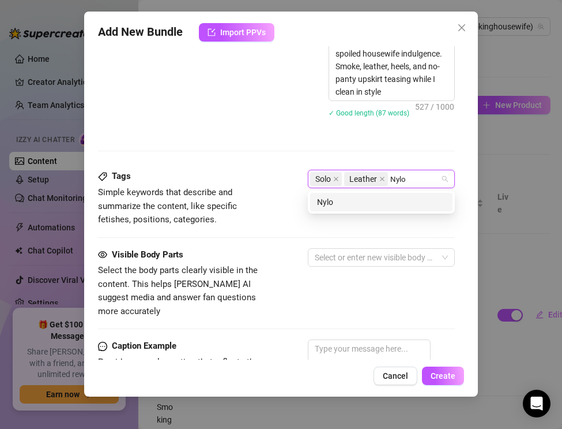
type input "Nylon"
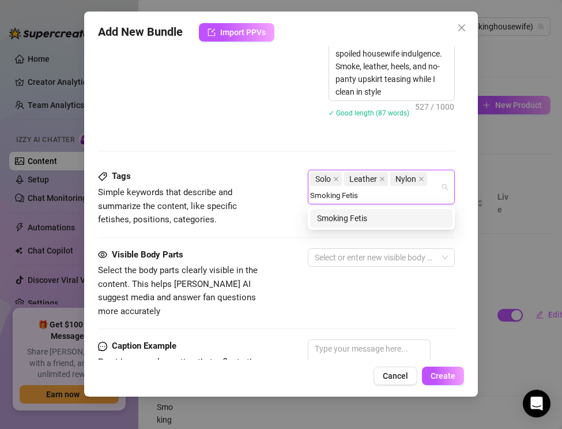
type input "Smoking Fetish"
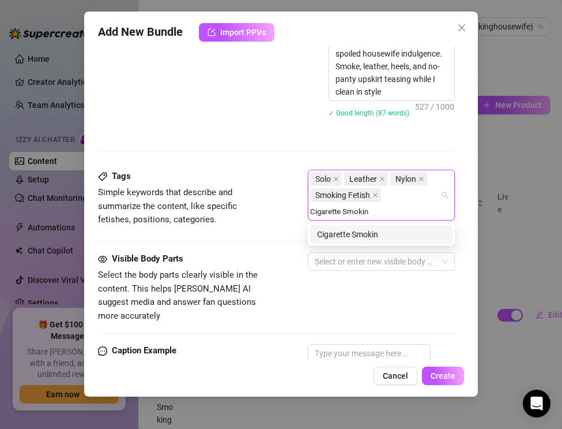
type input "Cigarette Smoking"
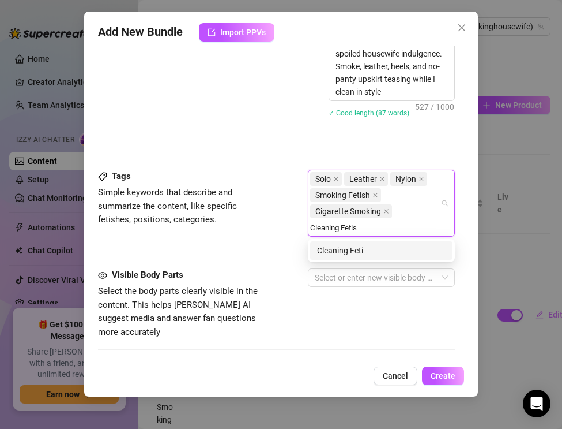
type input "Cleaning Fetish"
type input "Kitchen Fetish"
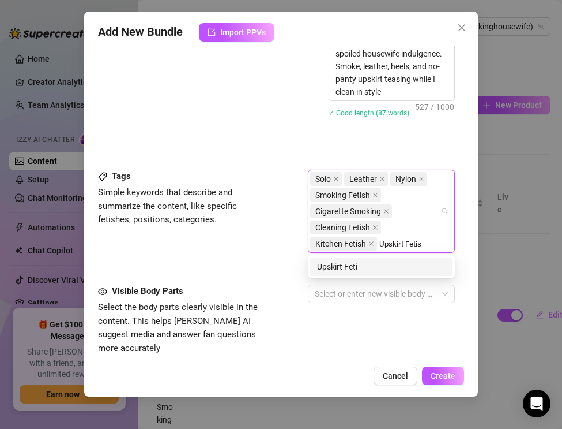
type input "Upskirt Fetish"
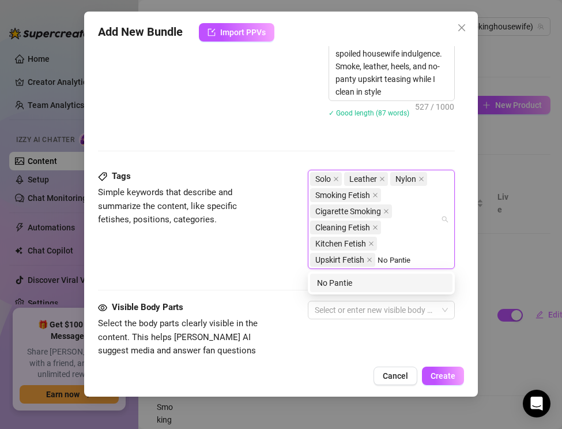
type input "No Panties"
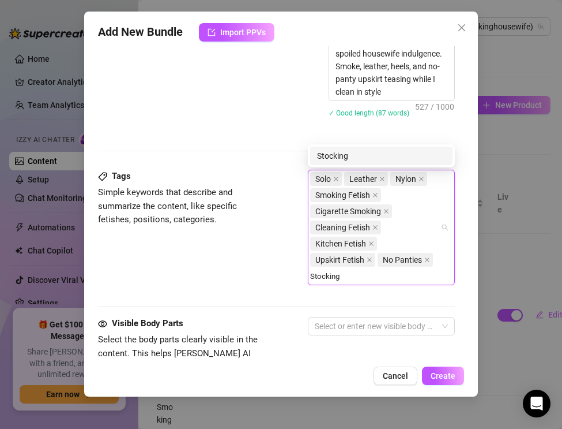
type input "Stockings"
type input "Nylon Fetish"
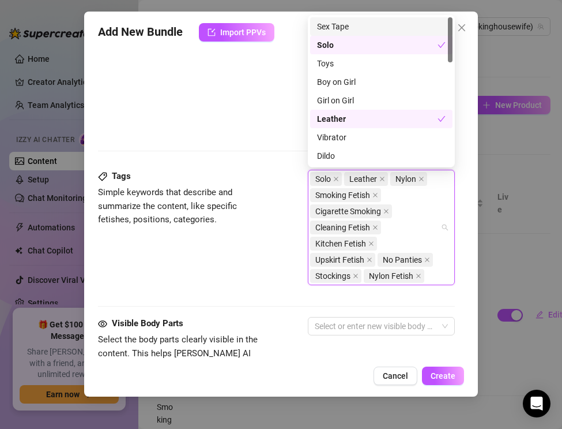
type input "l"
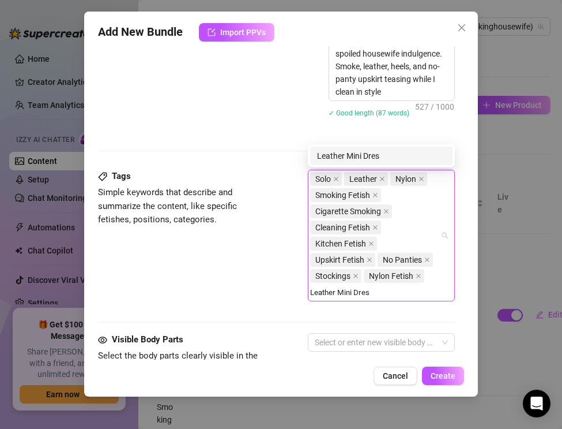
type input "Leather Mini Dress"
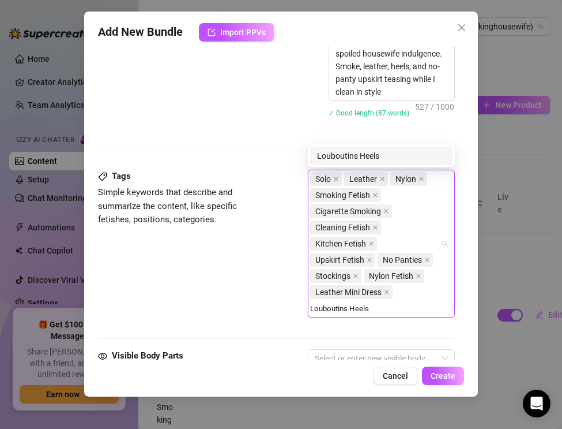
click at [348, 305] on input "Louboutins Heels" at bounding box center [342, 308] width 65 height 14
type input "Louboutin Heels"
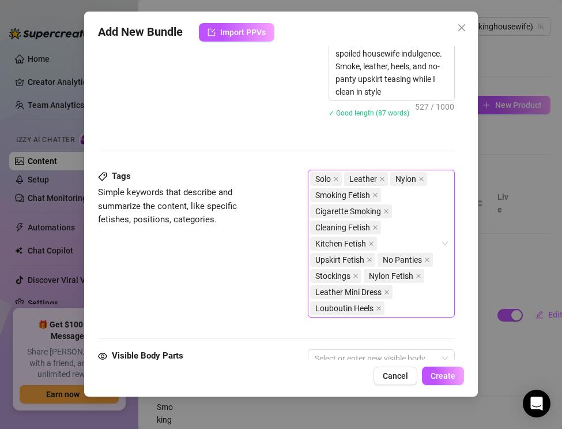
click at [393, 307] on div "Solo Leather Nylon Smoking Fetish Cigarette Smoking Cleaning Fetish Kitchen Fet…" at bounding box center [375, 243] width 130 height 145
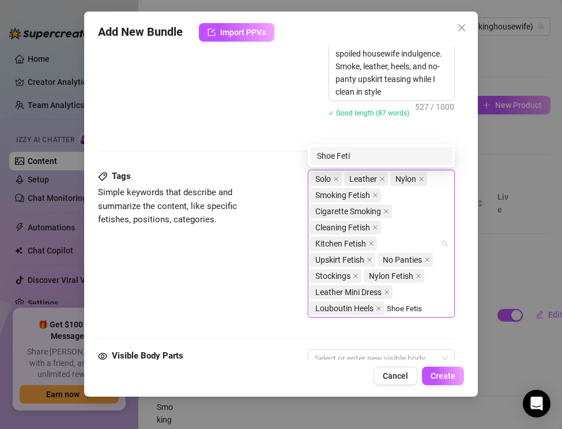
type input "Shoe Fetish"
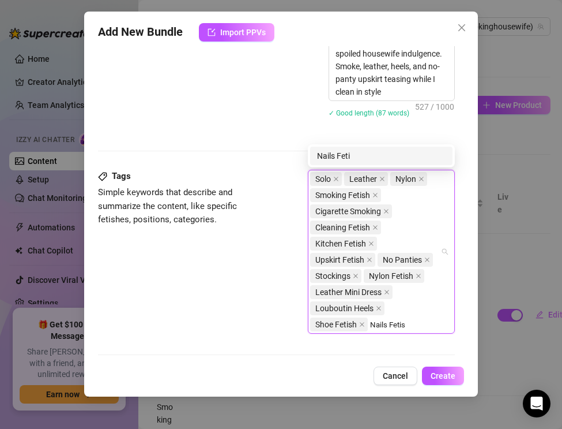
type input "Nails Fetish"
type input "Wristwatch Fetish"
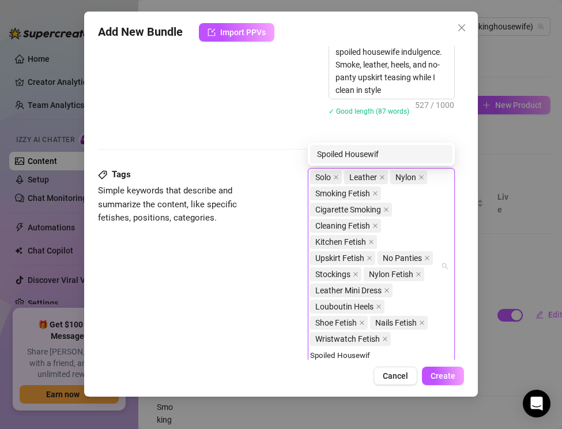
type input "Spoiled Housewife"
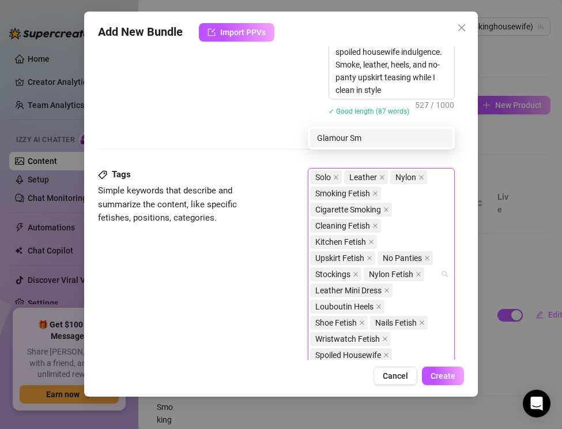
scroll to position [683, 0]
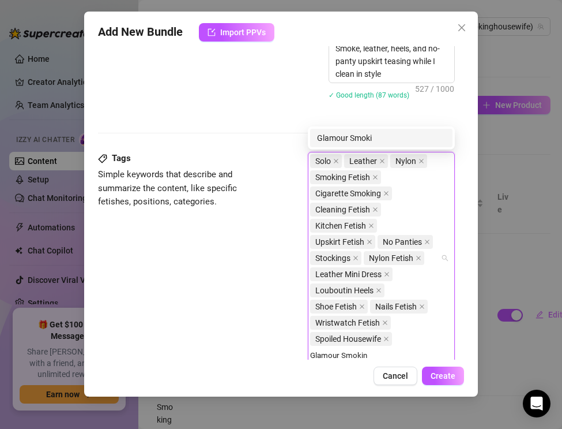
type input "Glamour Smoking"
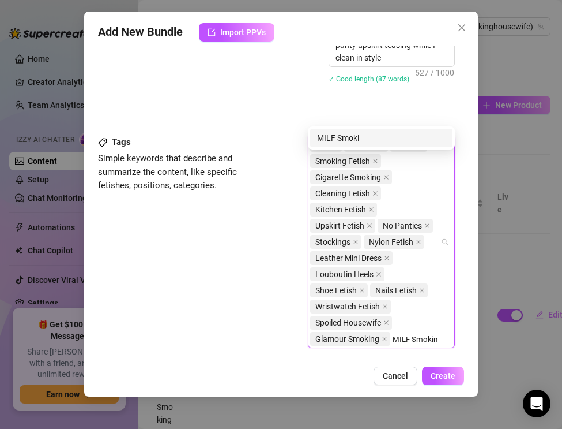
type input "MILF Smoking"
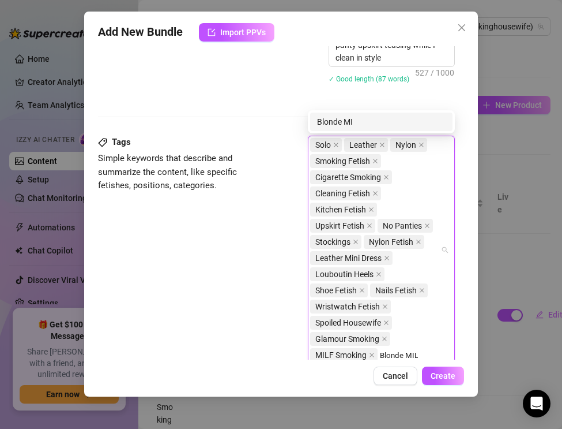
type input "Blonde MILF"
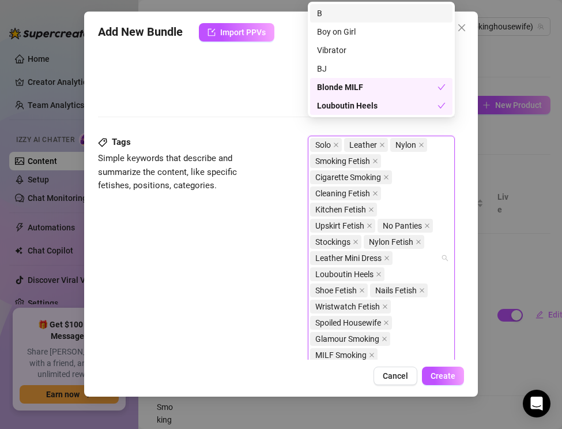
scroll to position [716, 0]
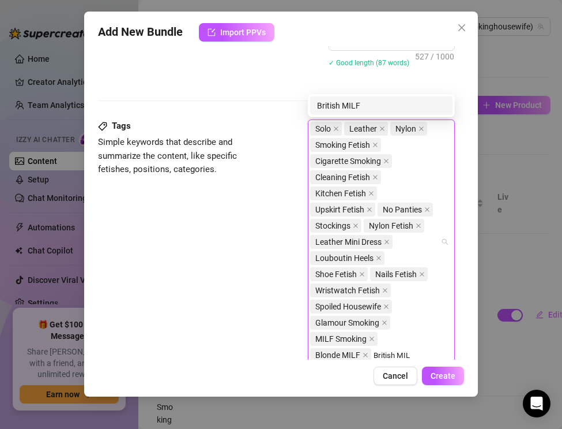
type input "British MILF"
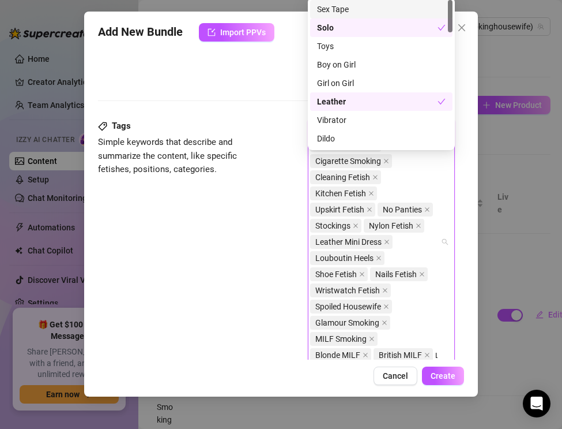
scroll to position [732, 0]
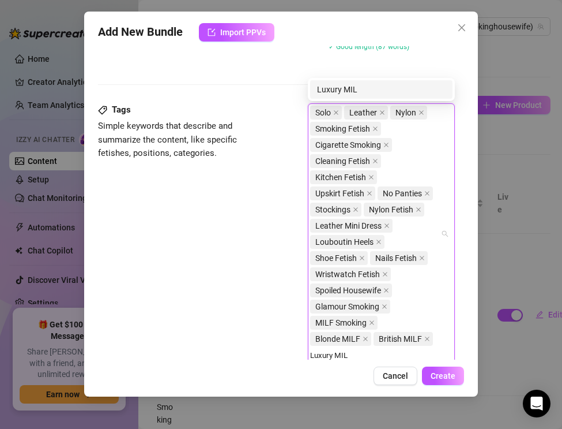
type input "Luxury MILF"
type input "Smoking Goddess"
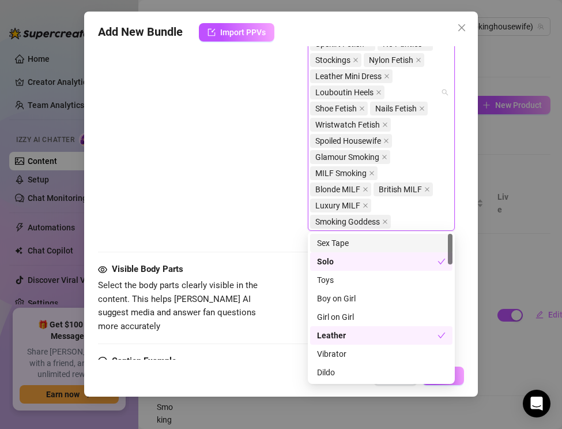
scroll to position [883, 0]
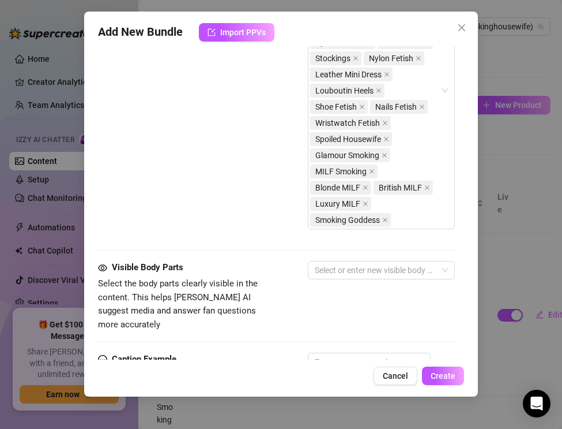
click at [231, 258] on div "Tags Simple keywords that describe and summarize the content, like specific fet…" at bounding box center [276, 106] width 357 height 309
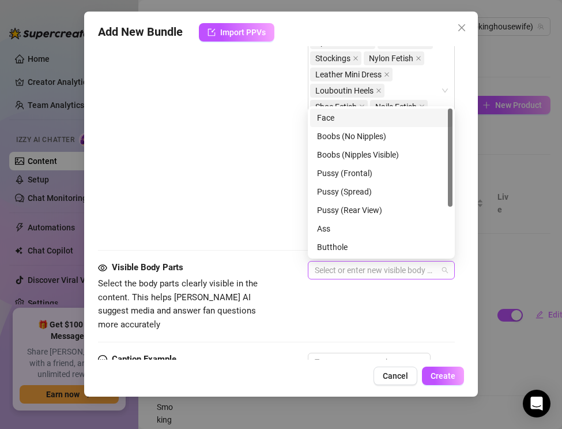
click at [326, 273] on div at bounding box center [375, 270] width 130 height 16
click at [336, 115] on div "Face" at bounding box center [381, 117] width 129 height 13
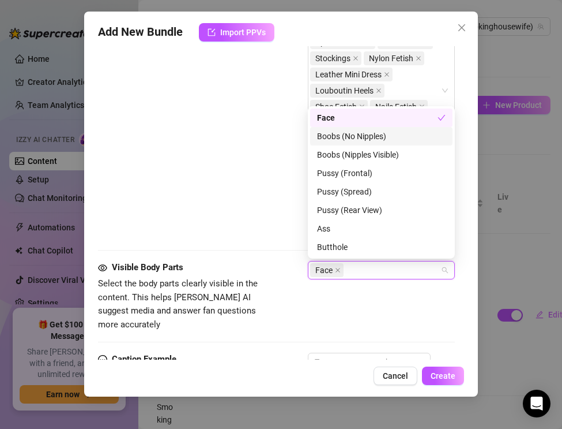
click at [337, 136] on div "Boobs (No Nipples)" at bounding box center [381, 136] width 129 height 13
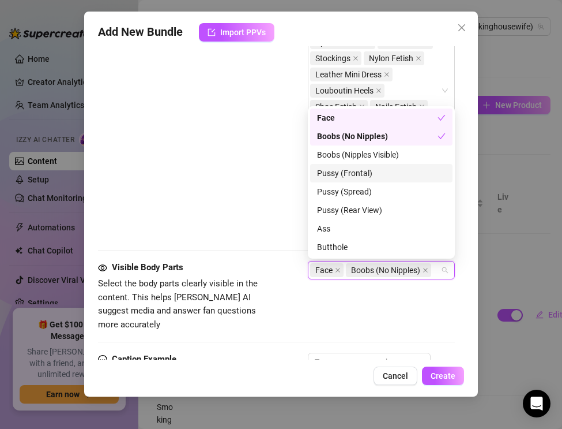
click at [339, 174] on div "Pussy (Frontal)" at bounding box center [381, 173] width 129 height 13
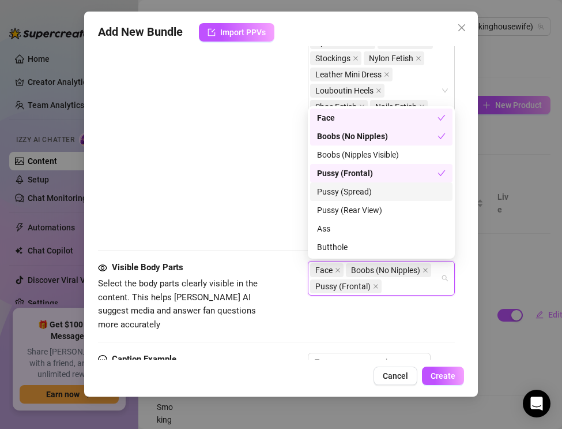
click at [338, 187] on div "Pussy (Spread)" at bounding box center [381, 191] width 129 height 13
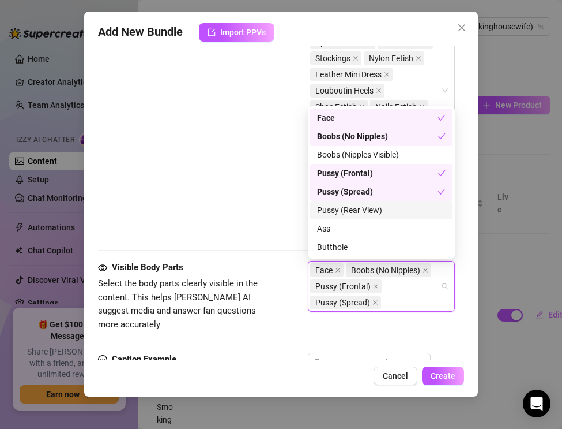
click at [340, 205] on div "Pussy (Rear View)" at bounding box center [381, 210] width 129 height 13
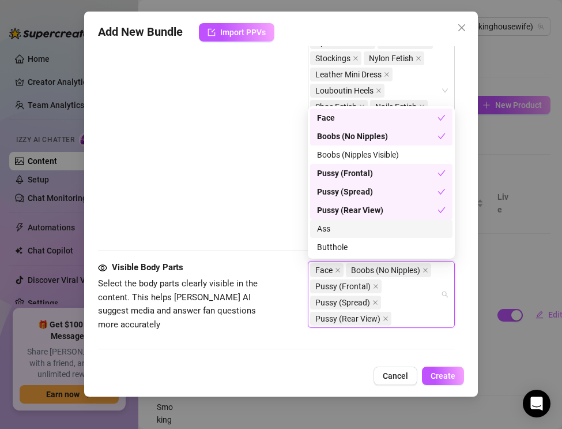
click at [340, 227] on div "Ass" at bounding box center [381, 228] width 129 height 13
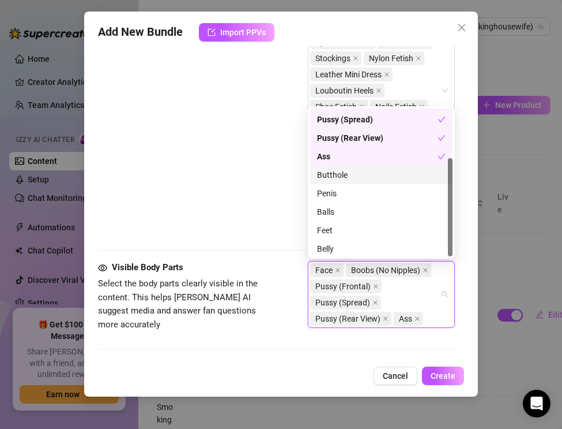
scroll to position [74, 0]
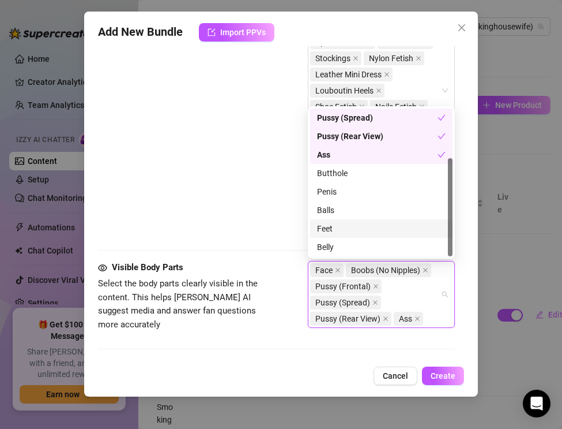
click at [335, 234] on div "Feet" at bounding box center [381, 228] width 129 height 13
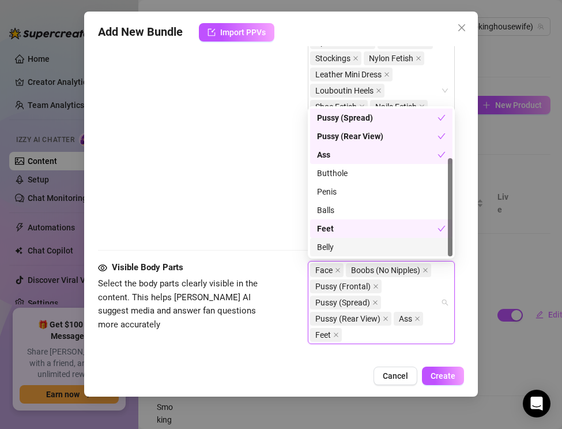
click at [332, 247] on div "Belly" at bounding box center [381, 246] width 129 height 13
click at [373, 303] on icon "close" at bounding box center [376, 302] width 6 height 6
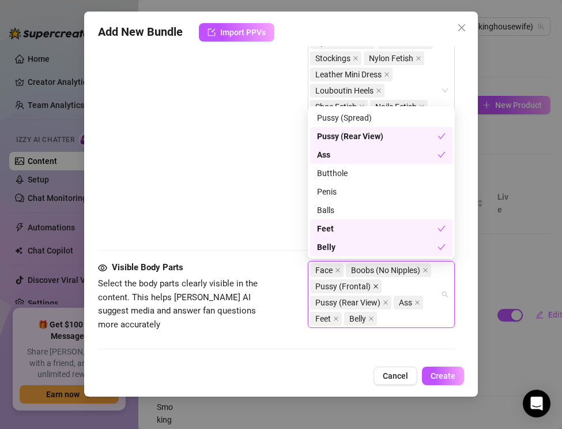
click at [375, 285] on icon "close" at bounding box center [376, 286] width 6 height 6
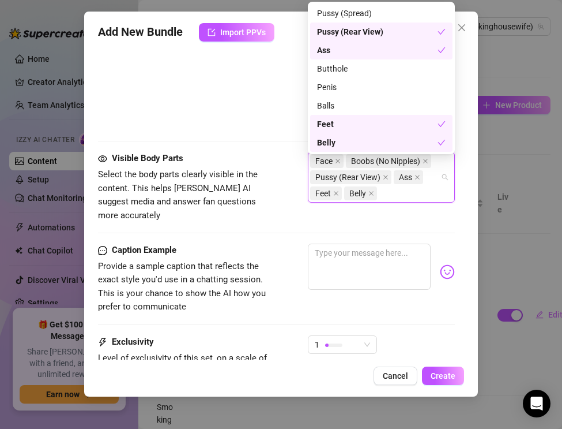
scroll to position [993, 0]
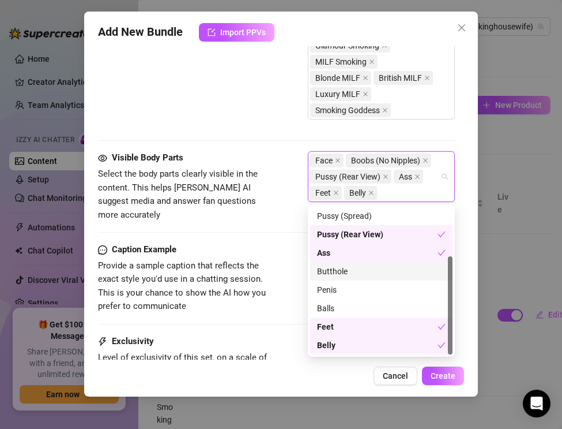
click at [236, 264] on span "Provide a sample caption that reflects the exact style you'd use in a chatting …" at bounding box center [184, 286] width 173 height 54
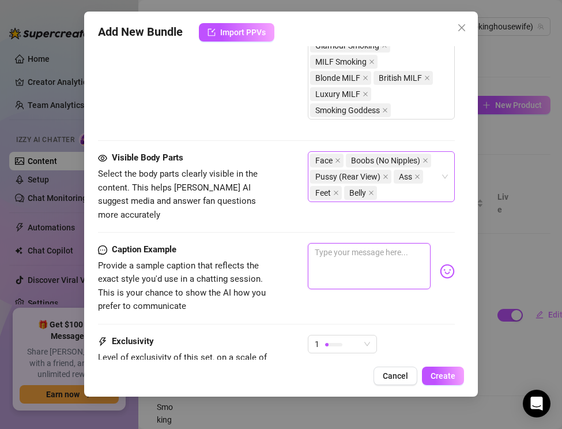
click at [343, 250] on textarea at bounding box center [369, 266] width 123 height 46
type textarea "F"
type textarea "Fa"
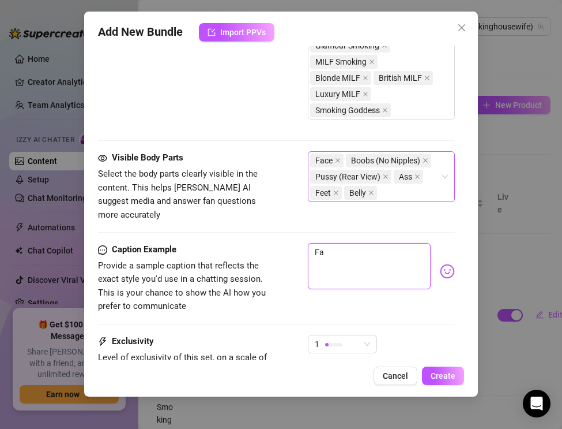
type textarea "Fac"
type textarea "Face"
type textarea "Fac"
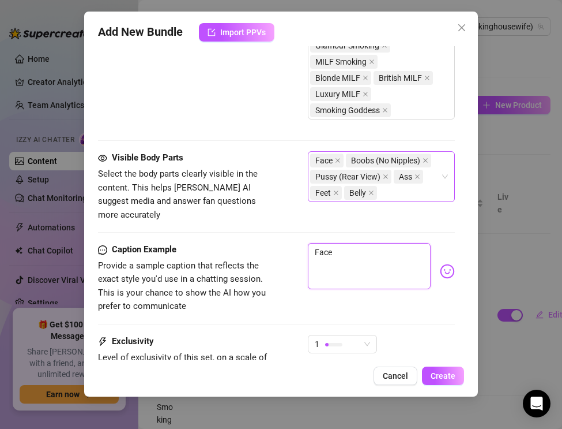
type textarea "Fac"
type textarea "Fa"
type textarea "F"
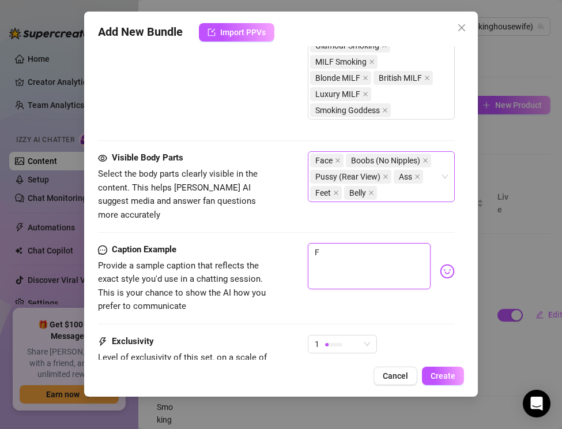
type textarea "Type your message here..."
click at [341, 254] on textarea at bounding box center [369, 266] width 123 height 46
paste textarea "Stockings, Louboutins, leather mini… cigarette glowing while I bend over in the…"
type textarea "Stockings, Louboutins, leather mini… cigarette glowing while I bend over in the…"
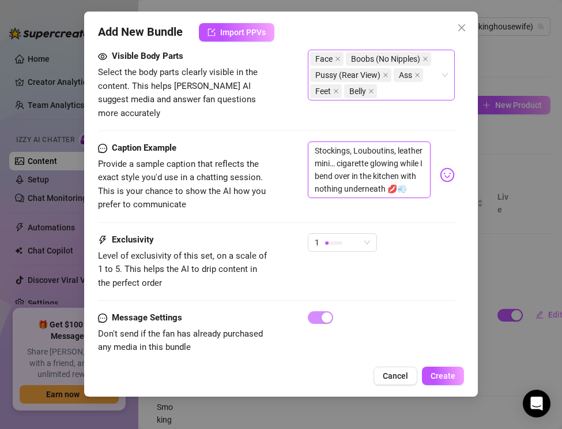
scroll to position [1095, 0]
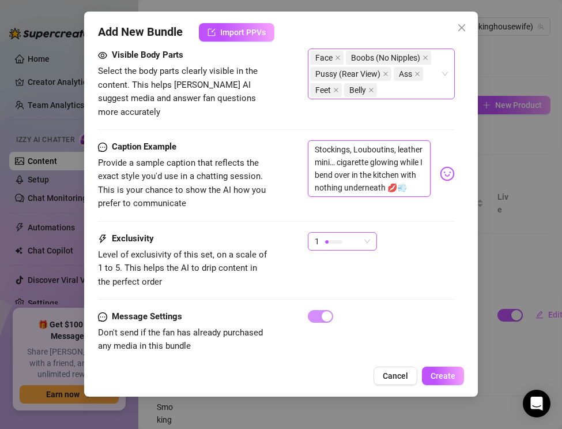
click at [352, 235] on div "1" at bounding box center [337, 240] width 45 height 17
type textarea "Stockings, Louboutins, leather mini… cigarette glowing while I bend over in the…"
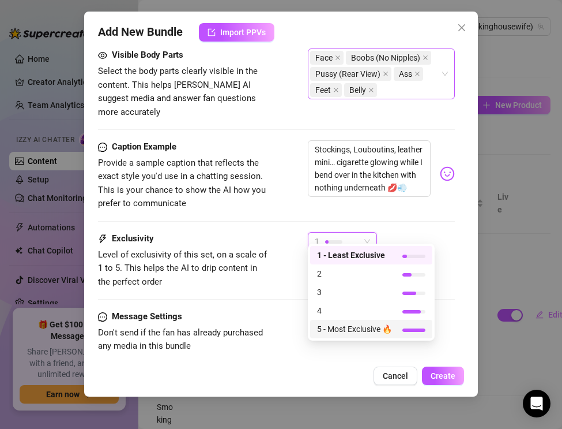
click at [348, 326] on span "5 - Most Exclusive 🔥" at bounding box center [354, 328] width 75 height 13
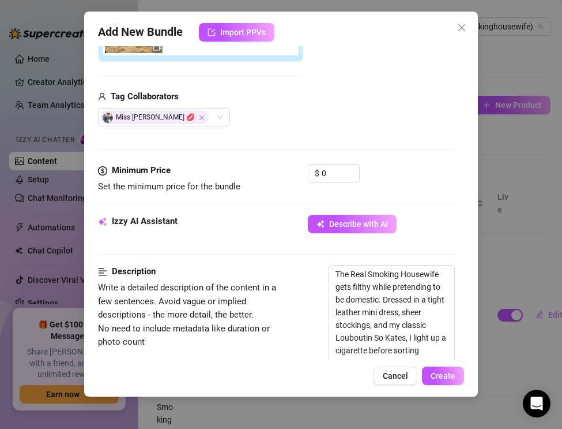
scroll to position [253, 0]
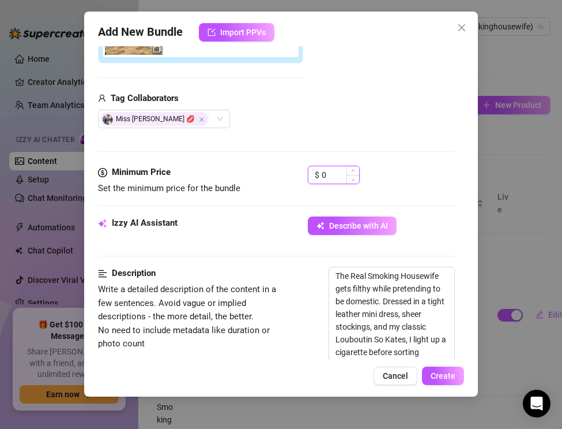
click at [331, 175] on input "0" at bounding box center [340, 174] width 37 height 17
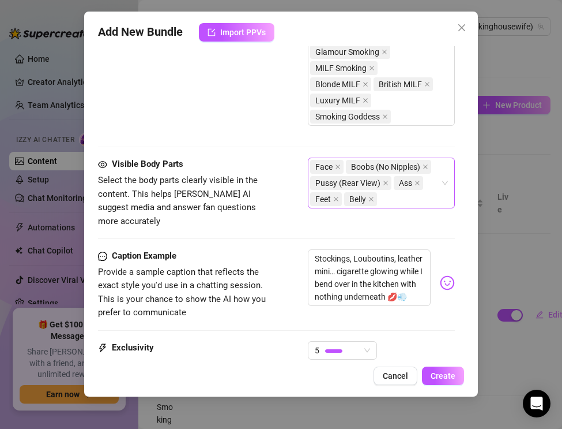
scroll to position [1101, 0]
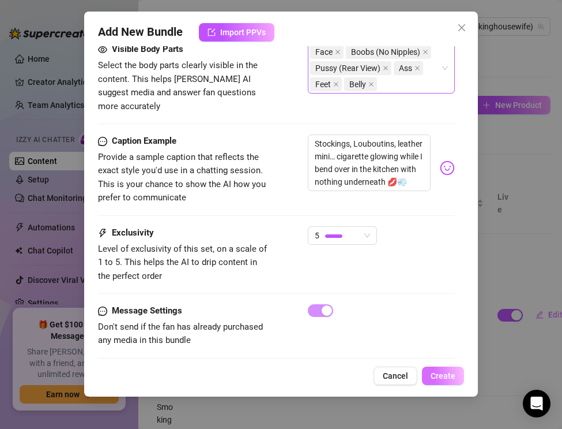
type input "21.99"
click at [436, 375] on span "Create" at bounding box center [443, 375] width 25 height 9
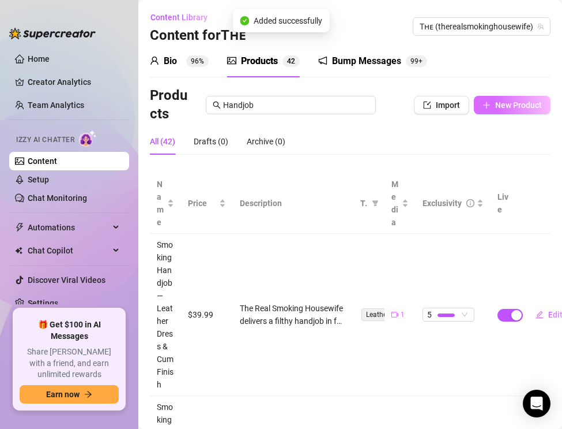
click at [503, 107] on span "New Product" at bounding box center [518, 104] width 47 height 9
type textarea "Type your message here..."
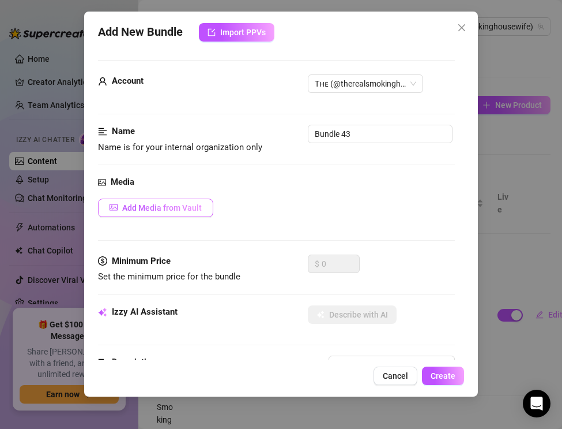
click at [144, 207] on span "Add Media from Vault" at bounding box center [162, 207] width 80 height 9
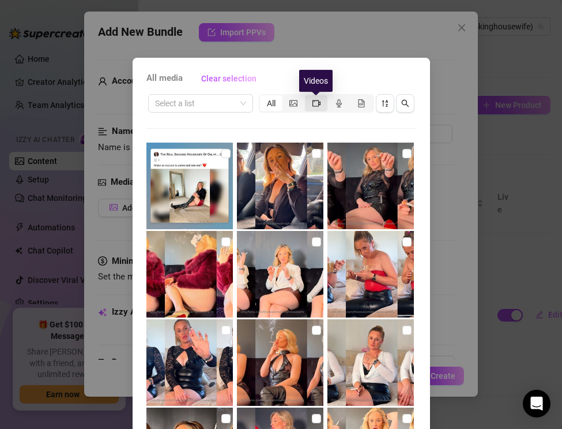
click at [314, 103] on icon "video-camera" at bounding box center [317, 103] width 8 height 8
click at [308, 97] on input "segmented control" at bounding box center [308, 97] width 0 height 0
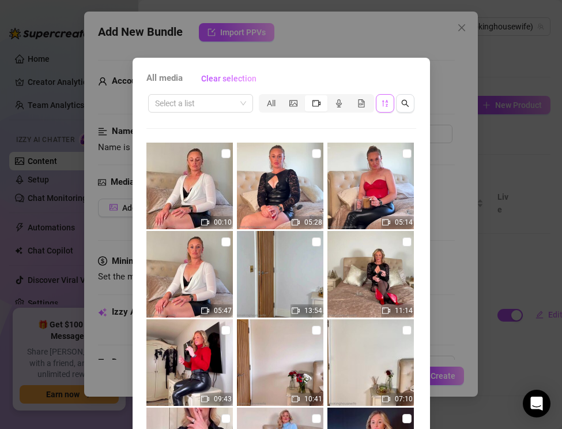
click at [392, 104] on button "button" at bounding box center [385, 103] width 18 height 18
click at [388, 104] on icon "sort-descending" at bounding box center [385, 103] width 8 height 8
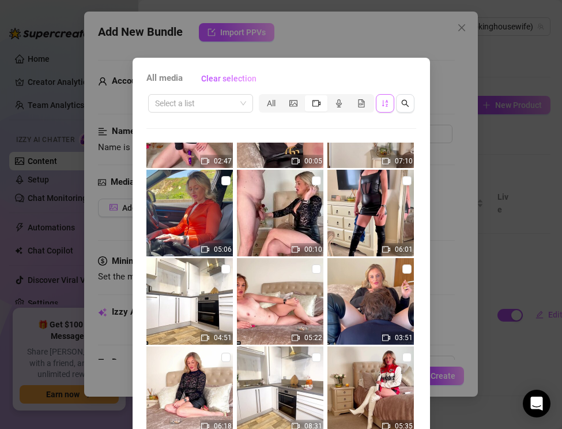
scroll to position [767, 0]
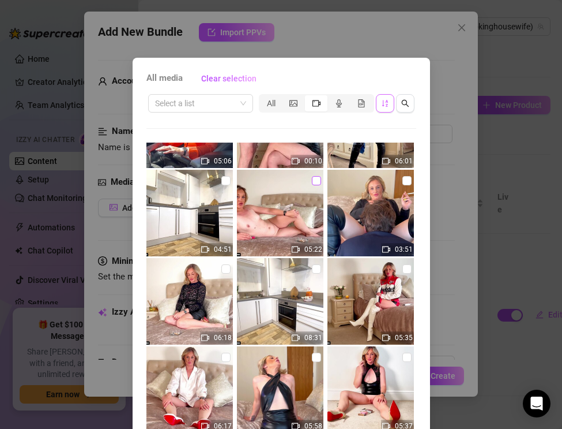
click at [318, 180] on input "checkbox" at bounding box center [316, 180] width 9 height 9
checkbox input "true"
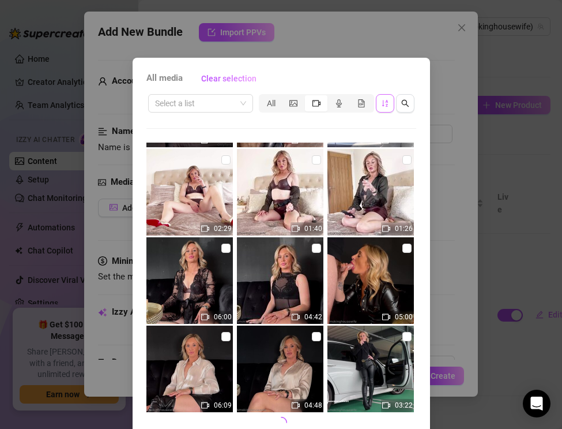
scroll to position [53, 0]
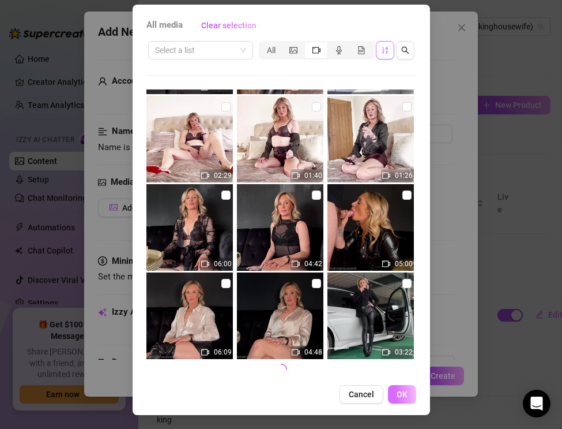
click at [394, 388] on button "OK" at bounding box center [402, 394] width 28 height 18
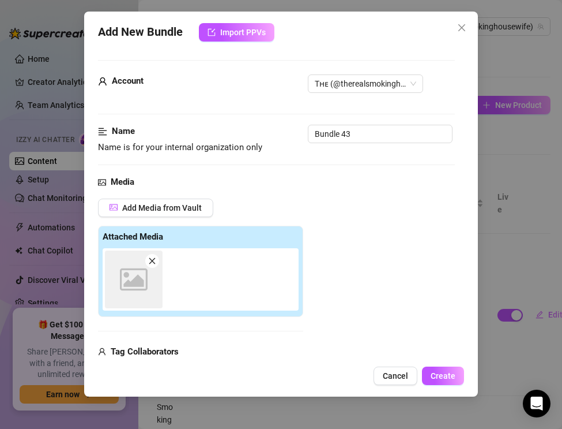
scroll to position [11, 0]
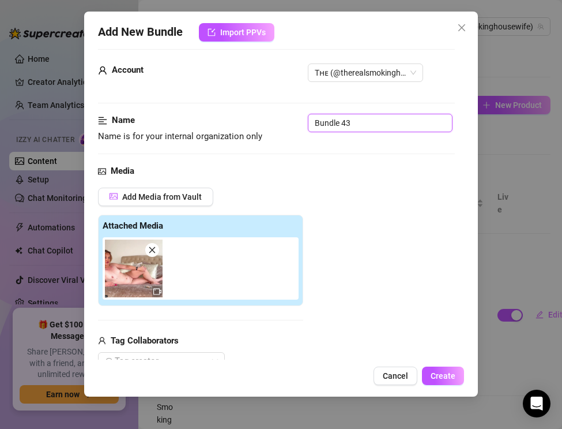
click at [364, 126] on input "Bundle 43" at bounding box center [380, 123] width 145 height 18
drag, startPoint x: 364, startPoint y: 126, endPoint x: 211, endPoint y: 100, distance: 155.7
paste input "Stockings, Louboutins, leather mini… cigarette glowing while I bend over in the…"
type input "Stockings, Louboutins, leather mini… cigarette glowing while I bend over in the…"
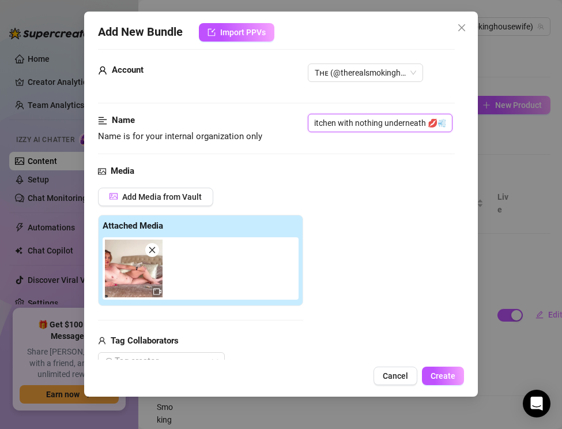
scroll to position [0, 0]
drag, startPoint x: 447, startPoint y: 122, endPoint x: 192, endPoint y: 113, distance: 255.1
click at [192, 114] on div "Name Name is for your internal organization only Stockings, Louboutins, leather…" at bounding box center [276, 128] width 357 height 29
click at [359, 122] on input "text" at bounding box center [380, 123] width 145 height 18
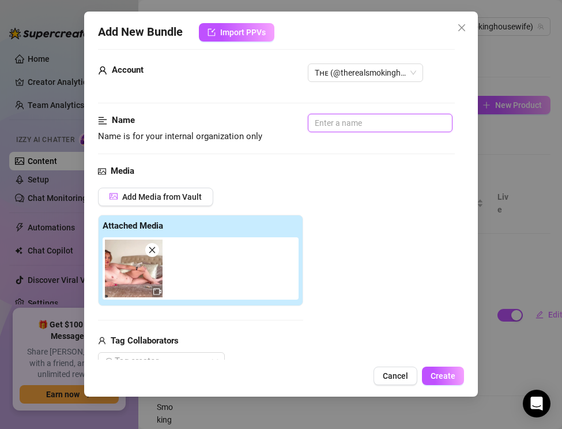
paste input "Nude Smoking Glamour — 100s Cigarette"
type input "Nude Smoking Glamour — 100s Cigarette"
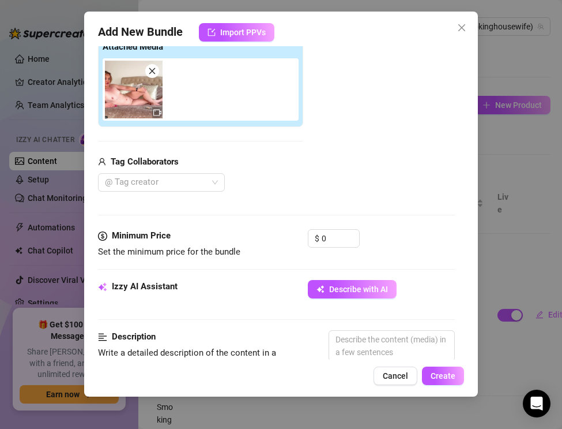
scroll to position [208, 0]
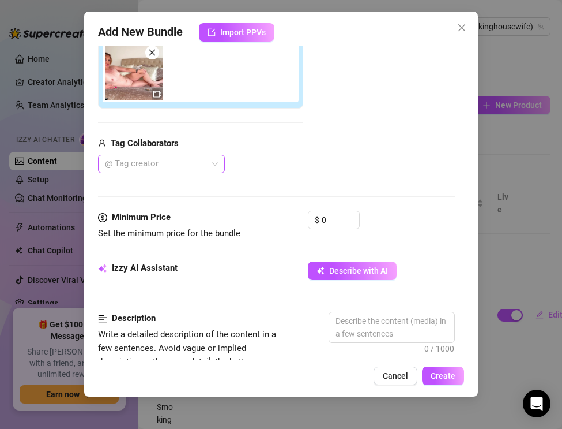
click at [158, 164] on div at bounding box center [155, 164] width 110 height 16
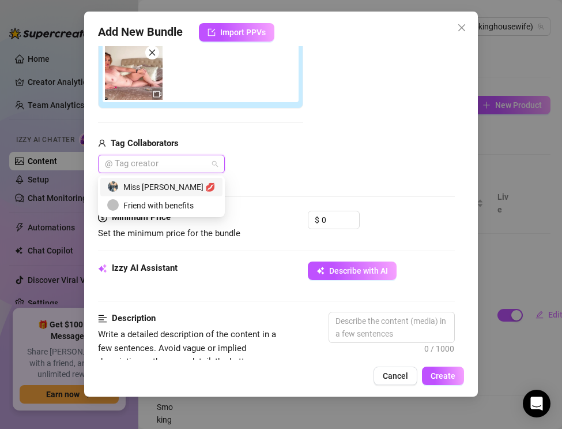
click at [157, 183] on div "Miss [PERSON_NAME] 💋" at bounding box center [161, 187] width 108 height 13
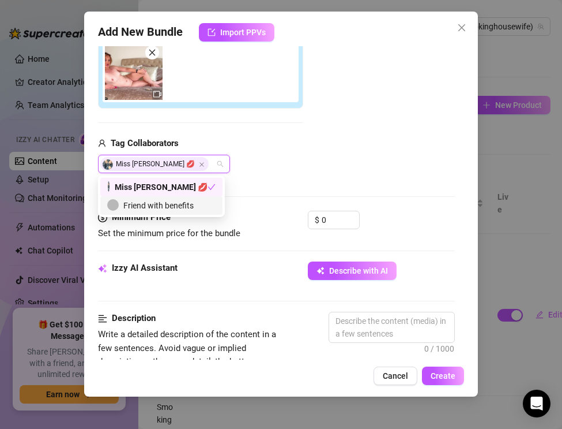
click at [237, 226] on div "Minimum Price Set the minimum price for the bundle" at bounding box center [184, 225] width 173 height 29
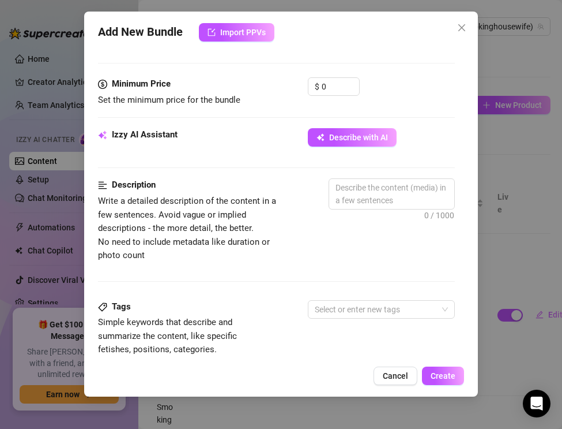
scroll to position [350, 0]
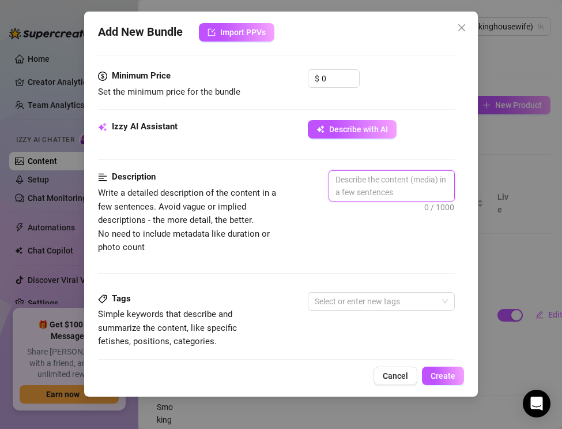
click at [358, 171] on textarea at bounding box center [391, 186] width 125 height 30
paste textarea "The Real Smoking Housewife gives you raw nudity and smoking perfection. Laying …"
type textarea "The Real Smoking Housewife gives you raw nudity and smoking perfection. Laying …"
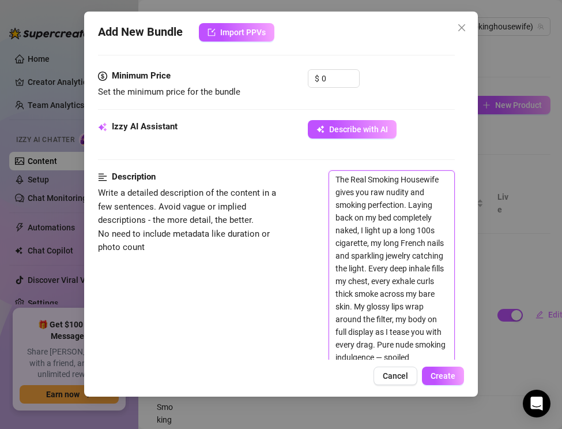
scroll to position [442, 0]
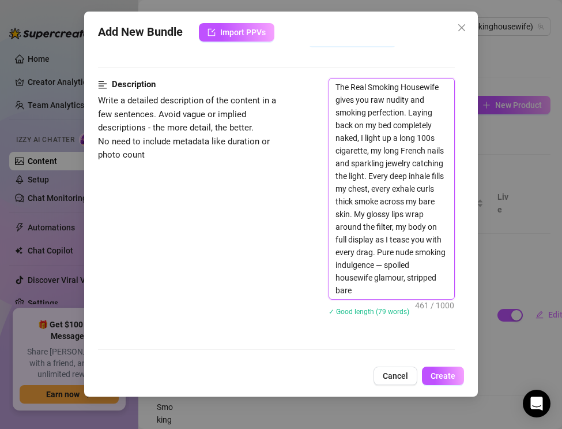
type textarea "The Real Smoking Housewife gives you raw nudity and smoking perfection. Laying …"
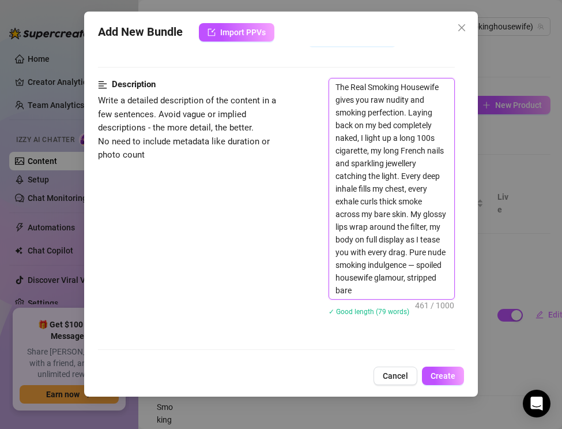
type textarea "The Real Smoking Housewife gives you raw nudity and smoking perfection. Laying …"
type textarea "The Real Smoking Housewife gives you raw nudity and smoking perfection. Lying b…"
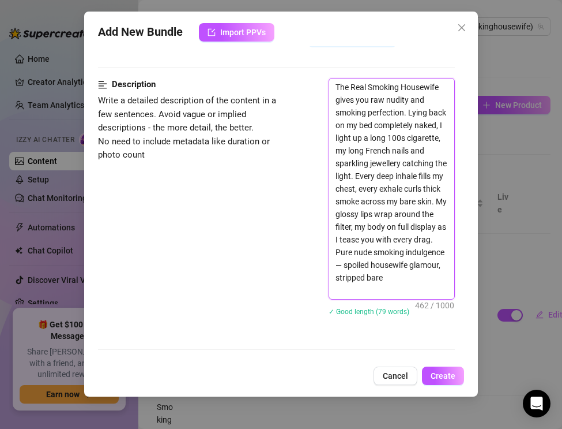
click at [386, 267] on textarea "The Real Smoking Housewife gives you raw nudity and smoking perfection. Lying b…" at bounding box center [391, 188] width 125 height 220
type textarea "The Real Smoking Housewife gives you raw nudity and smoking perfection. Lying b…"
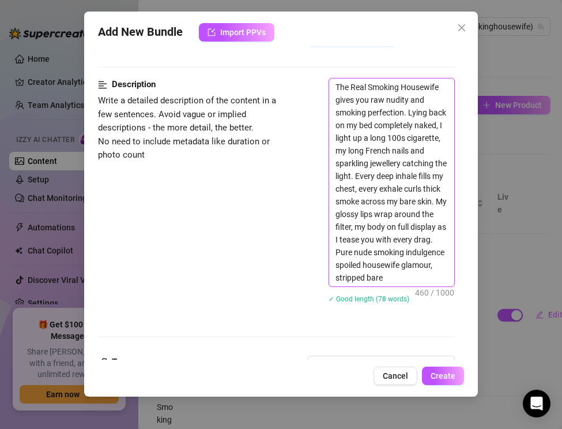
type textarea "The Real Smoking Housewife gives you raw nudity and smoking perfection. Lying b…"
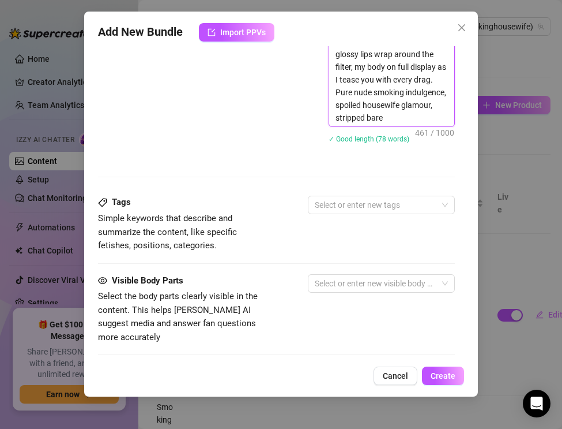
scroll to position [627, 0]
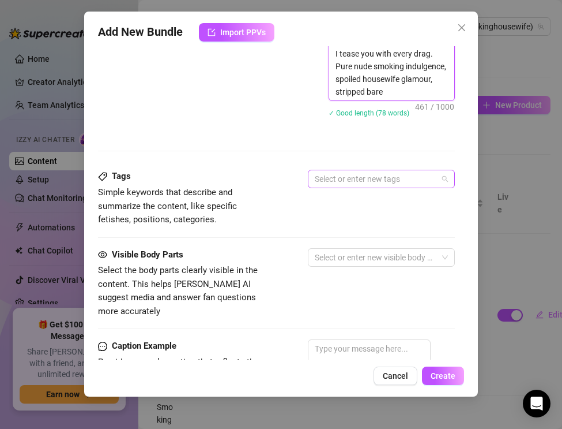
click at [332, 183] on div at bounding box center [375, 179] width 130 height 16
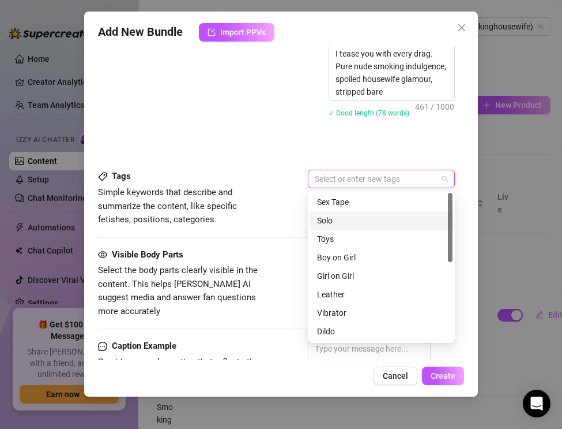
click at [335, 219] on div "Solo" at bounding box center [381, 220] width 129 height 13
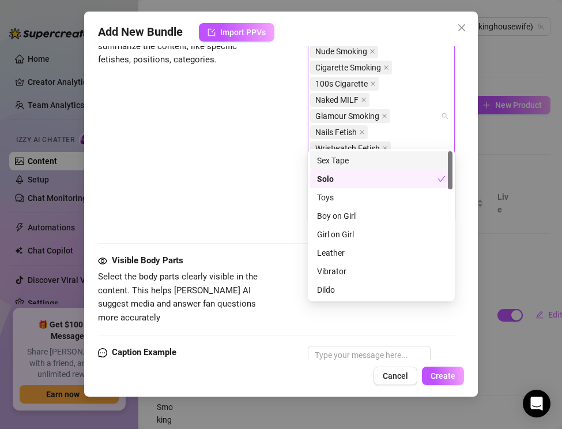
scroll to position [874, 0]
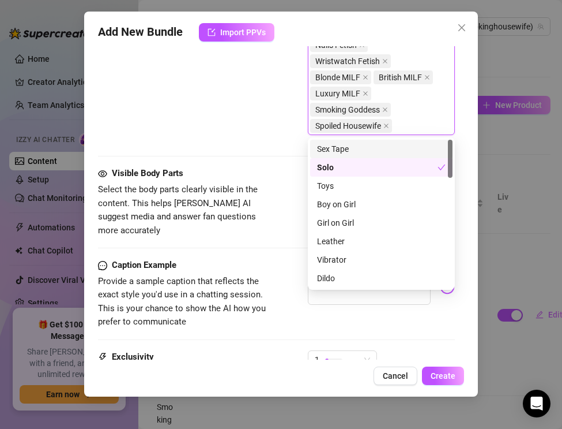
click at [270, 208] on span "Select the body parts clearly visible in the content. This helps [PERSON_NAME] …" at bounding box center [184, 210] width 173 height 54
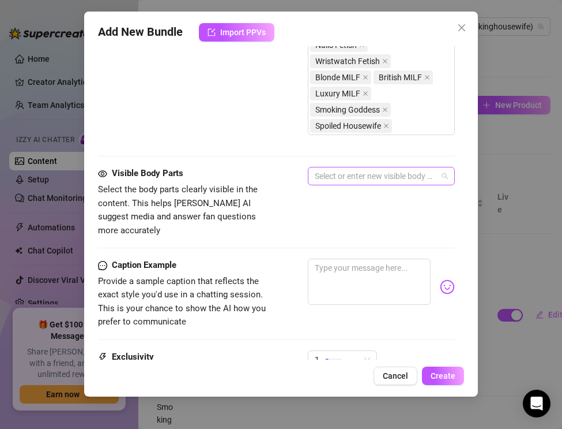
click at [329, 178] on div at bounding box center [375, 176] width 130 height 16
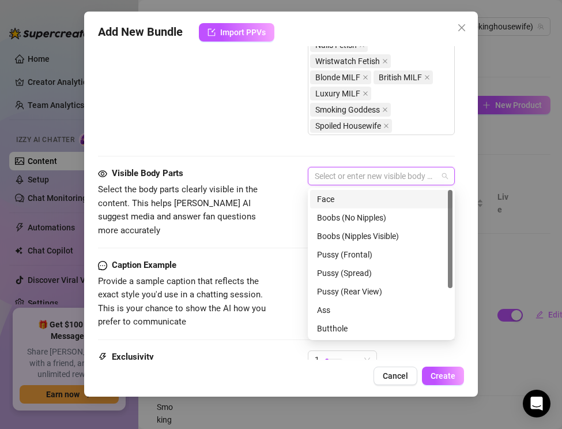
click at [330, 198] on div "Face" at bounding box center [381, 199] width 129 height 13
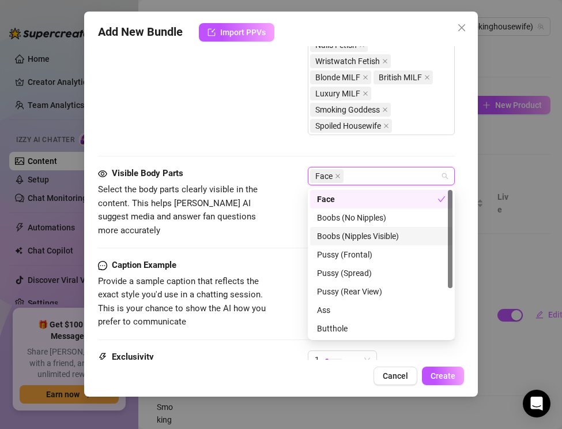
click at [332, 236] on div "Boobs (Nipples Visible)" at bounding box center [381, 236] width 129 height 13
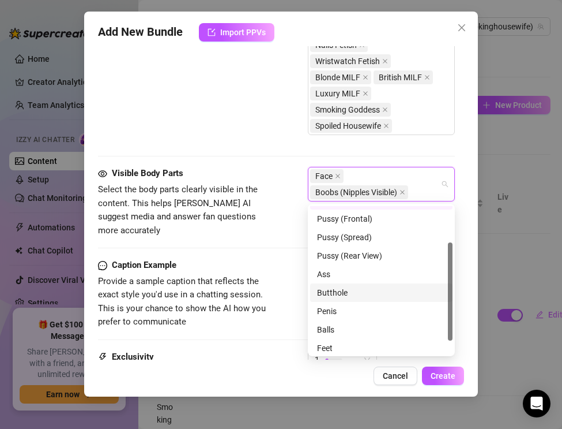
scroll to position [74, 0]
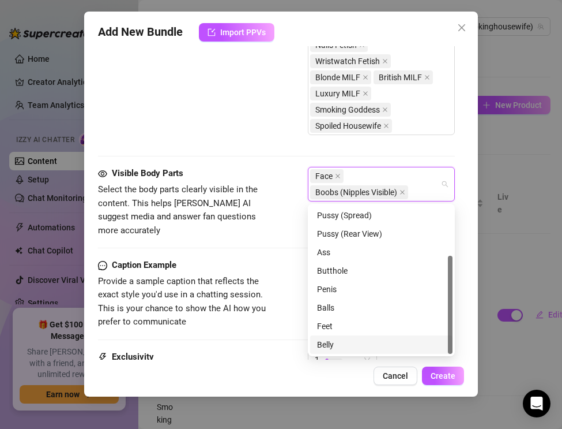
click at [331, 345] on div "Belly" at bounding box center [381, 344] width 129 height 13
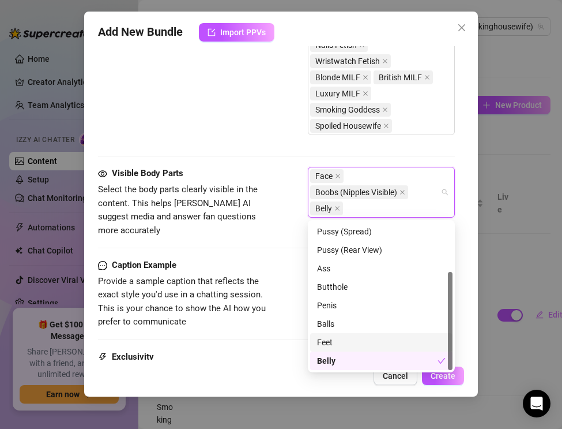
click at [330, 345] on div "Feet" at bounding box center [381, 342] width 129 height 13
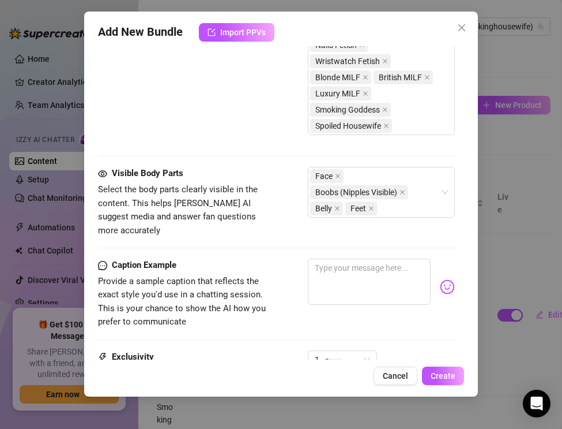
click at [292, 237] on div "Visible Body Parts Select the body parts clearly visible in the content. This h…" at bounding box center [276, 213] width 357 height 92
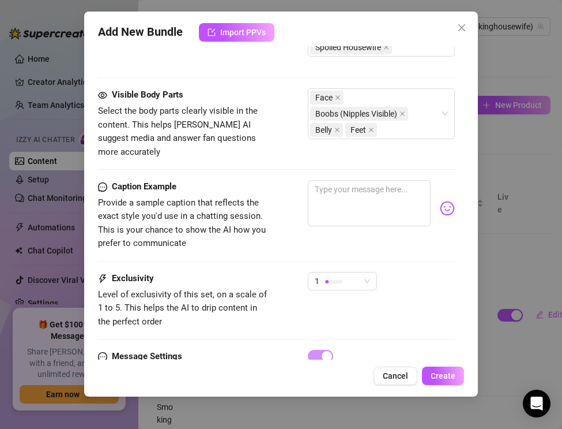
scroll to position [960, 0]
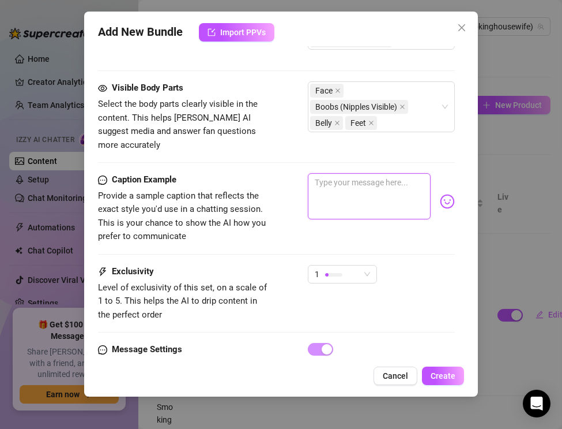
click at [321, 173] on textarea at bounding box center [369, 196] width 123 height 46
paste textarea "Naked on my bed, cigarette burning between my nails, smoke drifting across ever…"
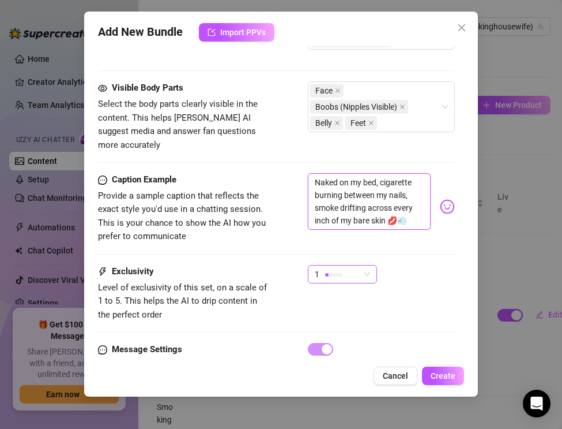
scroll to position [0, 0]
click at [326, 269] on div at bounding box center [333, 274] width 17 height 11
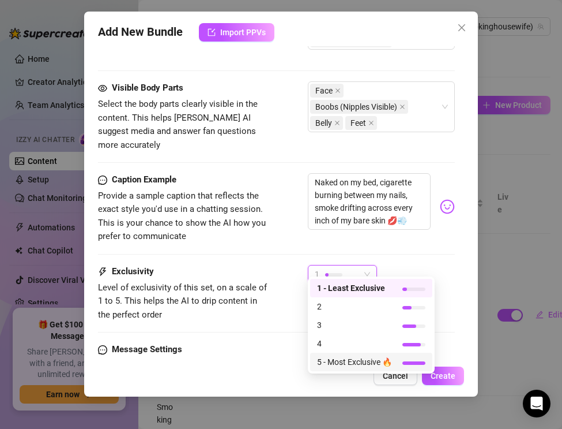
click at [338, 362] on span "5 - Most Exclusive 🔥" at bounding box center [354, 361] width 75 height 13
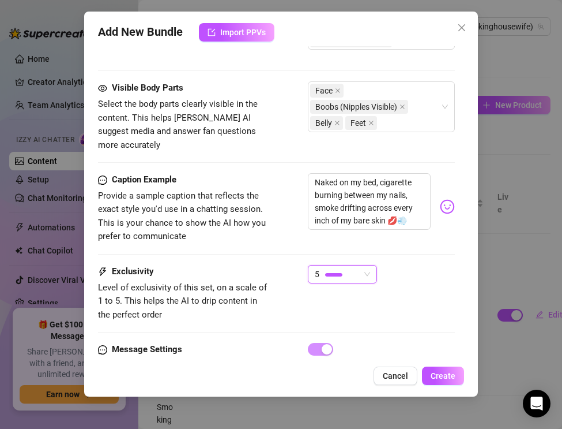
click at [268, 296] on span "Level of exclusivity of this set, on a scale of 1 to 5. This helps the AI to dr…" at bounding box center [184, 301] width 173 height 41
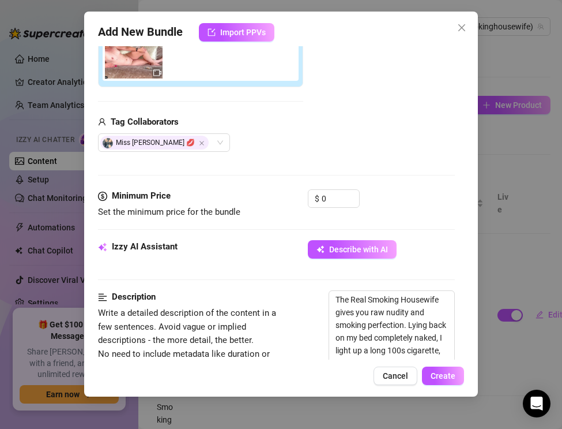
scroll to position [217, 0]
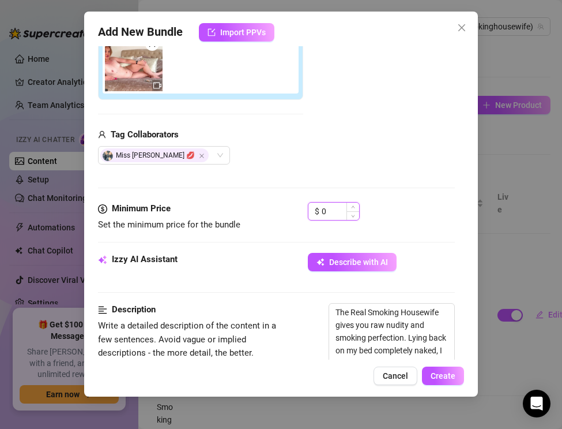
click at [329, 213] on input "0" at bounding box center [340, 210] width 37 height 17
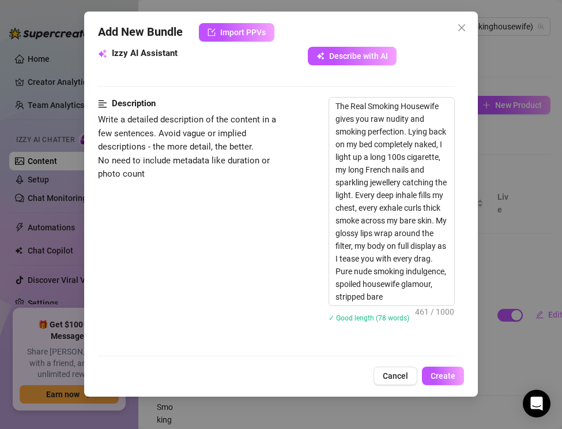
scroll to position [714, 0]
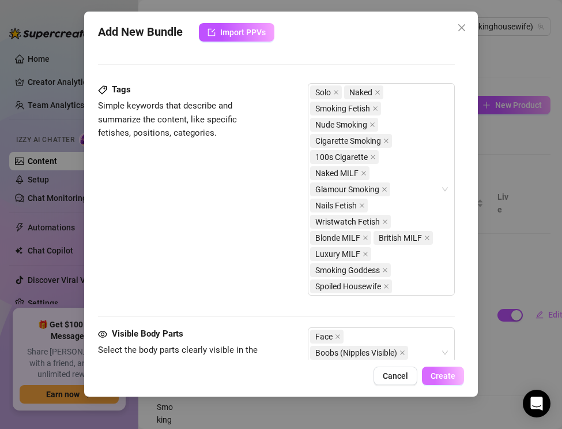
click at [439, 375] on span "Create" at bounding box center [443, 375] width 25 height 9
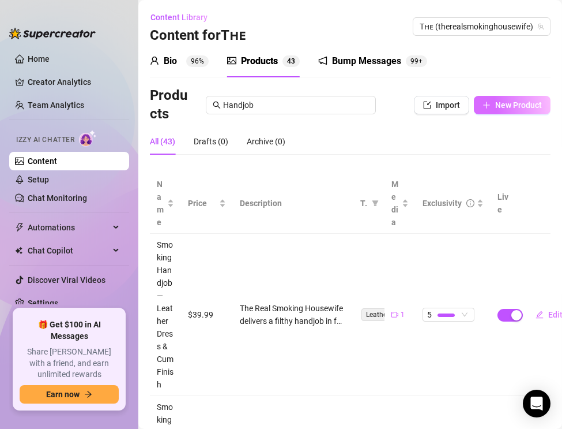
click at [496, 104] on span "New Product" at bounding box center [518, 104] width 47 height 9
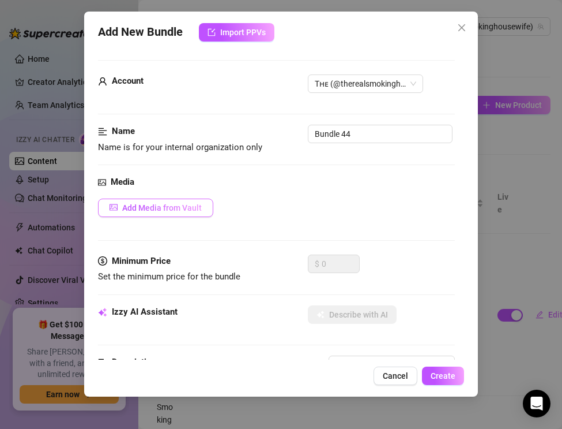
click at [133, 204] on span "Add Media from Vault" at bounding box center [162, 207] width 80 height 9
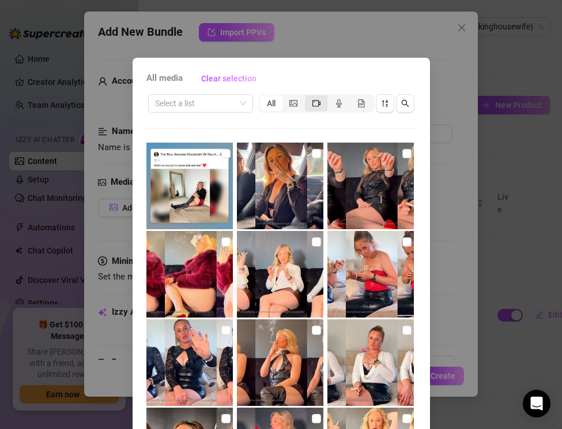
click at [318, 106] on icon "video-camera" at bounding box center [317, 103] width 8 height 8
click at [308, 97] on input "segmented control" at bounding box center [308, 97] width 0 height 0
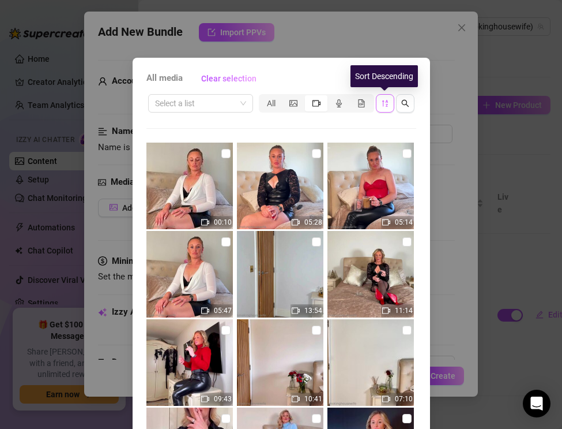
click at [386, 101] on icon "sort-descending" at bounding box center [385, 103] width 6 height 7
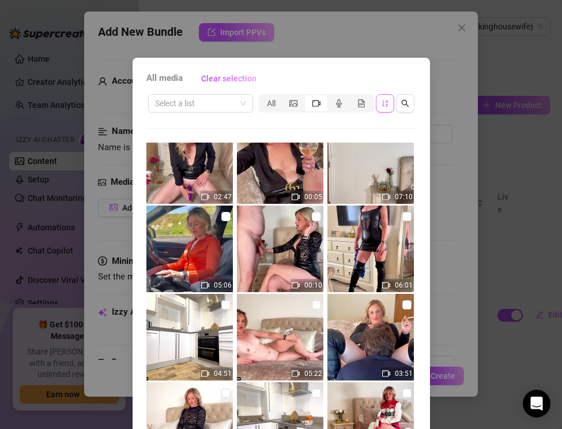
scroll to position [682, 0]
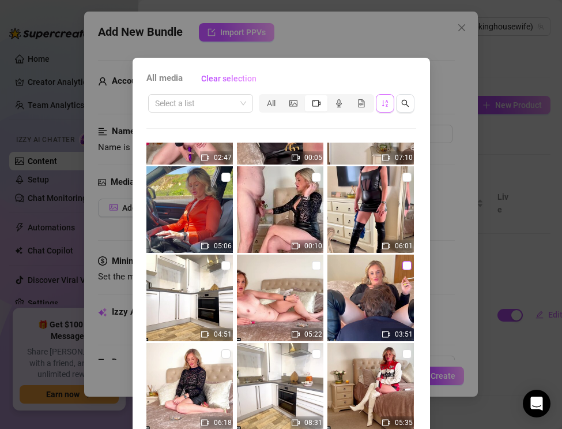
click at [405, 266] on input "checkbox" at bounding box center [407, 265] width 9 height 9
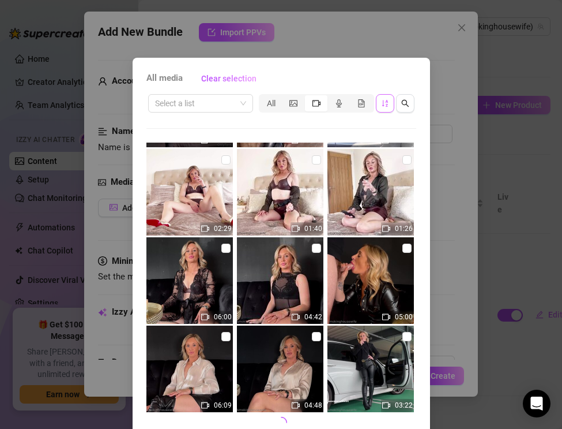
scroll to position [53, 0]
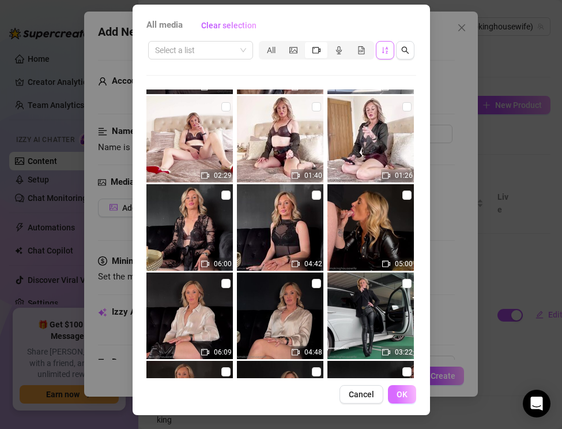
click at [402, 400] on button "OK" at bounding box center [402, 394] width 28 height 18
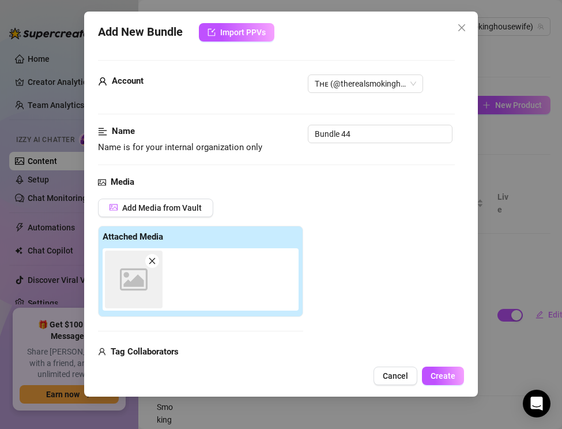
scroll to position [11, 0]
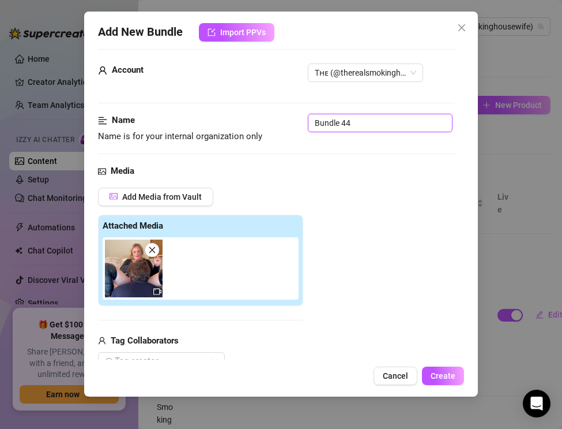
click at [359, 125] on input "Bundle 44" at bounding box center [380, 123] width 145 height 18
drag, startPoint x: 359, startPoint y: 125, endPoint x: 284, endPoint y: 112, distance: 76.6
paste input "Smoking & Pussy Worship — Leather Thigh-Highs"
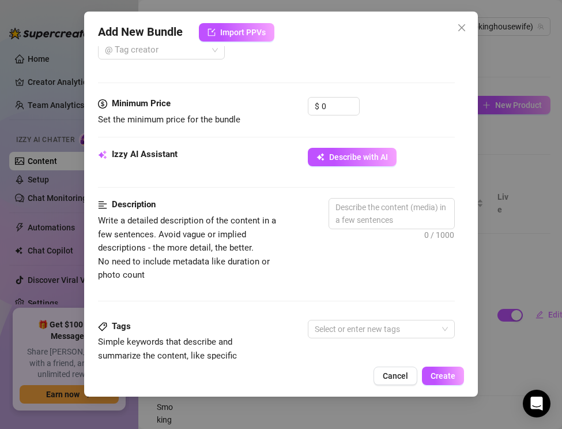
scroll to position [339, 0]
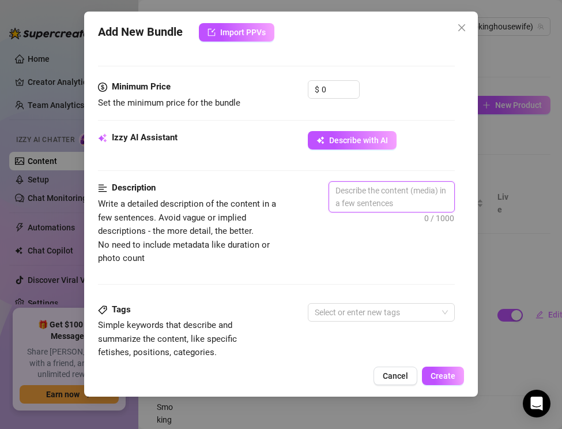
click at [350, 198] on textarea at bounding box center [391, 197] width 125 height 30
paste textarea "The Real Smoking Housewife at my dirtiest and most spoiled. Laying back on my b…"
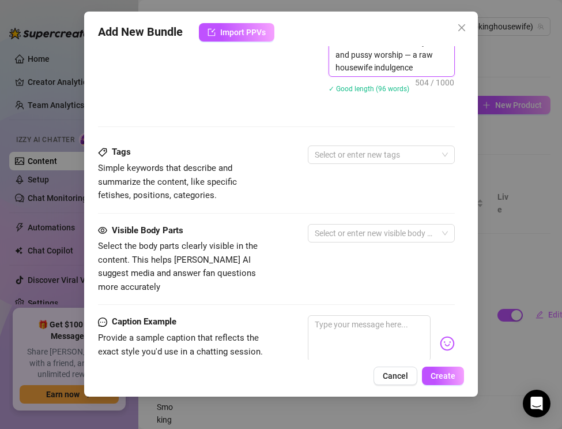
scroll to position [679, 0]
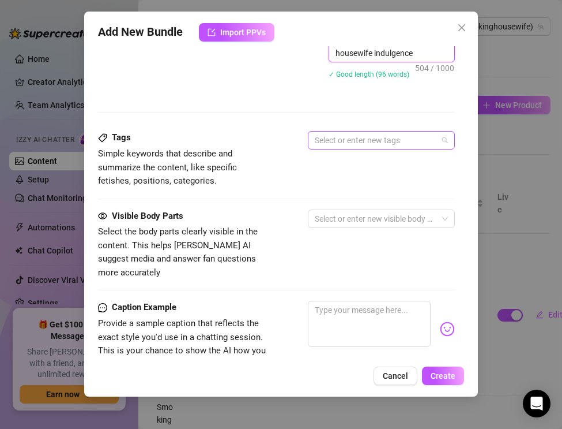
click at [331, 136] on div at bounding box center [375, 140] width 130 height 16
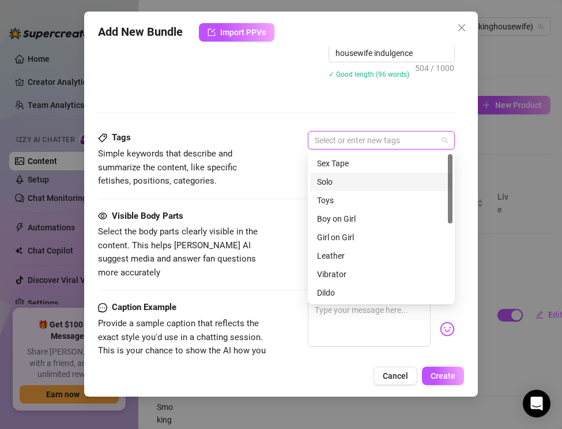
click at [332, 184] on div "Solo" at bounding box center [381, 181] width 129 height 13
click at [332, 184] on div "Solo" at bounding box center [377, 181] width 121 height 13
click at [335, 215] on div "Boy on Girl" at bounding box center [381, 218] width 129 height 13
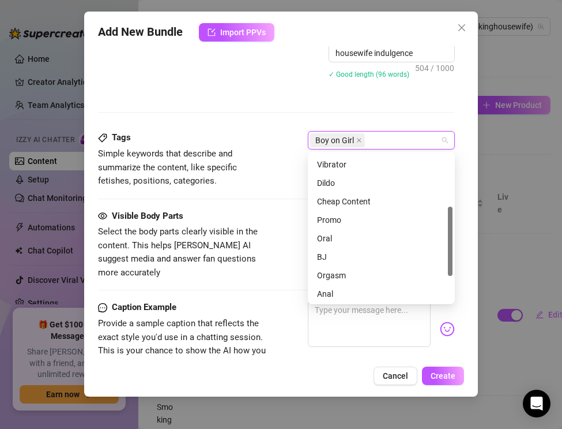
scroll to position [111, 0]
click at [341, 235] on div "Oral" at bounding box center [381, 236] width 129 height 13
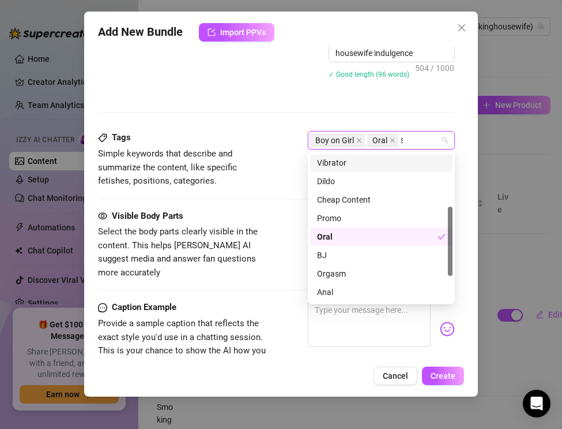
scroll to position [0, 0]
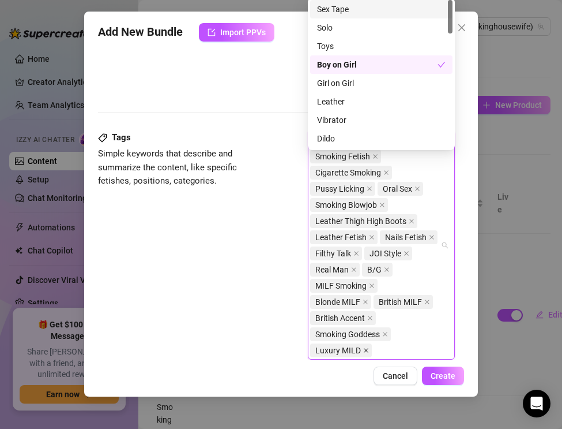
click at [364, 350] on icon "close" at bounding box center [366, 350] width 6 height 6
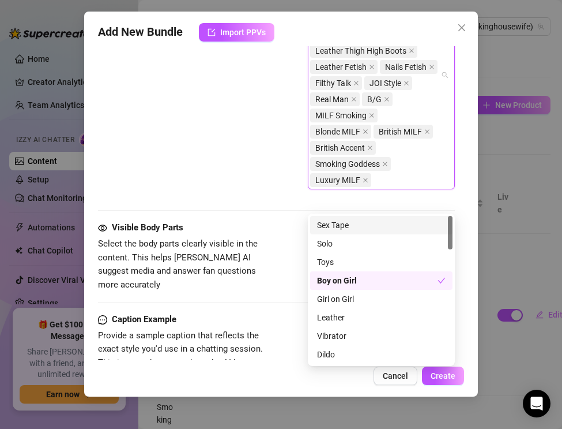
scroll to position [856, 0]
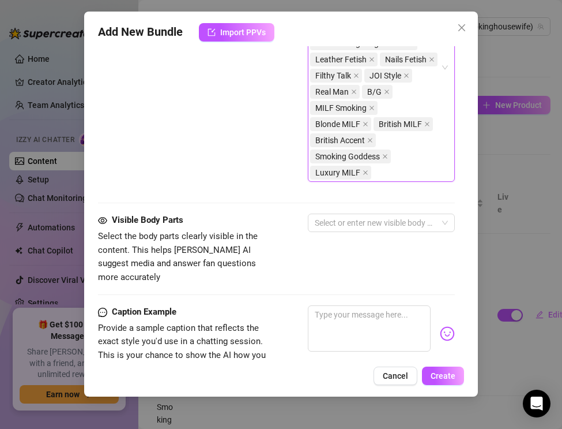
click at [273, 305] on div "Caption Example Provide a sample caption that reflects the exact style you'd us…" at bounding box center [276, 340] width 357 height 70
click at [329, 221] on div at bounding box center [375, 223] width 130 height 16
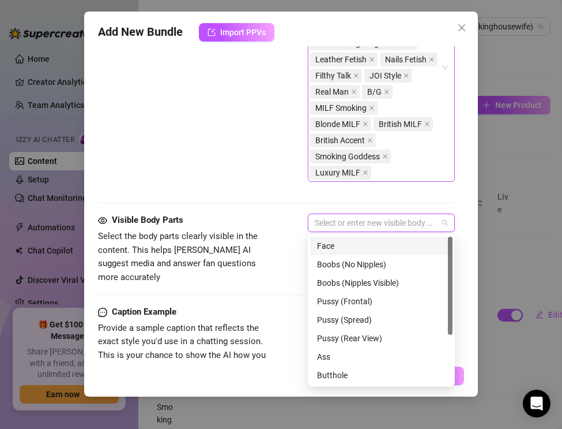
click at [330, 243] on div "Face" at bounding box center [381, 245] width 129 height 13
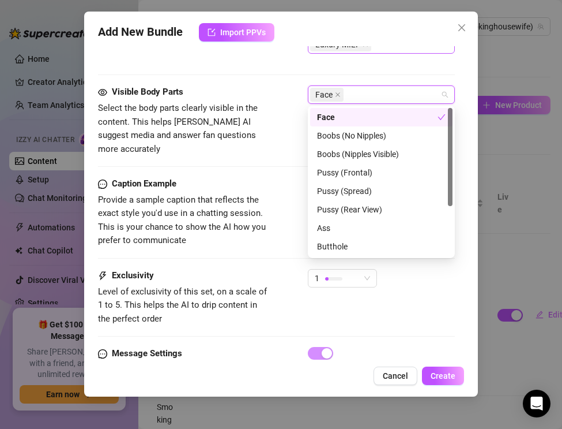
scroll to position [986, 0]
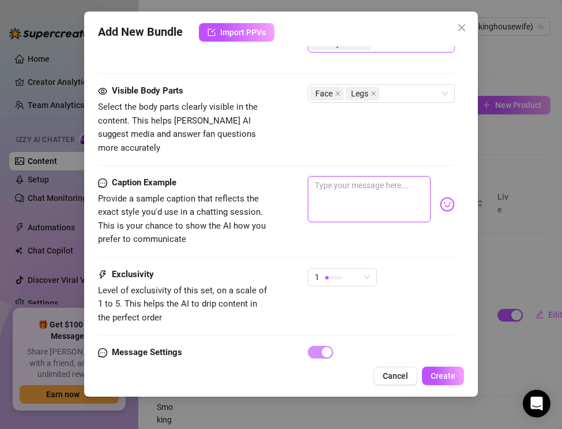
click at [337, 178] on textarea at bounding box center [369, 199] width 123 height 46
paste textarea "Leather boots tight on my legs, cigarette burning, smoke curling… while my puss…"
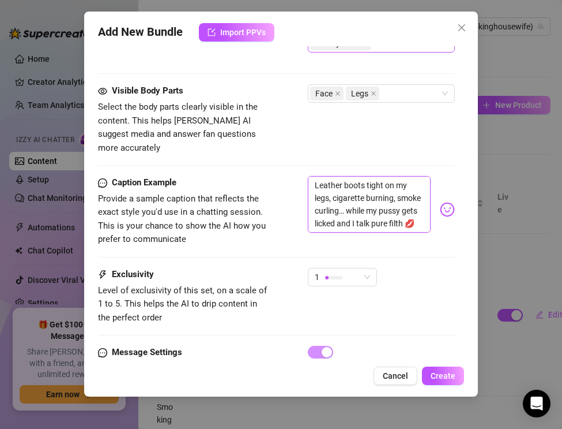
scroll to position [0, 0]
click at [335, 272] on div at bounding box center [333, 277] width 17 height 11
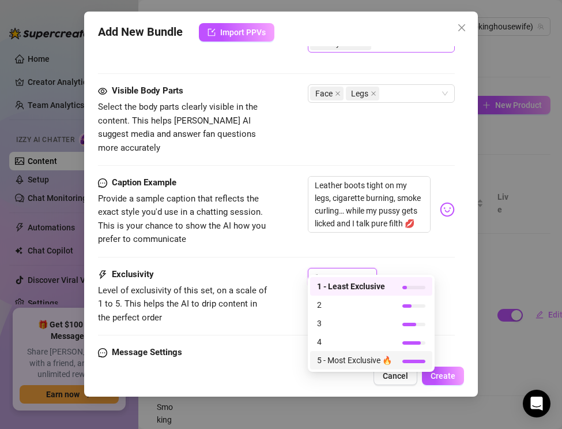
click at [320, 362] on span "5 - Most Exclusive 🔥" at bounding box center [354, 360] width 75 height 13
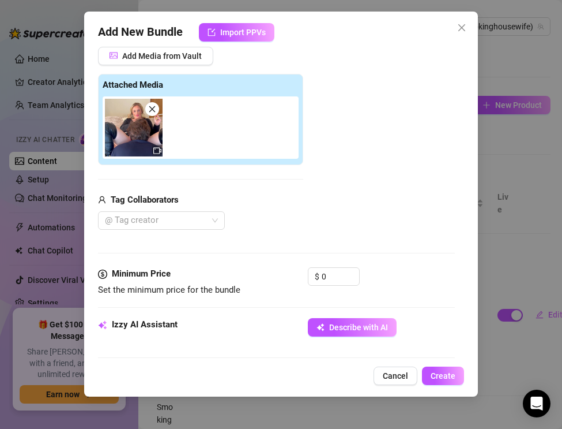
scroll to position [175, 0]
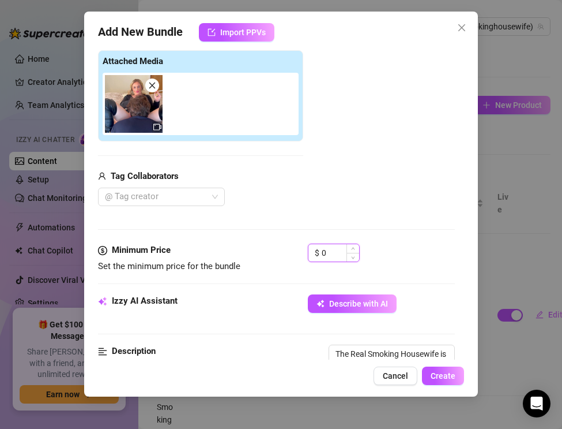
click at [330, 253] on input "0" at bounding box center [340, 252] width 37 height 17
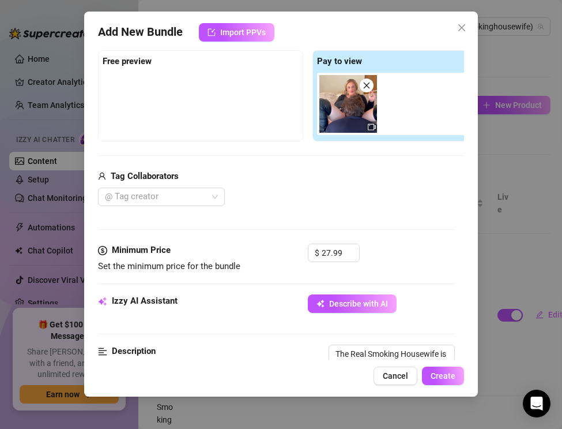
click at [422, 268] on div "$ 27.99" at bounding box center [381, 257] width 147 height 29
click at [130, 211] on div "Media Add Media from Vault Free preview Pay to view Tag Collaborators @ Tag cre…" at bounding box center [276, 121] width 357 height 243
click at [121, 196] on div at bounding box center [155, 197] width 110 height 16
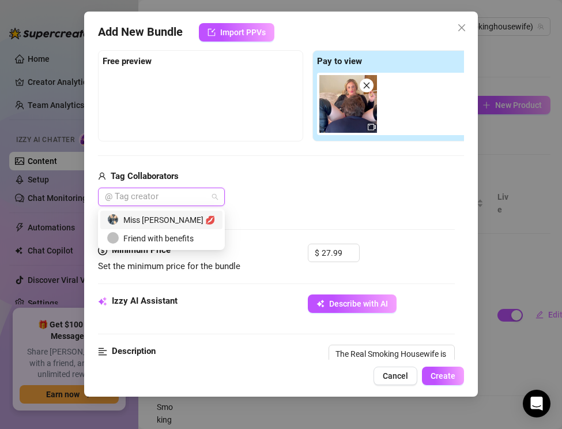
click at [125, 212] on div "Miss [PERSON_NAME] 💋" at bounding box center [161, 220] width 122 height 18
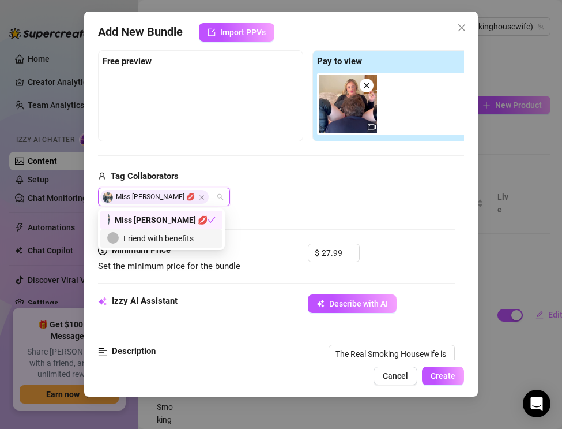
click at [130, 234] on div "Friend with benefits" at bounding box center [161, 238] width 108 height 13
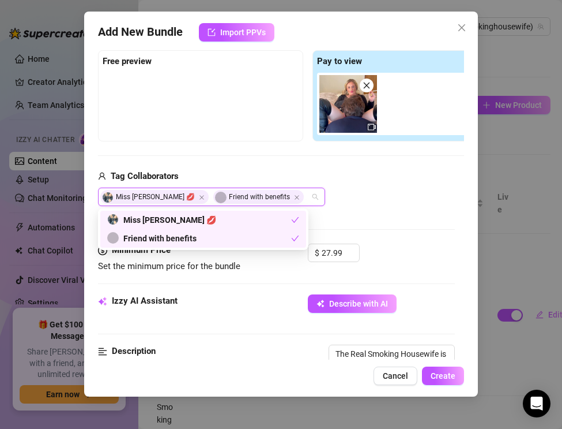
click at [371, 230] on div "Media Add Media from Vault Free preview Pay to view Tag Collaborators Miss [PER…" at bounding box center [276, 121] width 357 height 243
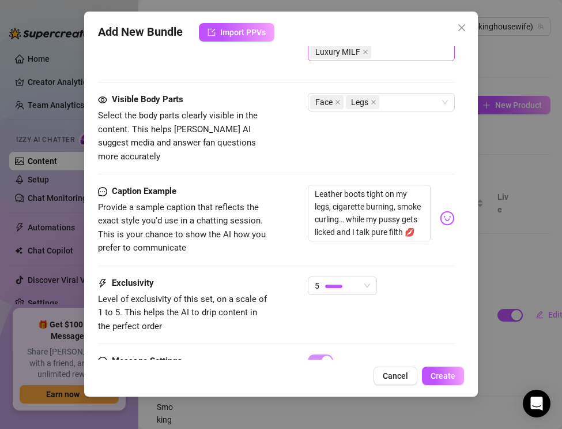
scroll to position [1023, 0]
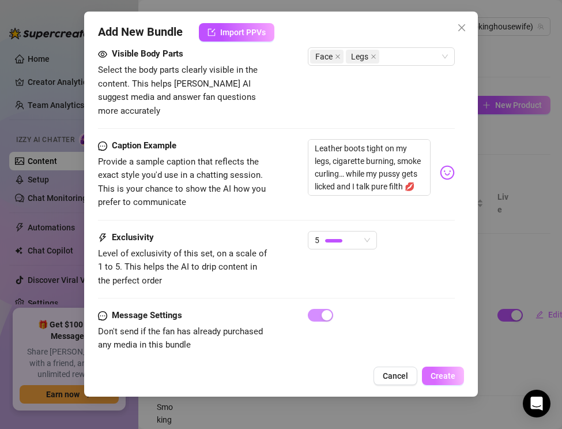
click at [439, 380] on button "Create" at bounding box center [443, 375] width 42 height 18
